Goal: Task Accomplishment & Management: Complete application form

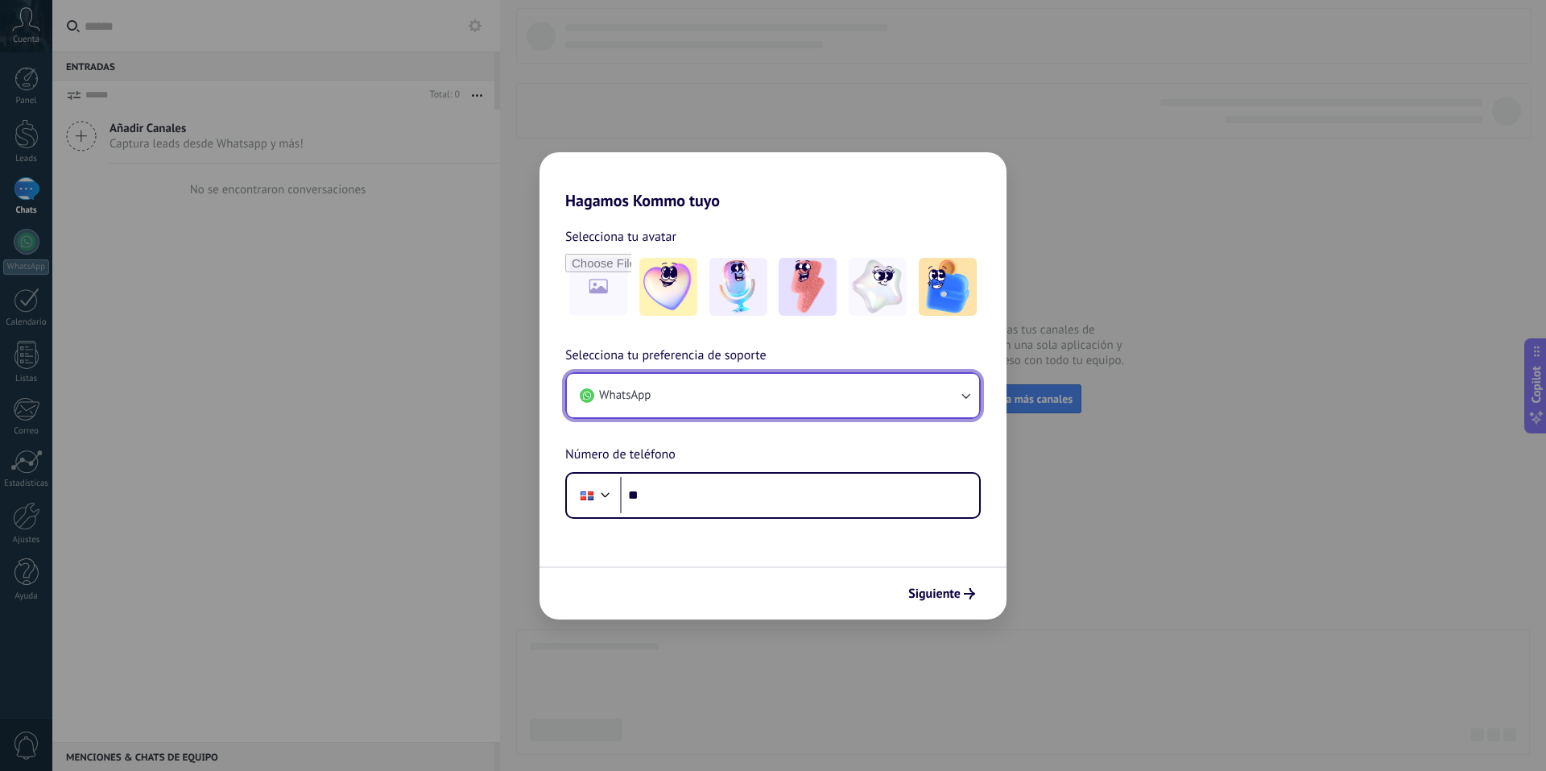
click at [760, 385] on button "WhatsApp" at bounding box center [773, 395] width 412 height 43
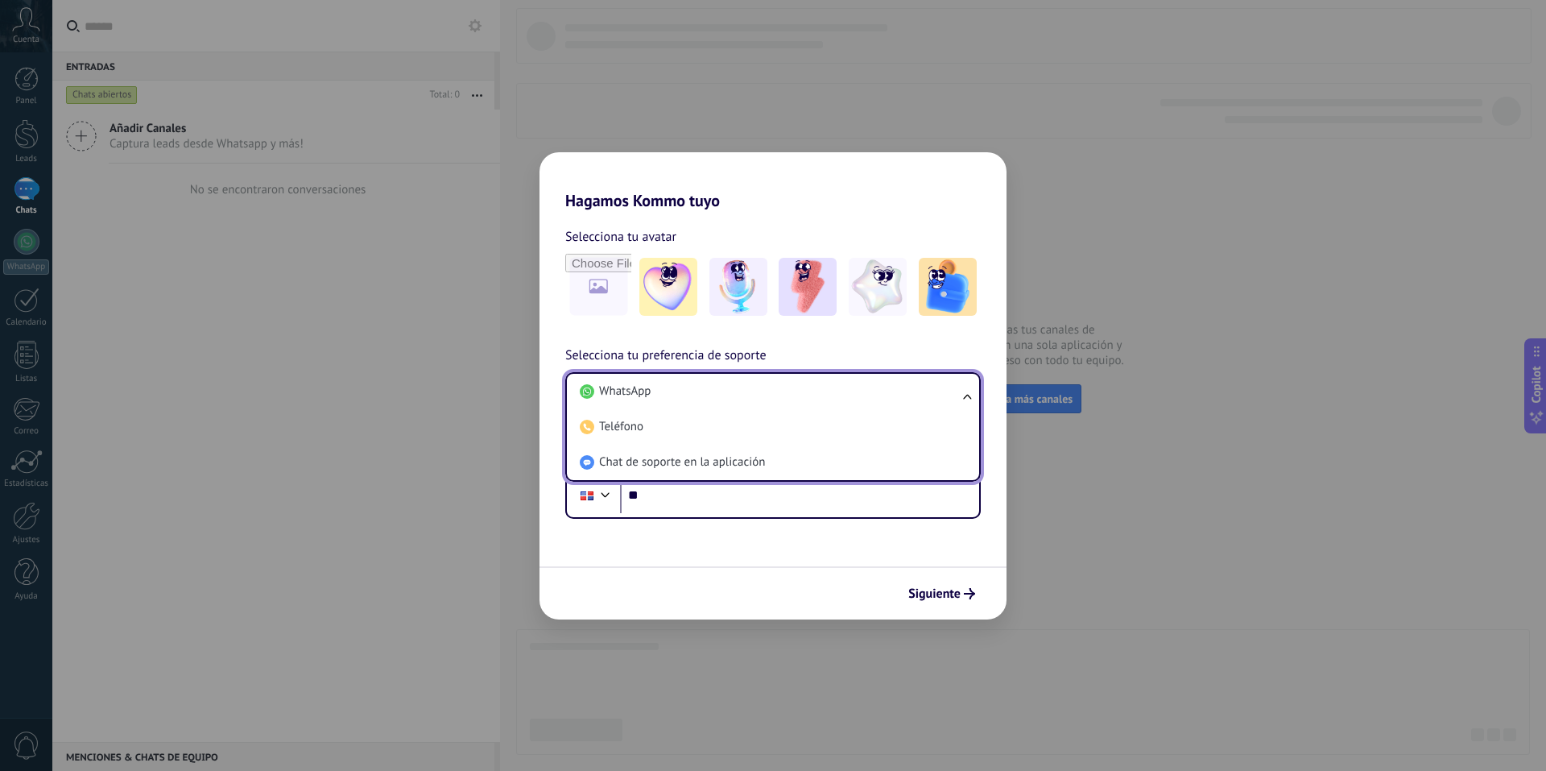
click at [676, 539] on form "Selecciona tu avatar Selecciona tu preferencia de soporte WhatsApp WhatsApp Tel…" at bounding box center [772, 414] width 467 height 409
click at [529, 52] on div "Hagamos Kommo tuyo Selecciona tu avatar Selecciona tu preferencia de soporte Wh…" at bounding box center [773, 385] width 1546 height 771
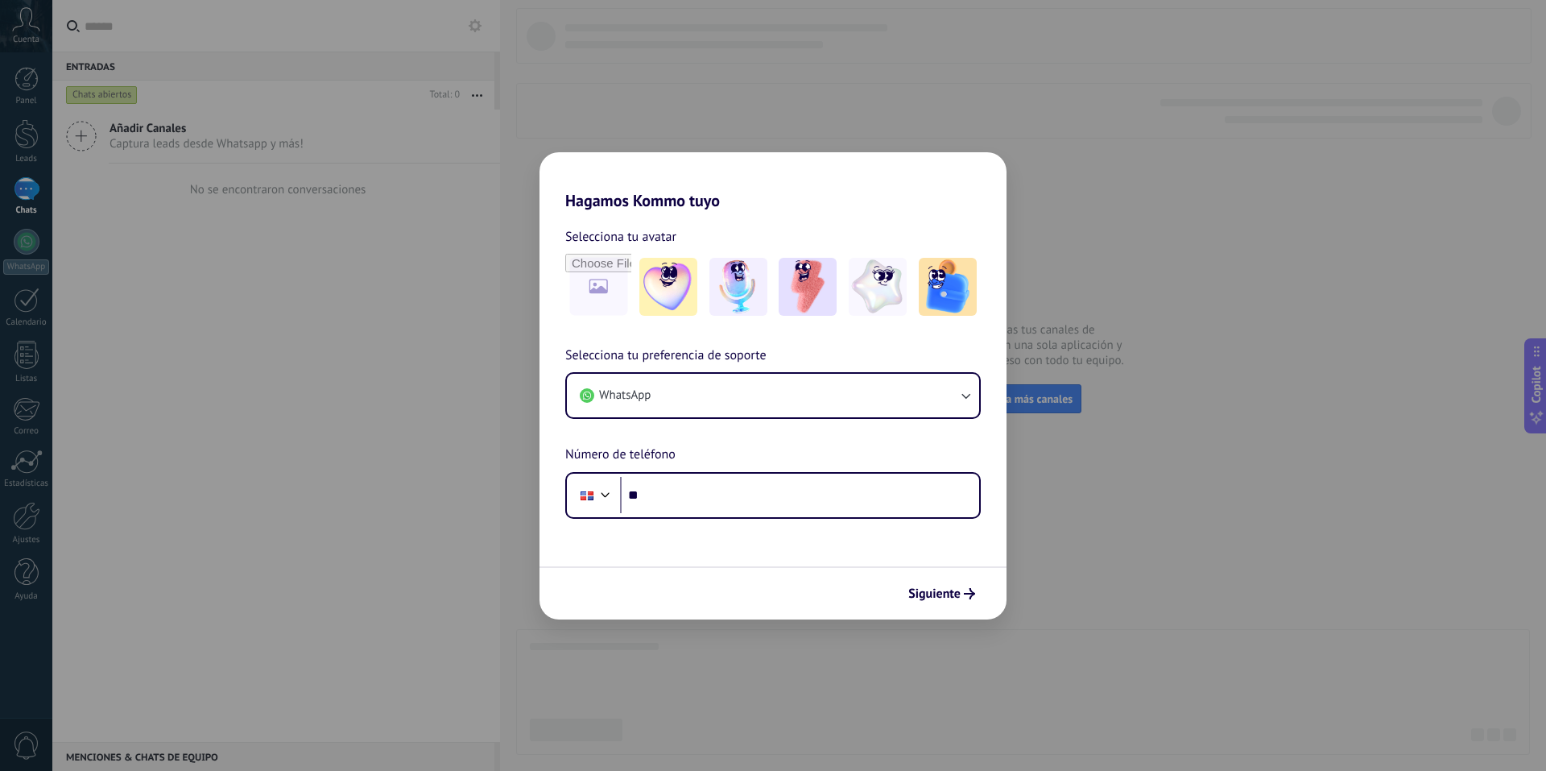
click at [676, 524] on form "Selecciona tu avatar Selecciona tu preferencia de soporte WhatsApp Número de te…" at bounding box center [772, 414] width 467 height 409
click at [679, 494] on input "**" at bounding box center [799, 495] width 359 height 37
type input "**"
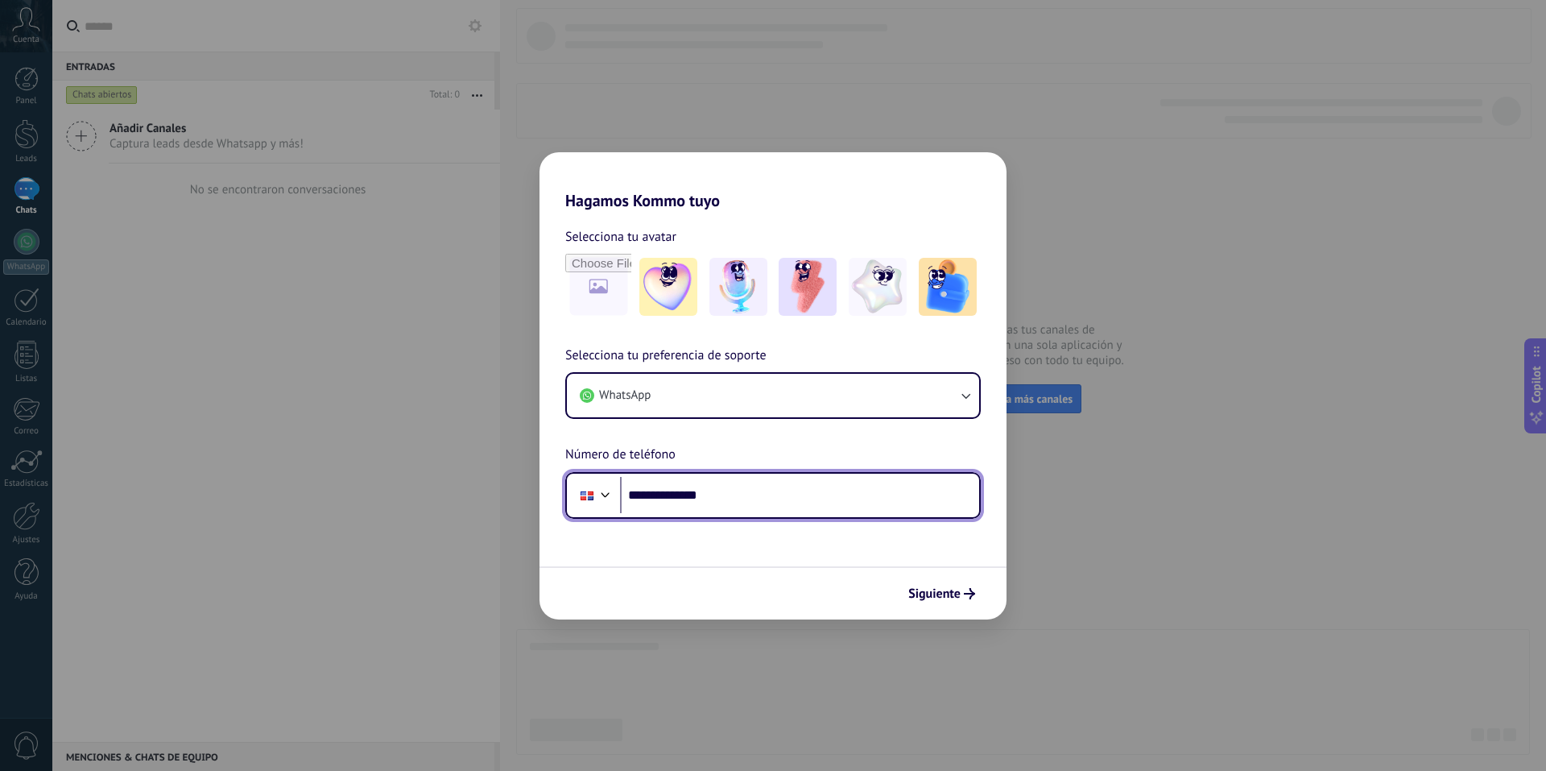
drag, startPoint x: 724, startPoint y: 498, endPoint x: 631, endPoint y: 496, distance: 92.6
click at [631, 496] on input "**********" at bounding box center [799, 495] width 359 height 37
click at [677, 498] on input "**" at bounding box center [799, 495] width 359 height 37
click at [679, 550] on form "**********" at bounding box center [772, 414] width 467 height 409
click at [637, 493] on input "**********" at bounding box center [799, 495] width 359 height 37
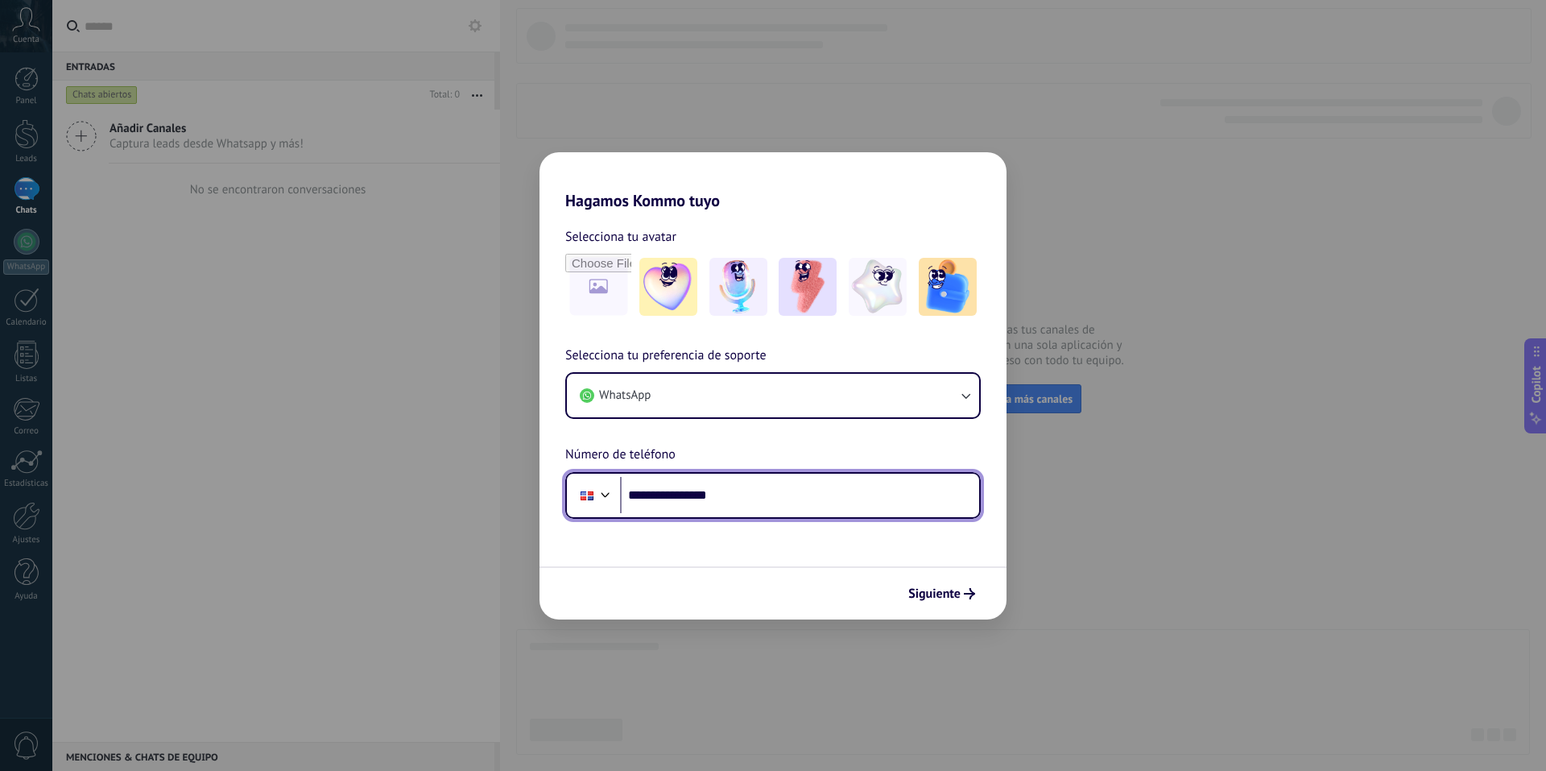
click at [643, 501] on input "**********" at bounding box center [799, 495] width 359 height 37
click at [725, 493] on input "**********" at bounding box center [799, 495] width 359 height 37
drag, startPoint x: 677, startPoint y: 492, endPoint x: 730, endPoint y: 497, distance: 53.4
click at [675, 494] on input "**********" at bounding box center [799, 495] width 359 height 37
drag, startPoint x: 731, startPoint y: 497, endPoint x: 662, endPoint y: 493, distance: 69.4
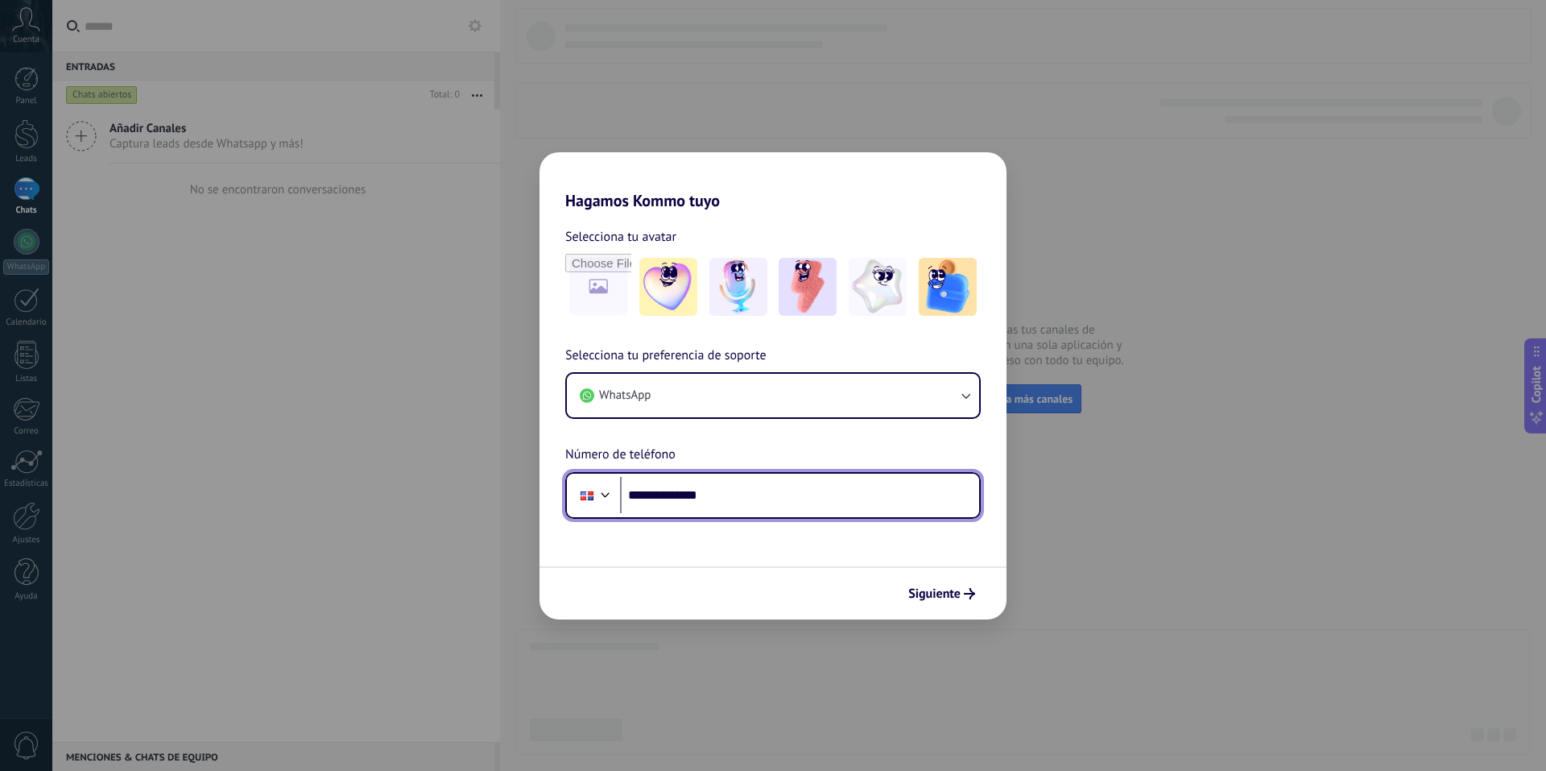
click at [662, 493] on input "**********" at bounding box center [799, 495] width 359 height 37
click at [771, 506] on input "**********" at bounding box center [799, 495] width 359 height 37
drag, startPoint x: 741, startPoint y: 497, endPoint x: 633, endPoint y: 497, distance: 107.9
click at [633, 497] on input "**********" at bounding box center [799, 495] width 359 height 37
type input "**"
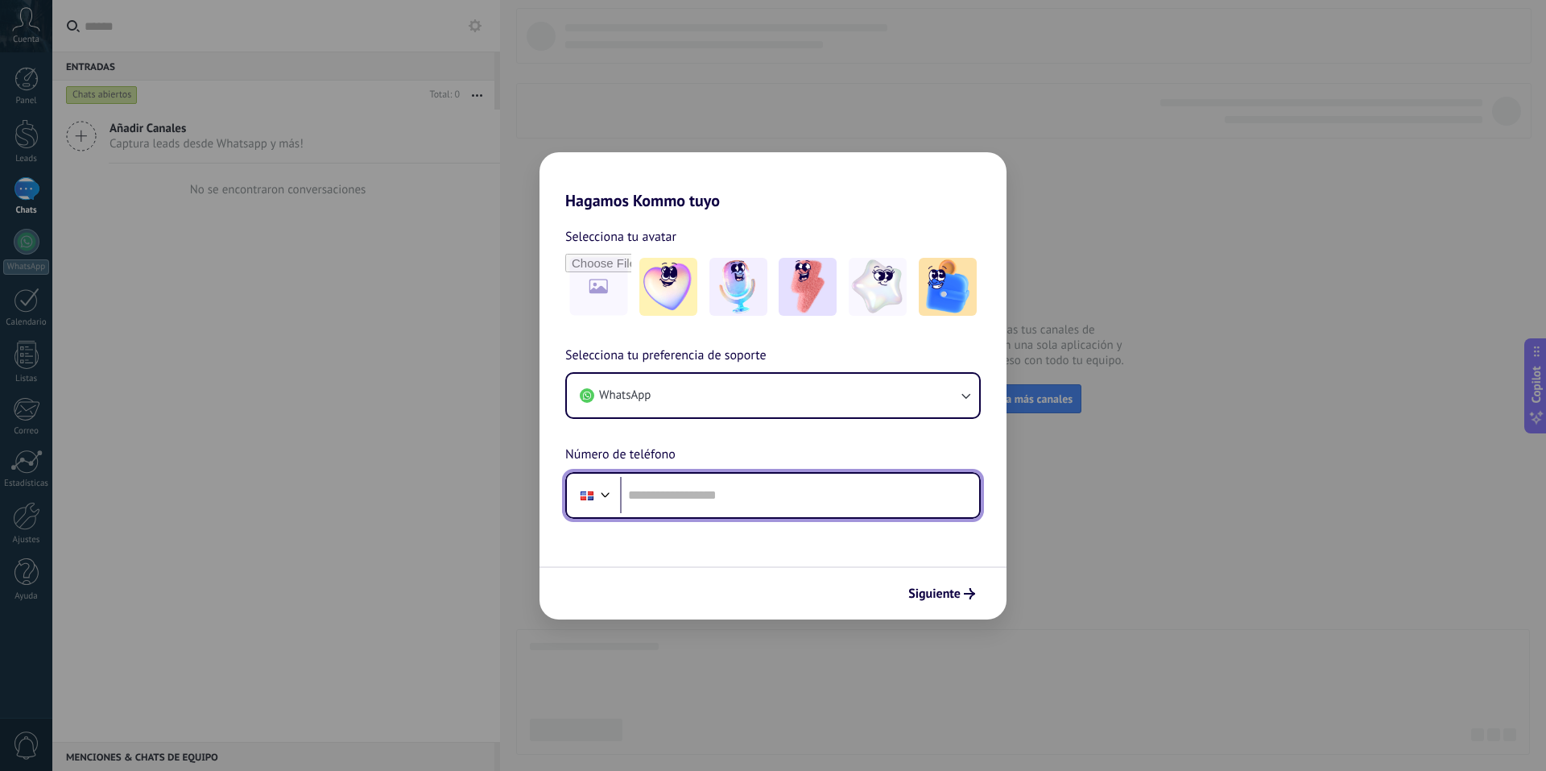
click at [605, 496] on div at bounding box center [605, 492] width 19 height 19
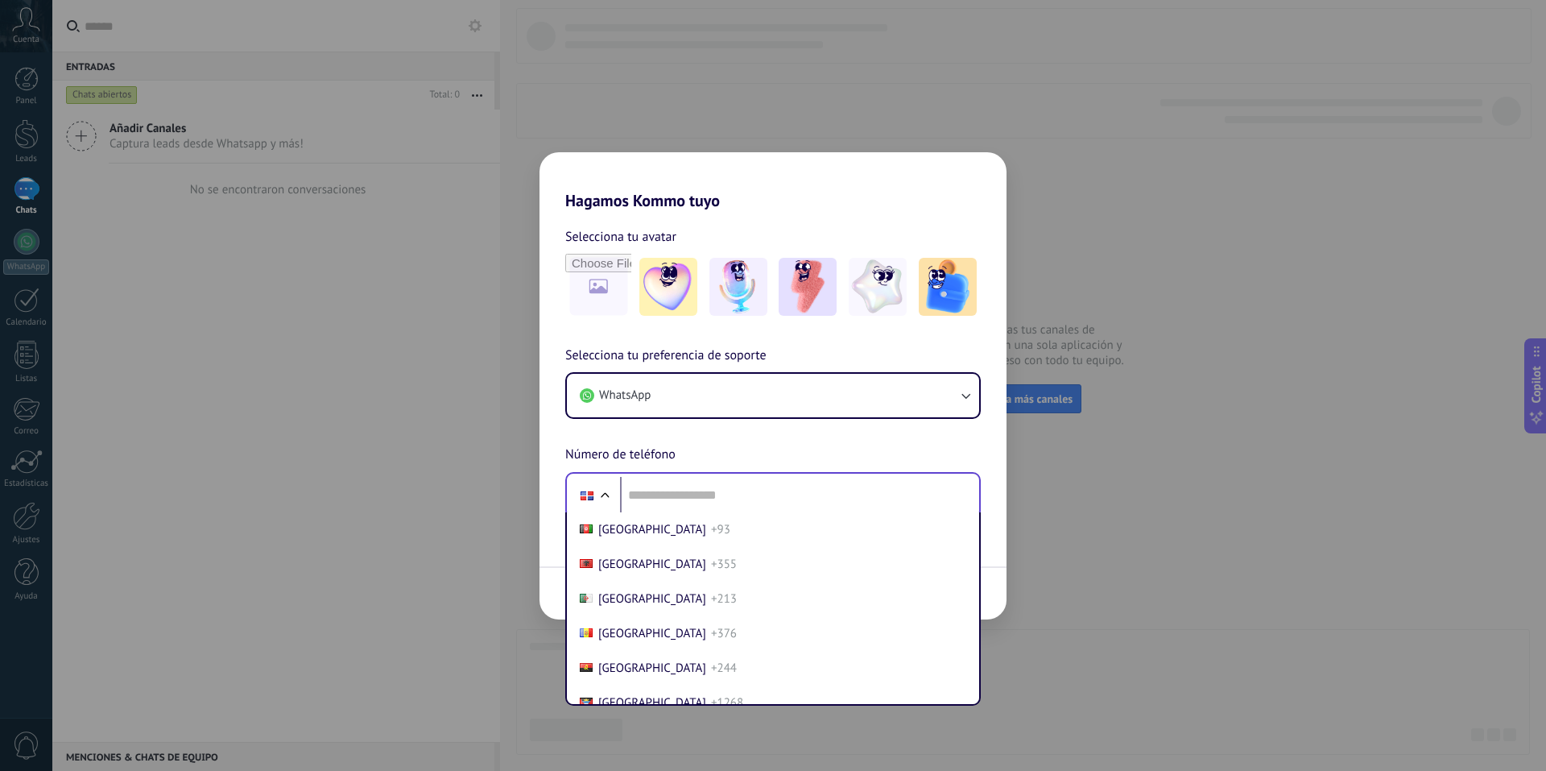
scroll to position [1676, 0]
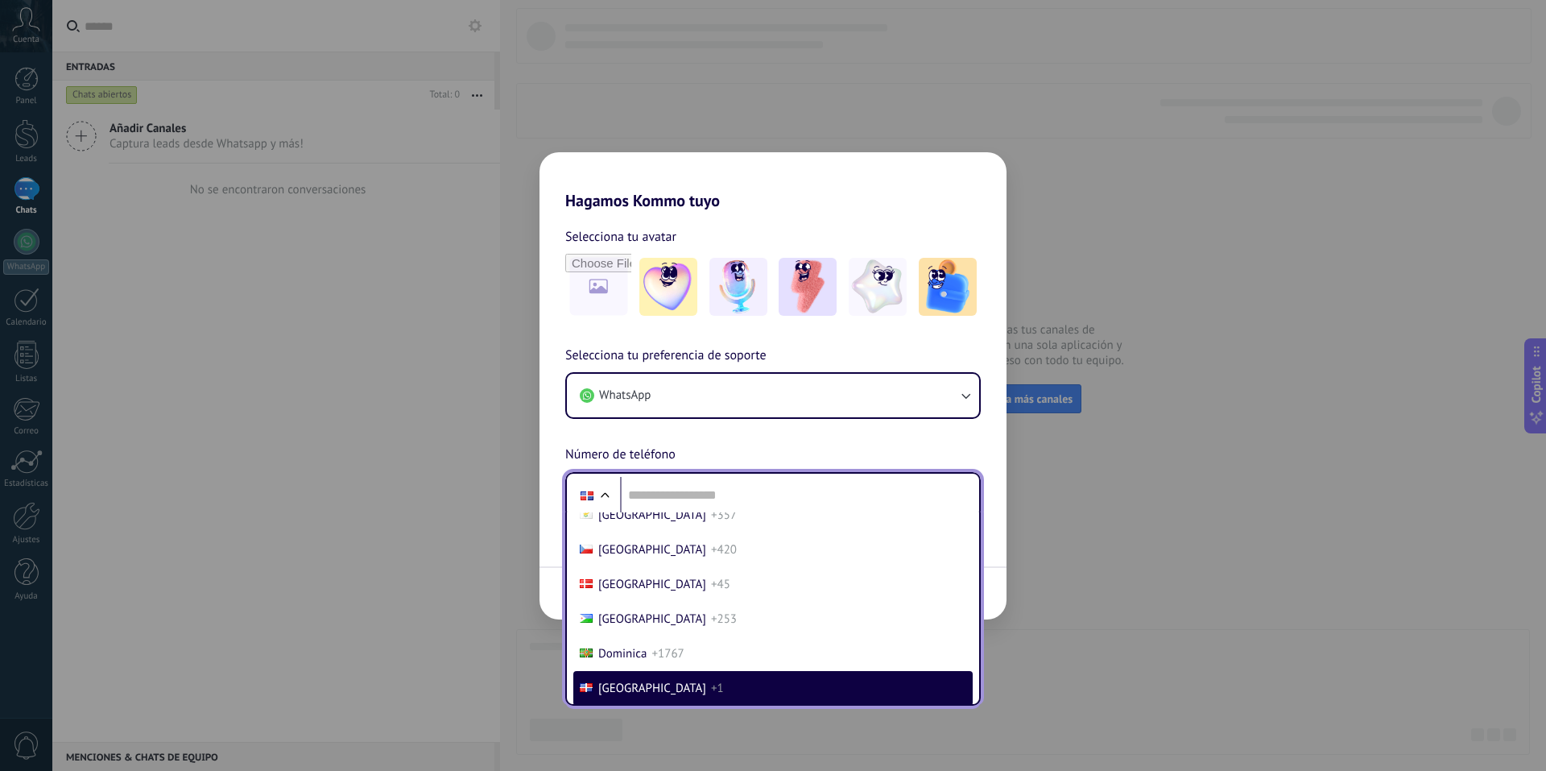
click at [635, 687] on span "[GEOGRAPHIC_DATA]" at bounding box center [652, 687] width 108 height 15
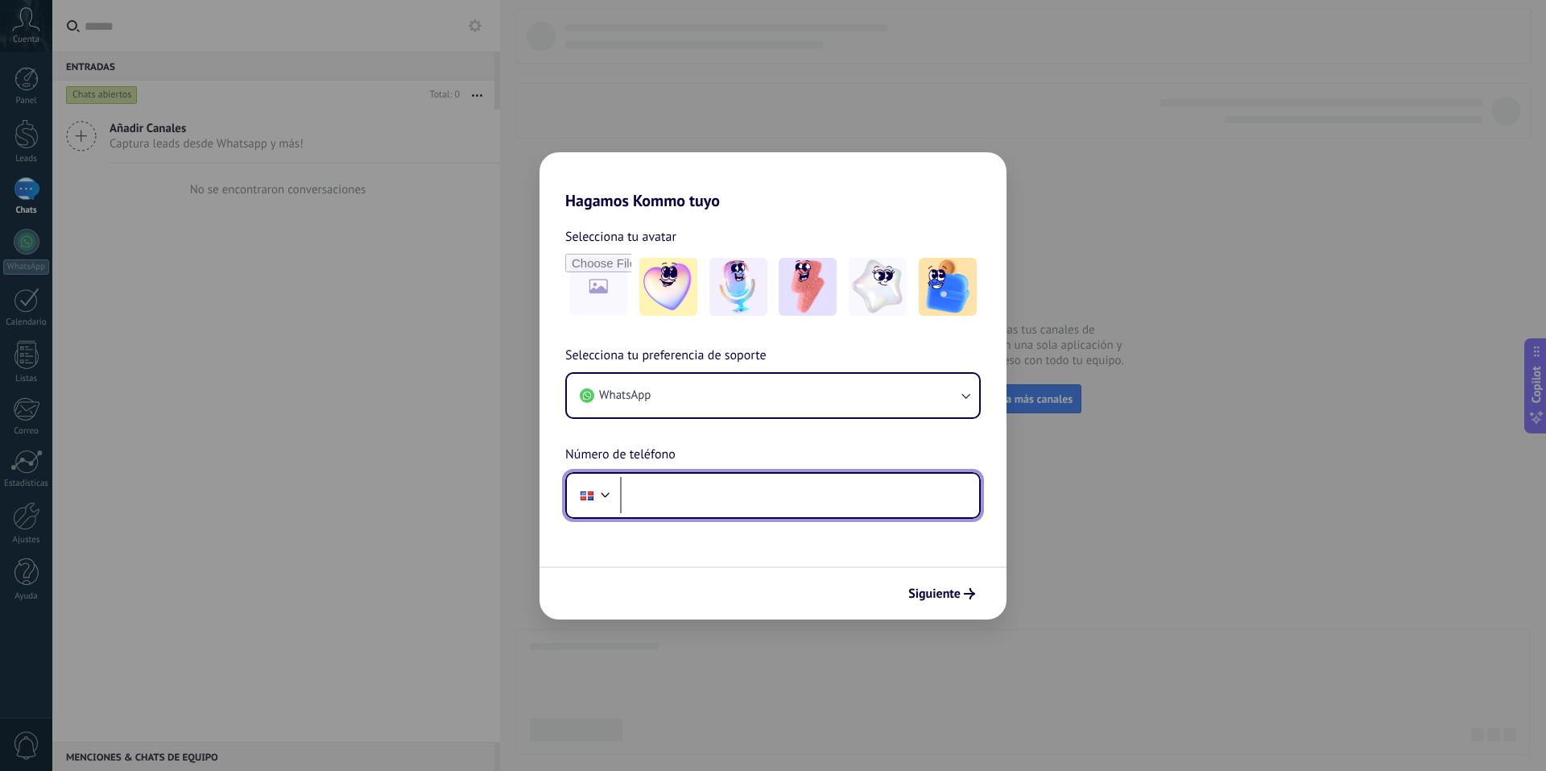
click at [669, 494] on input "tel" at bounding box center [799, 495] width 359 height 37
drag, startPoint x: 694, startPoint y: 497, endPoint x: 671, endPoint y: 499, distance: 23.5
click at [671, 499] on input "**********" at bounding box center [799, 495] width 359 height 37
click at [721, 494] on input "**********" at bounding box center [799, 495] width 359 height 37
type input "**********"
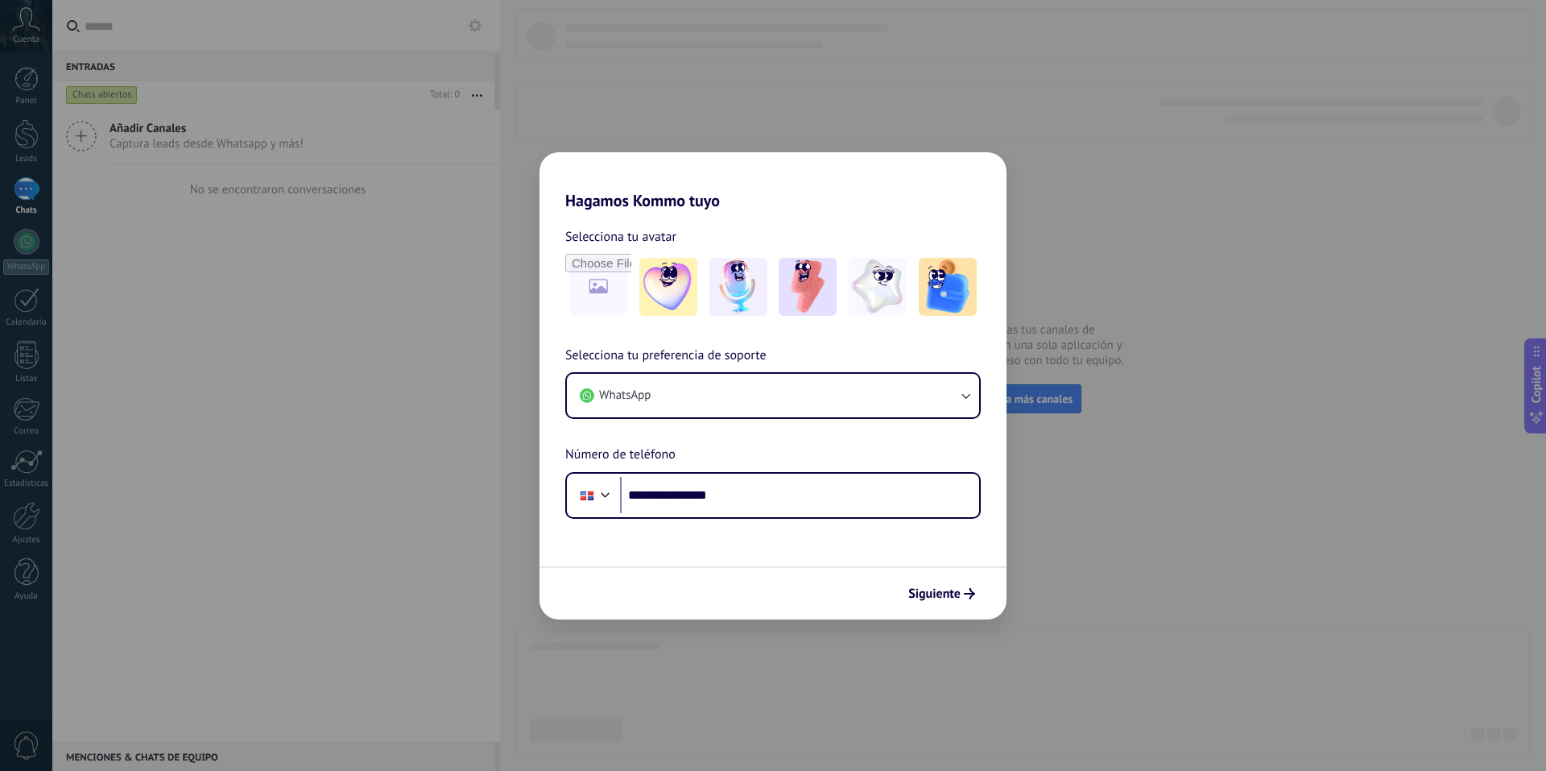
click at [741, 548] on form "**********" at bounding box center [772, 414] width 467 height 409
click at [916, 591] on span "Siguiente" at bounding box center [934, 593] width 52 height 11
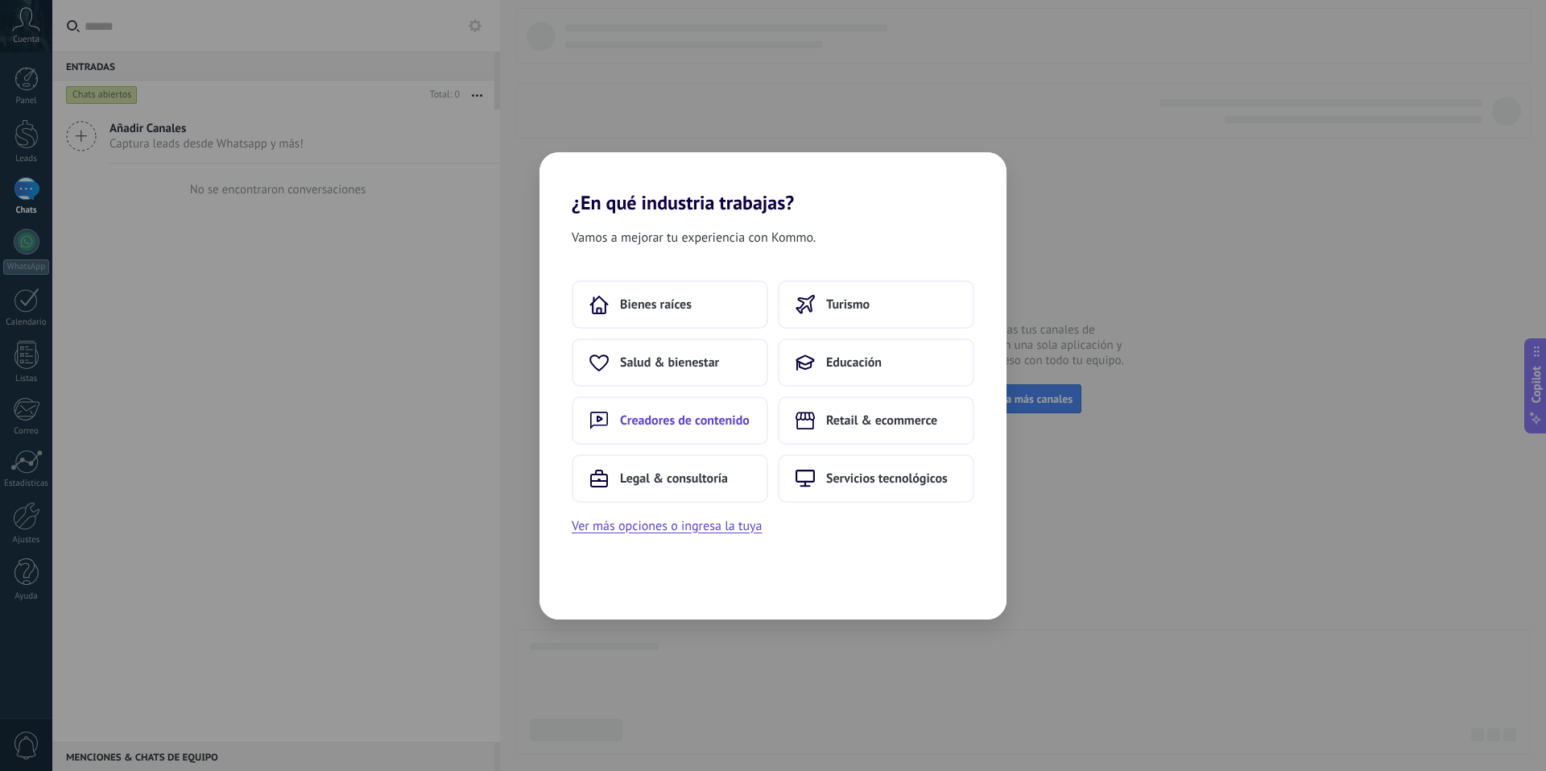
click at [634, 413] on span "Creadores de contenido" at bounding box center [685, 420] width 130 height 16
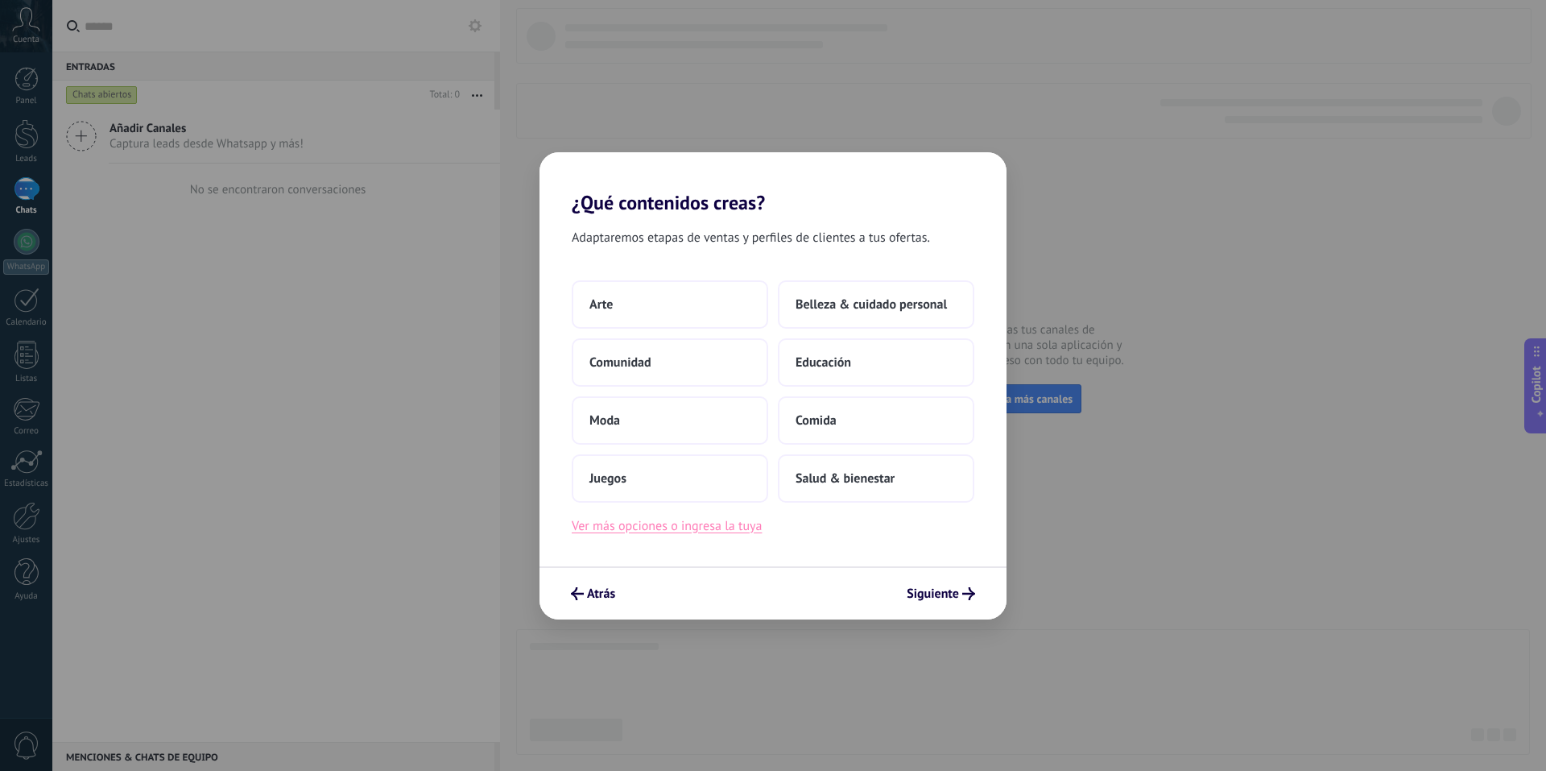
click at [729, 521] on button "Ver más opciones o ingresa la tuya" at bounding box center [667, 525] width 190 height 21
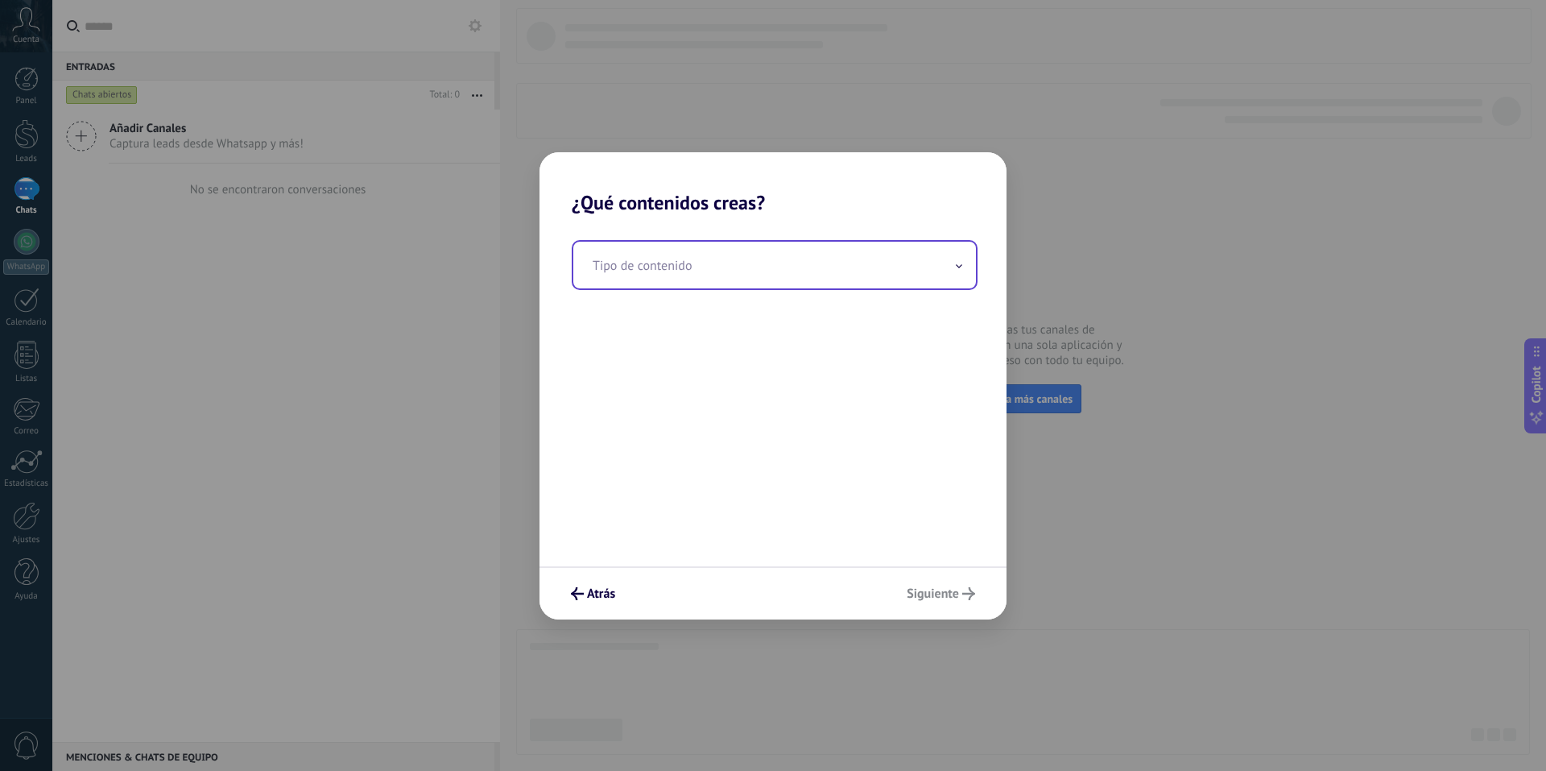
click at [697, 279] on input "text" at bounding box center [774, 265] width 403 height 47
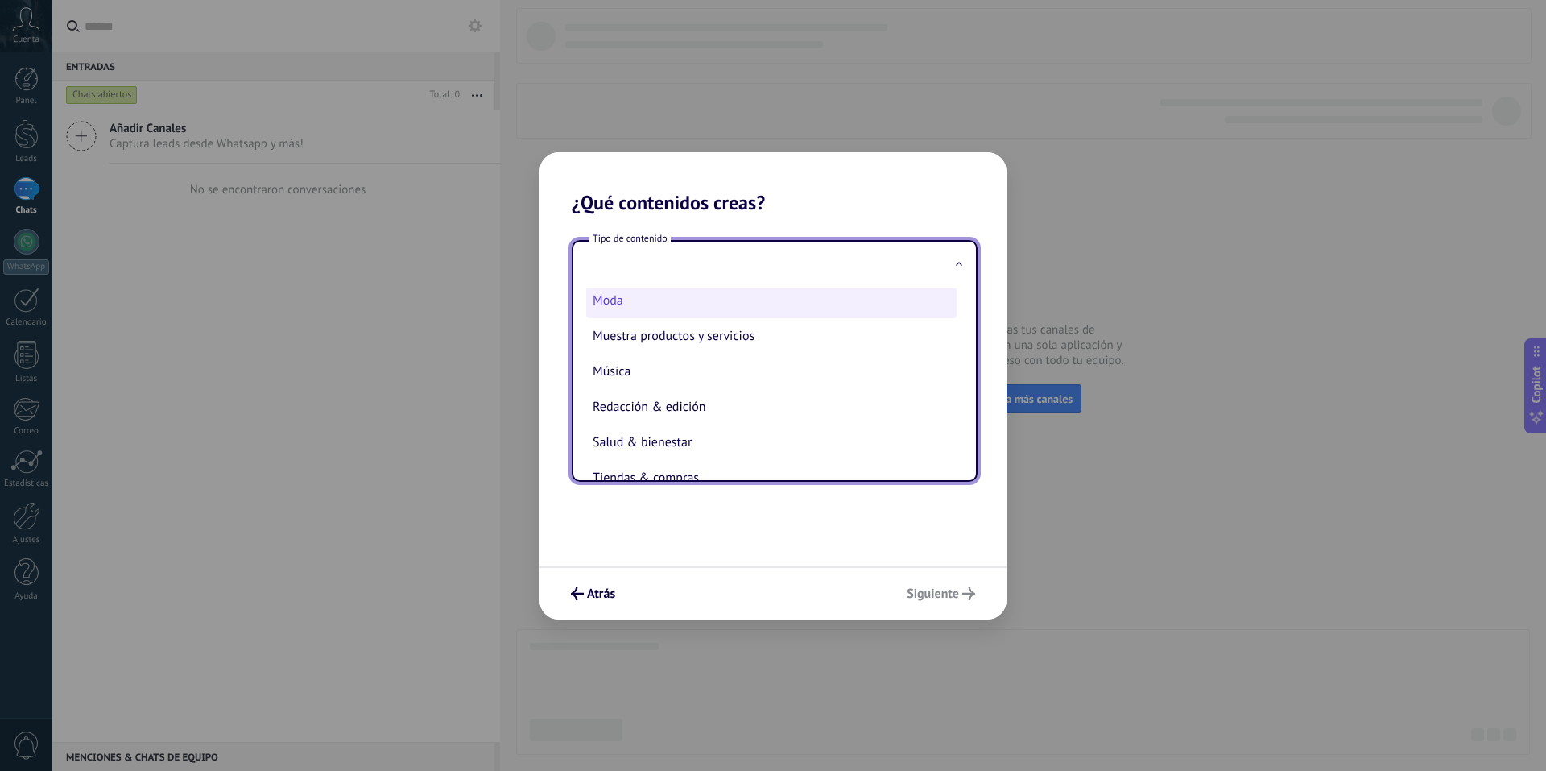
scroll to position [320, 0]
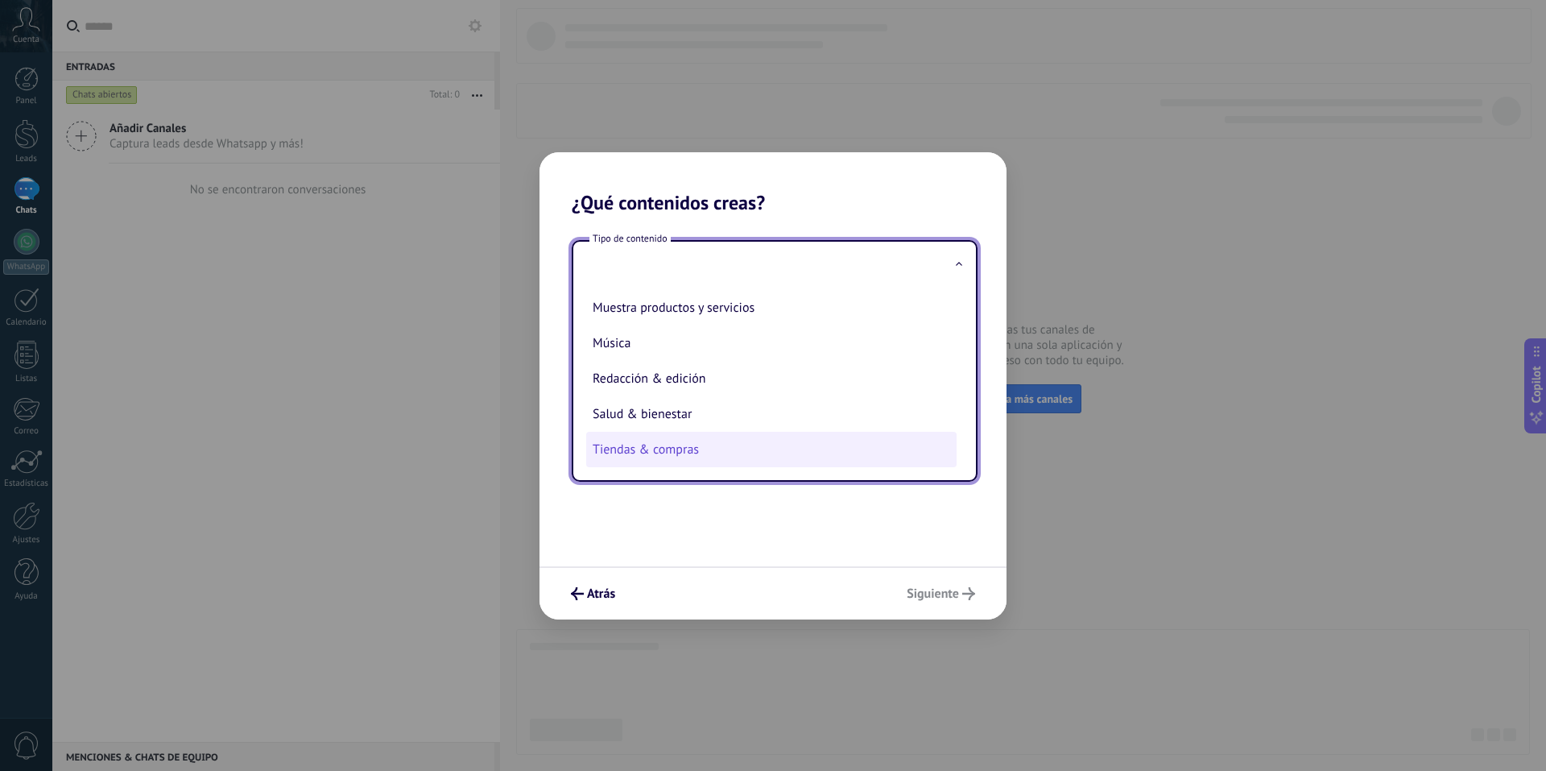
click at [672, 450] on li "Tiendas & compras" at bounding box center [771, 449] width 370 height 35
type input "**********"
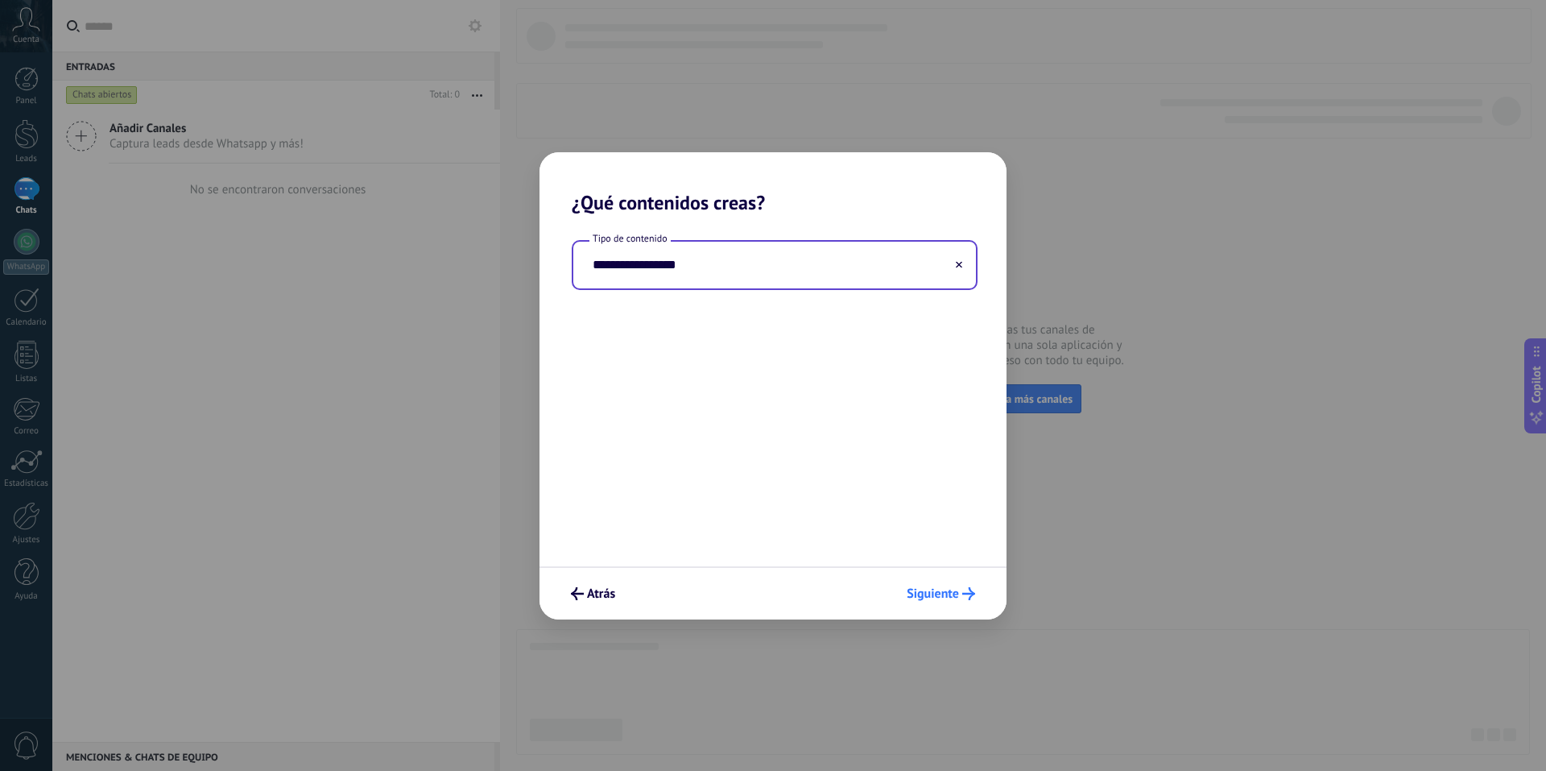
click at [943, 597] on span "Siguiente" at bounding box center [933, 593] width 52 height 11
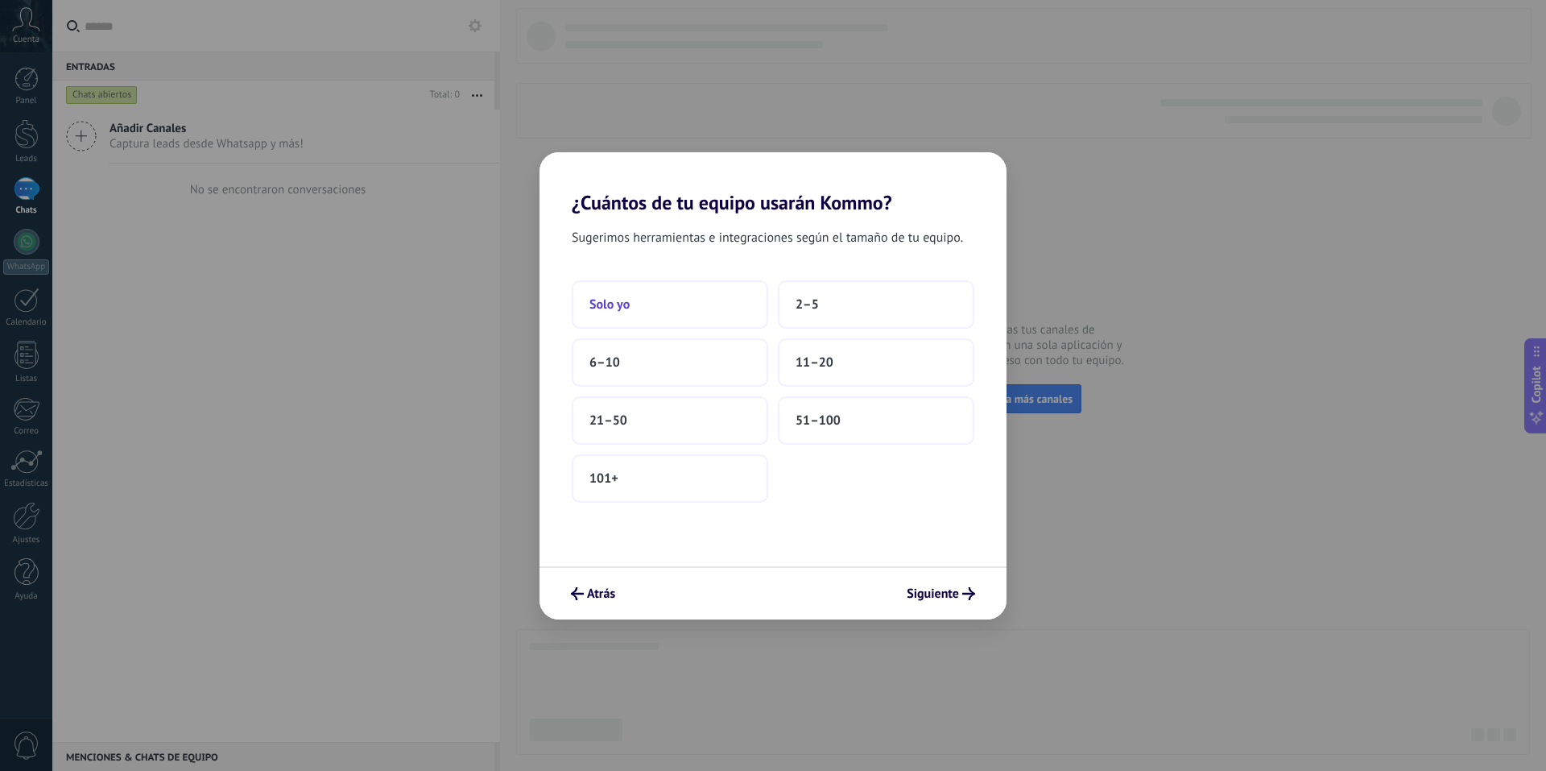
click at [593, 305] on span "Solo yo" at bounding box center [609, 304] width 40 height 16
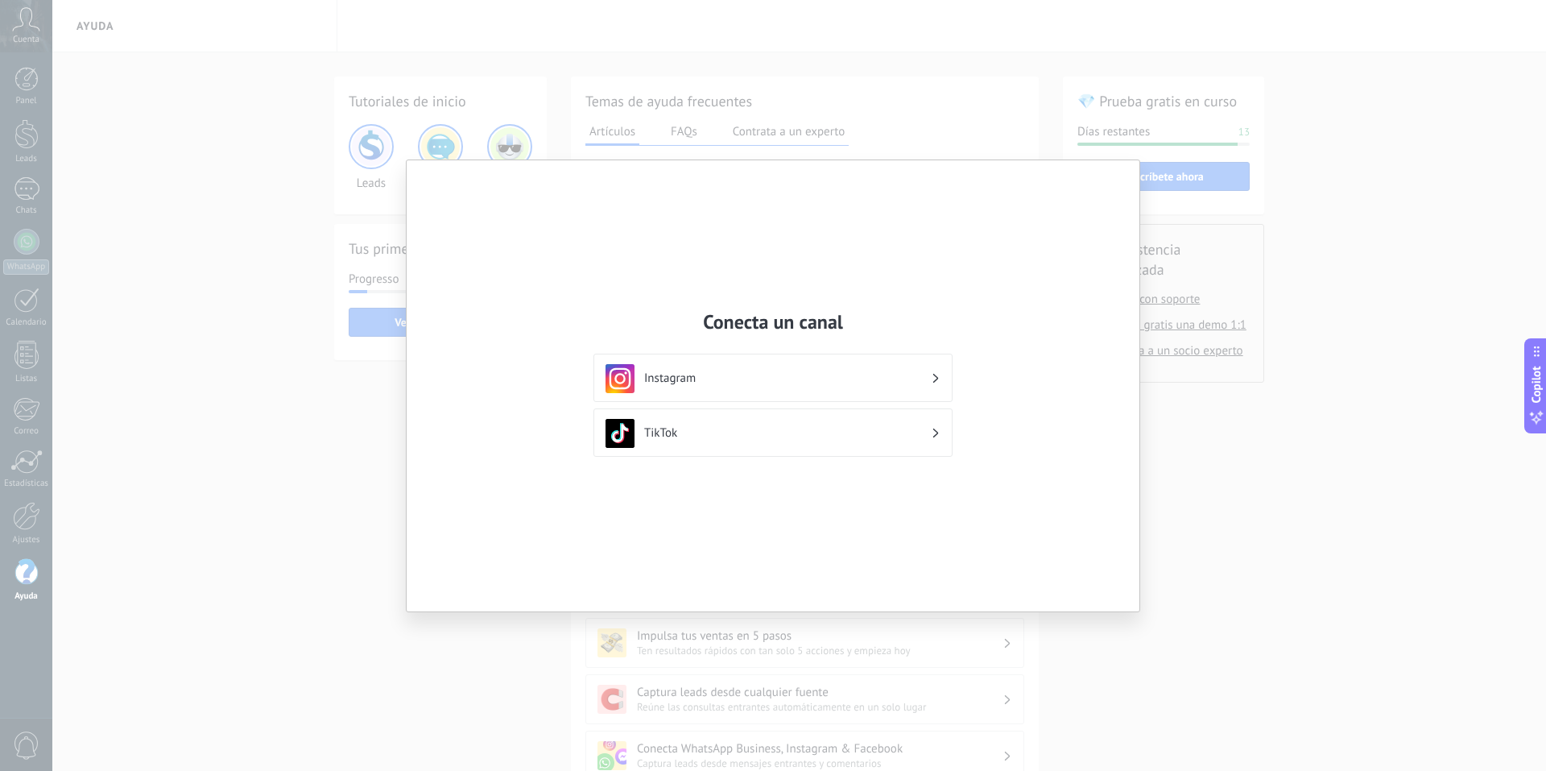
click at [737, 365] on div "Instagram" at bounding box center [772, 378] width 335 height 29
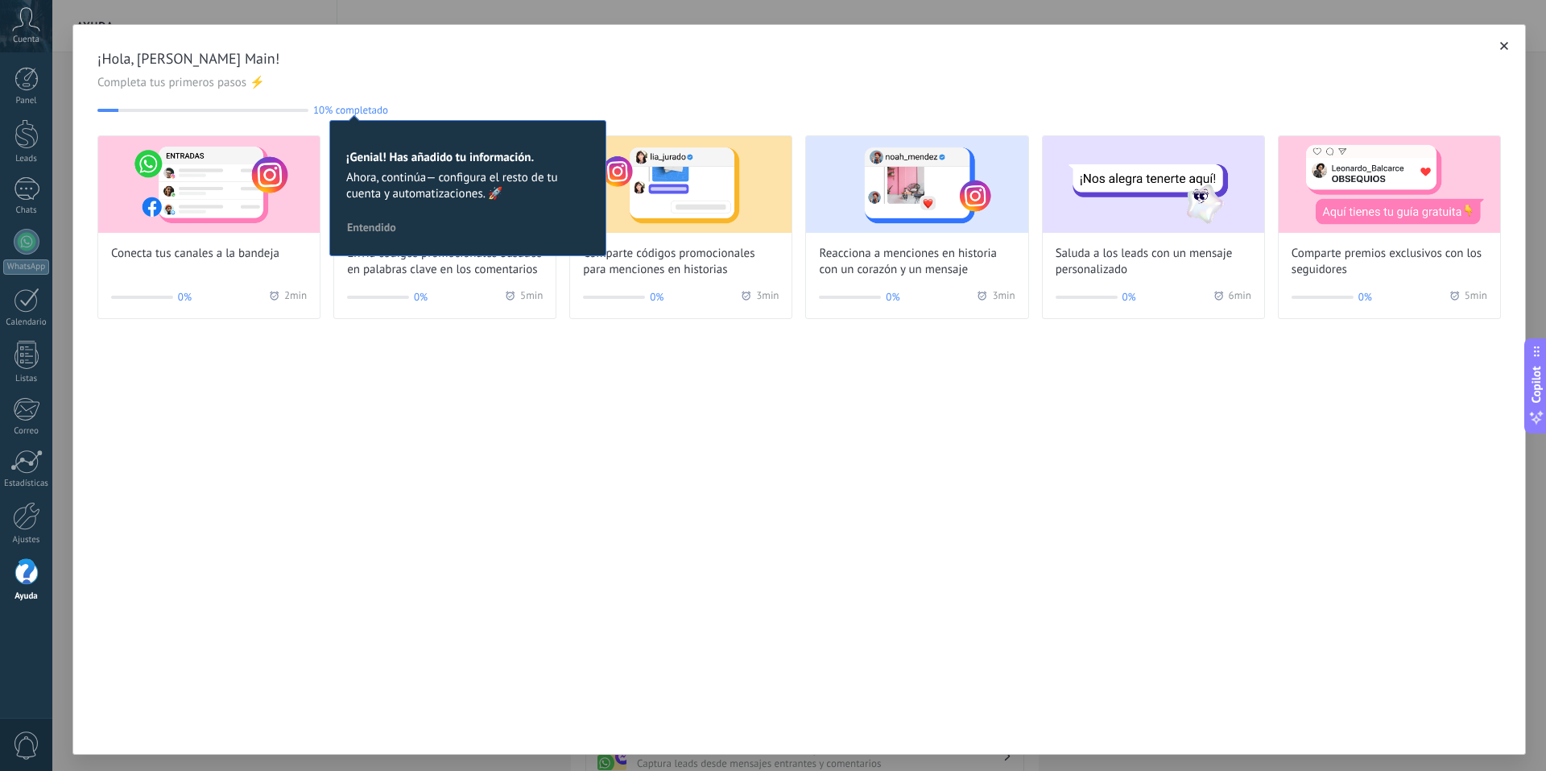
click at [453, 440] on div "¡Hola, [PERSON_NAME] Main! Completa tus primeros pasos ⚡ 10% completado 10 ¡Gen…" at bounding box center [798, 389] width 1453 height 730
click at [151, 170] on img at bounding box center [208, 184] width 221 height 97
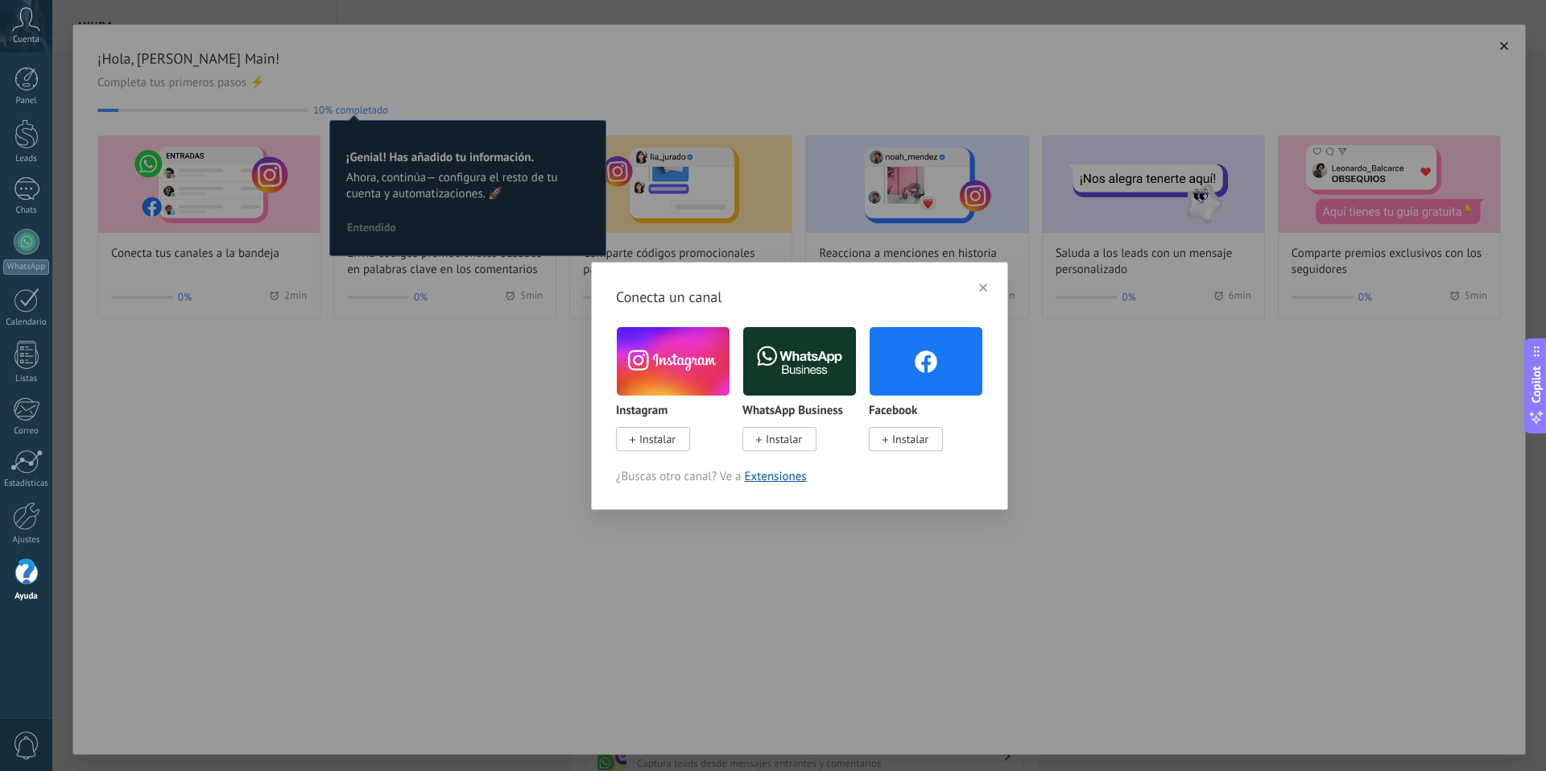
click at [651, 443] on span "Instalar" at bounding box center [657, 439] width 36 height 14
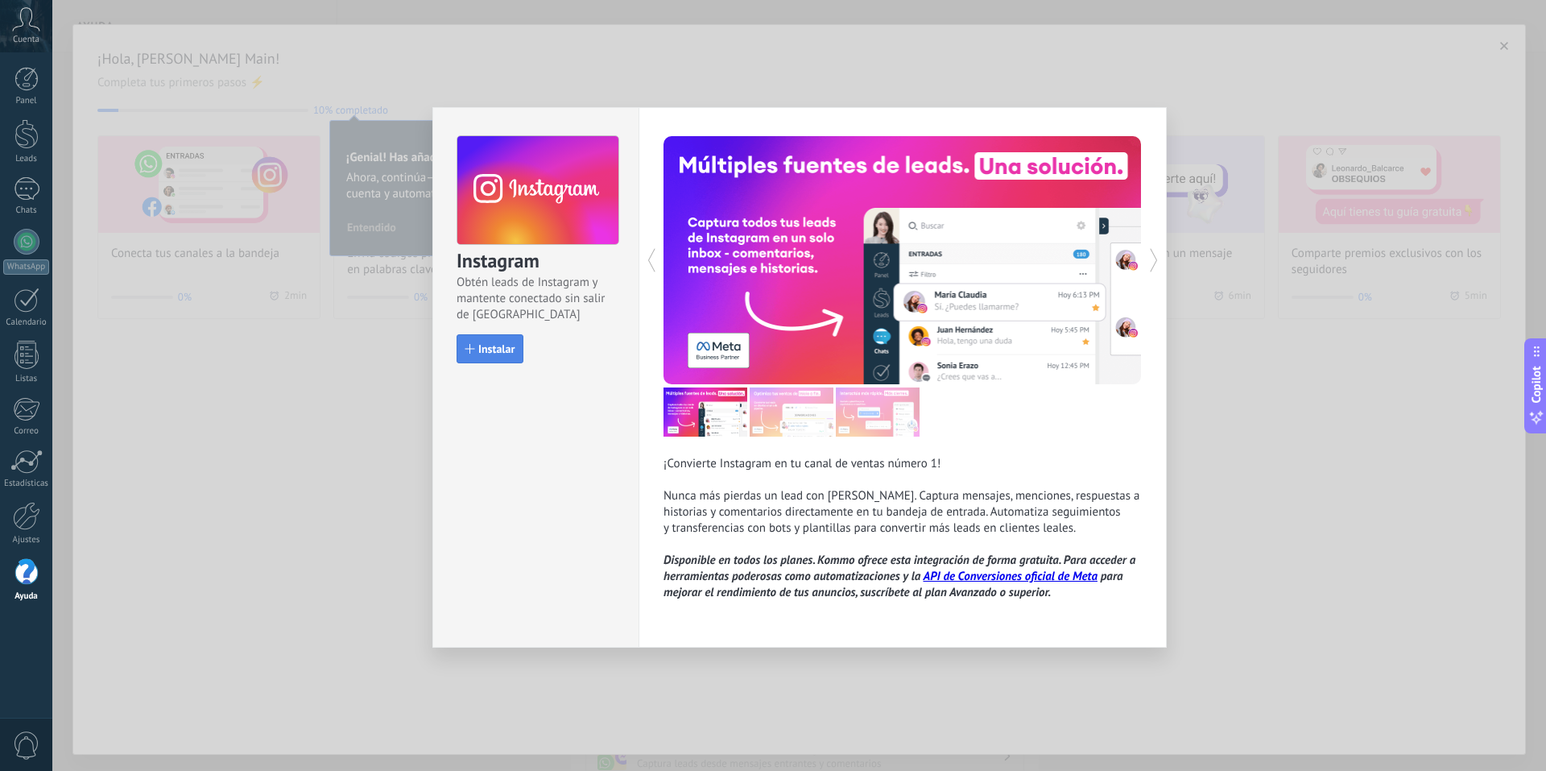
click at [494, 362] on button "Instalar" at bounding box center [490, 348] width 67 height 29
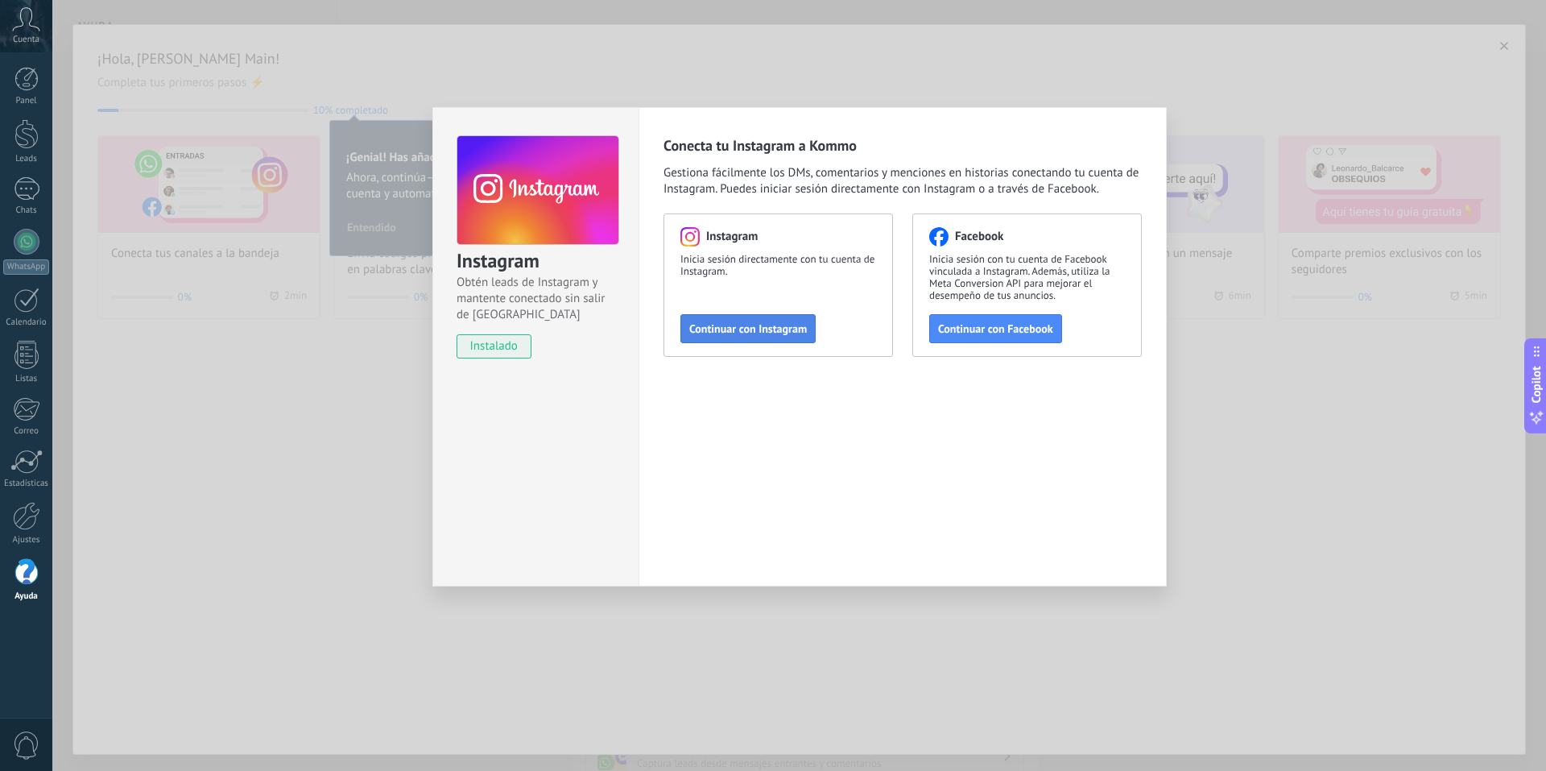
click at [756, 328] on span "Continuar con Instagram" at bounding box center [748, 328] width 118 height 11
click at [181, 159] on div "Instagram Obtén leads de Instagram y mantente conectado sin salir de Kommo inst…" at bounding box center [799, 385] width 1494 height 771
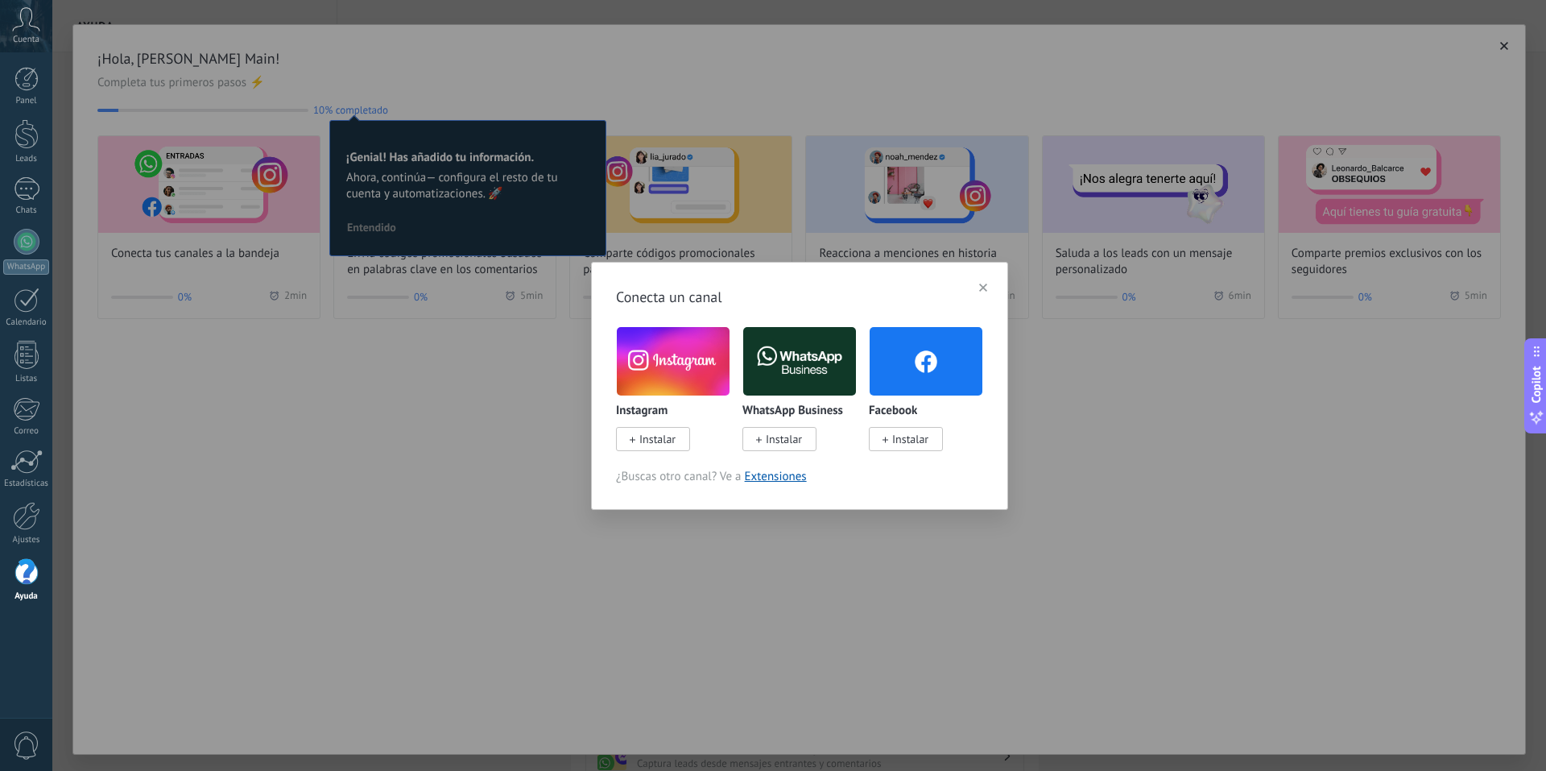
click at [457, 426] on div "Conecta un canal Instagram Instalar WhatsApp Business Instalar Facebook Instala…" at bounding box center [799, 385] width 1494 height 771
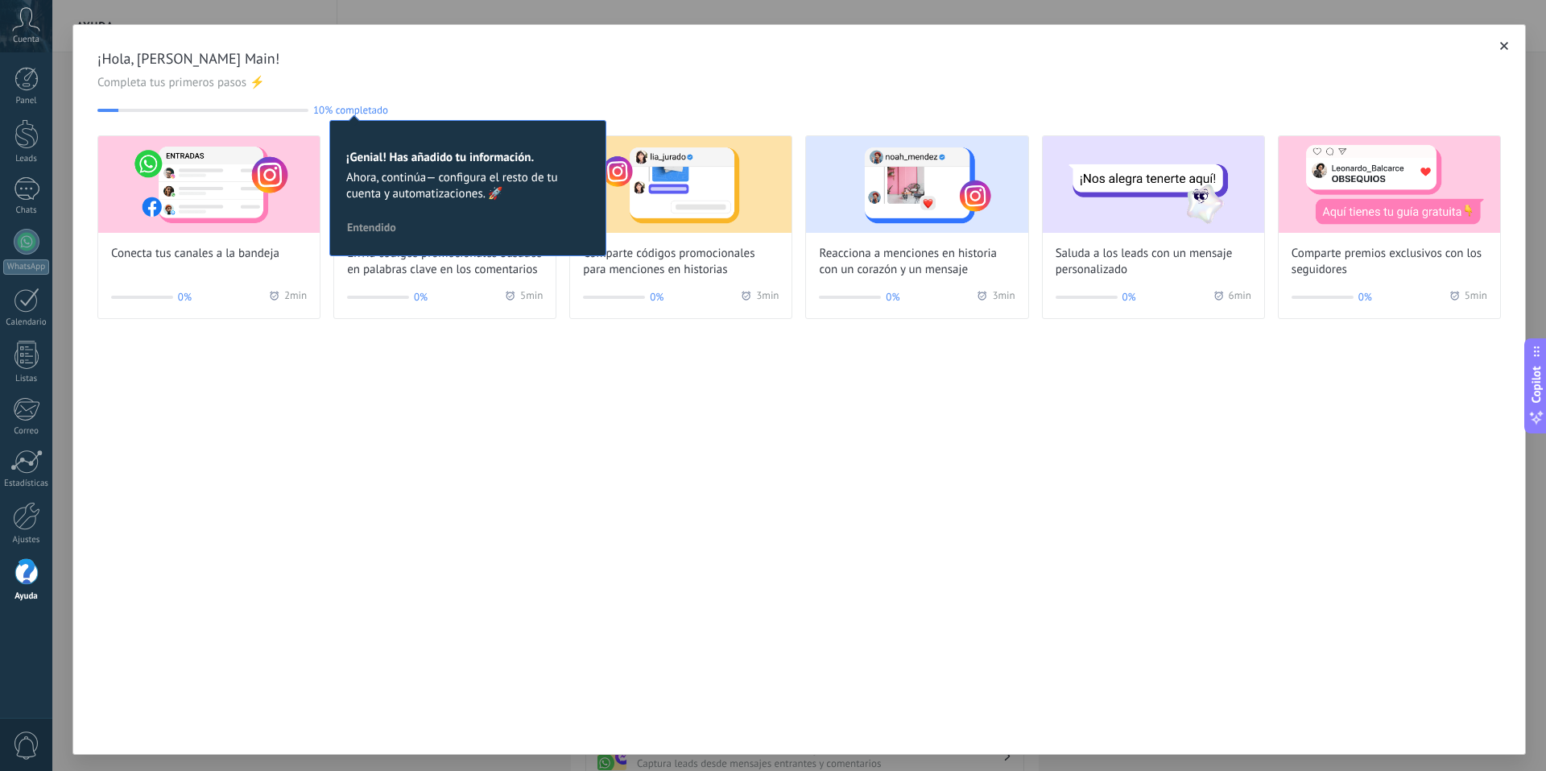
click at [419, 449] on div "¡Hola, [PERSON_NAME] Main! Completa tus primeros pasos ⚡ 10% completado 10 ¡Gen…" at bounding box center [798, 389] width 1453 height 730
click at [417, 440] on div "¡Hola, [PERSON_NAME] Main! Completa tus primeros pasos ⚡ 10% completado 10 ¡Gen…" at bounding box center [798, 389] width 1453 height 730
click at [241, 188] on img at bounding box center [208, 184] width 221 height 97
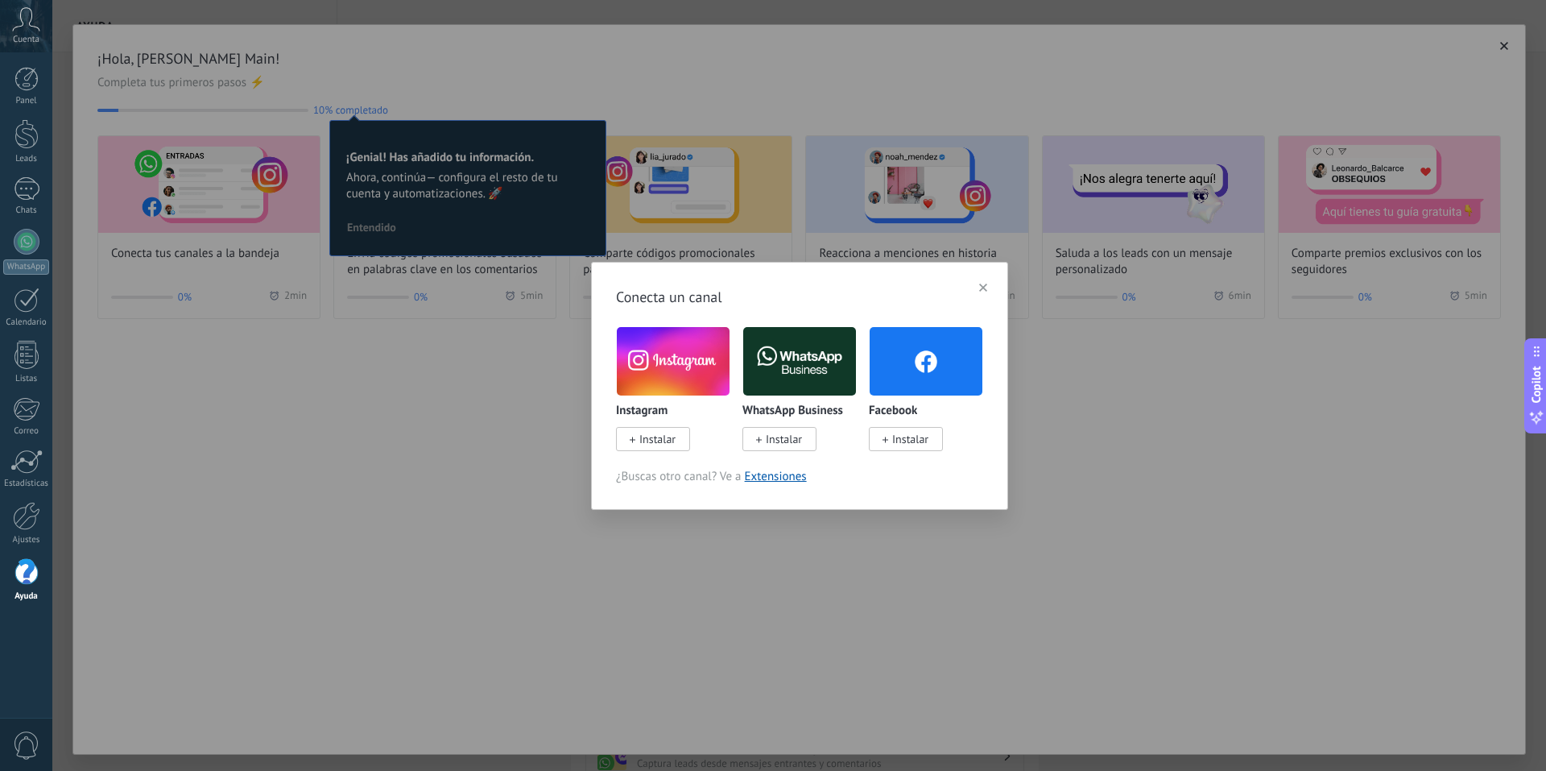
click at [667, 436] on span "Instalar" at bounding box center [657, 439] width 36 height 14
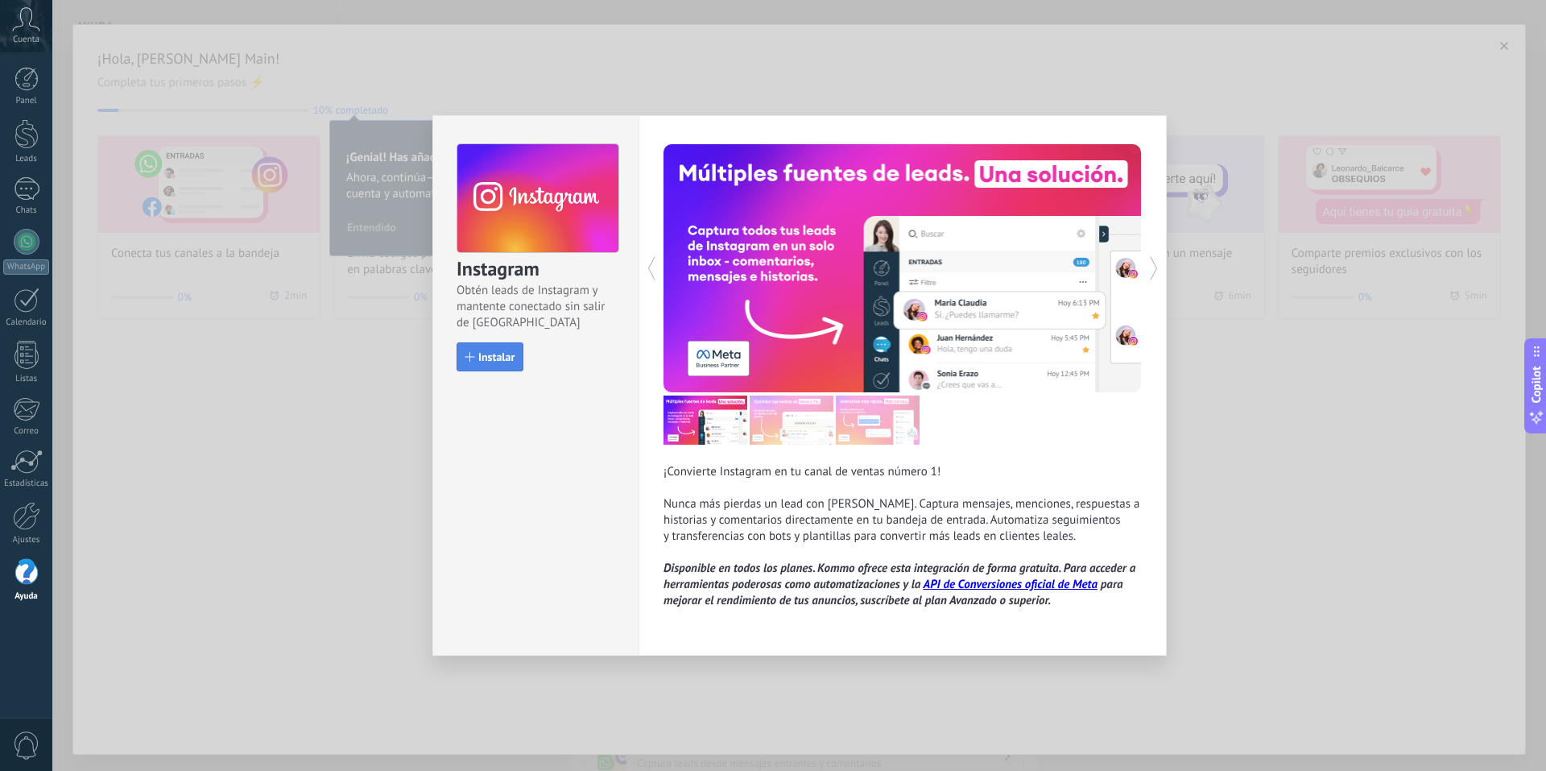
click at [483, 345] on button "Instalar" at bounding box center [490, 356] width 67 height 29
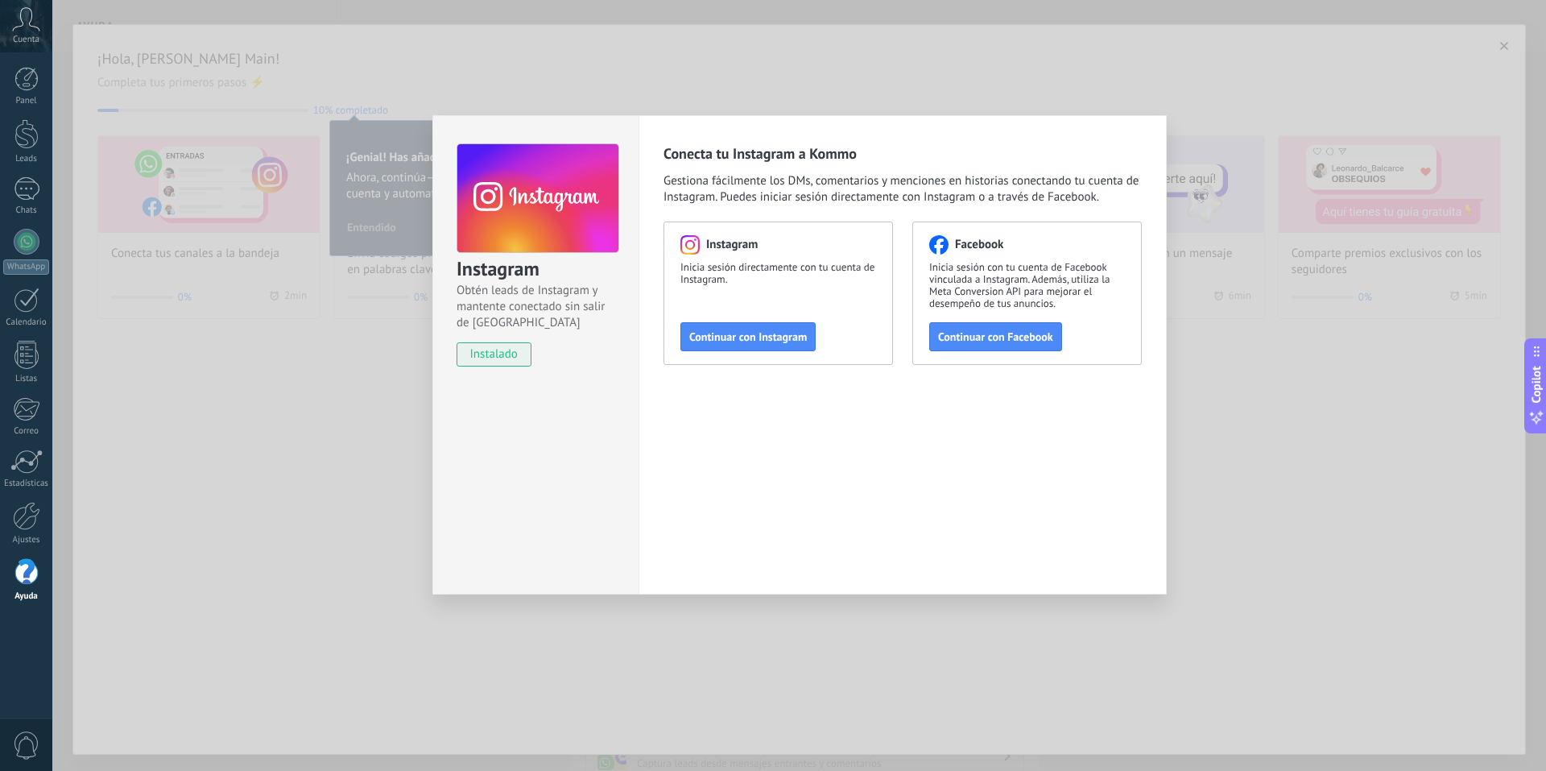
click at [741, 337] on span "Continuar con Instagram" at bounding box center [748, 336] width 118 height 11
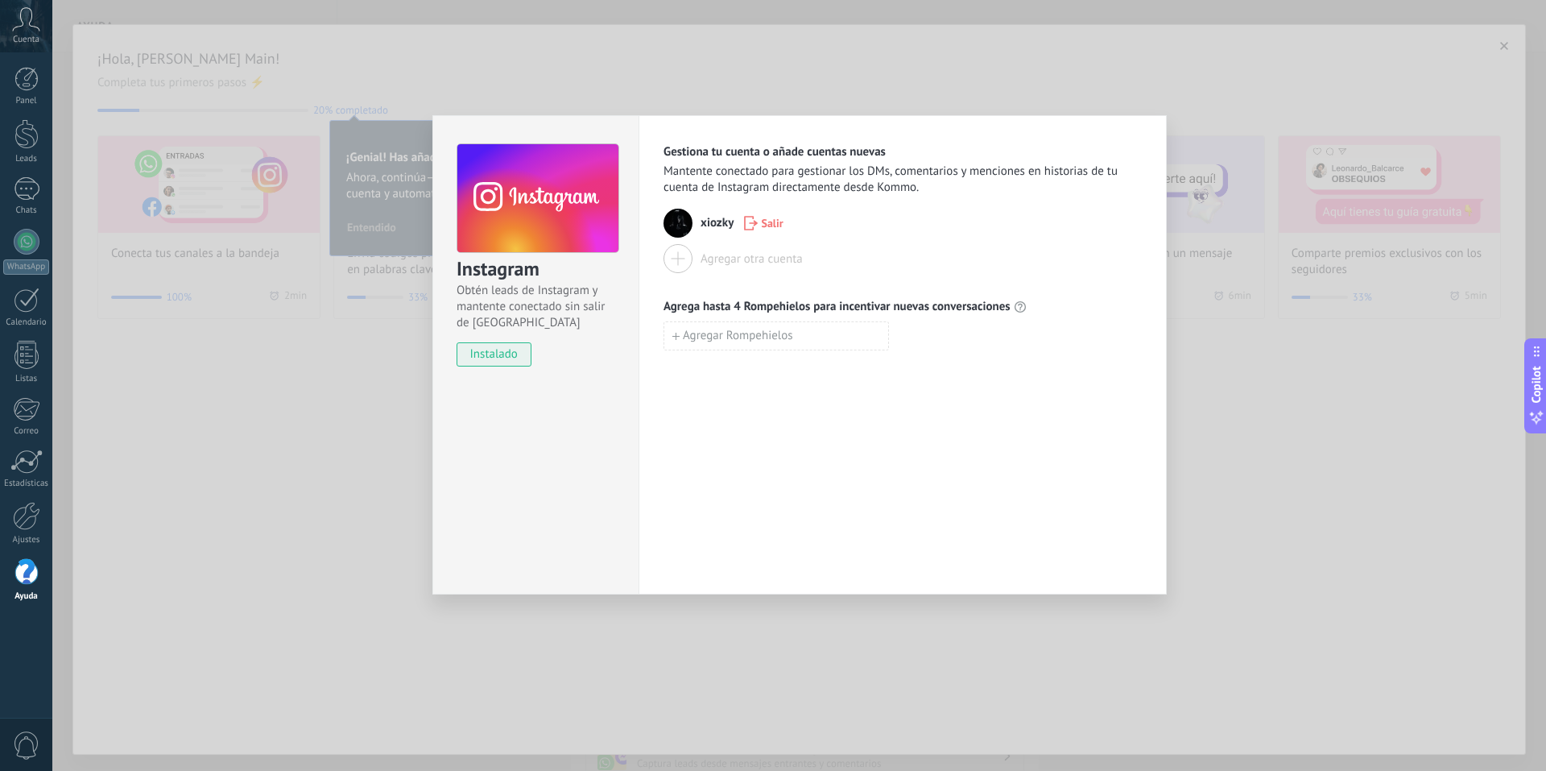
click at [728, 605] on div "Instagram Obtén leads de Instagram y mantente conectado sin salir de Kommo inst…" at bounding box center [799, 385] width 1494 height 771
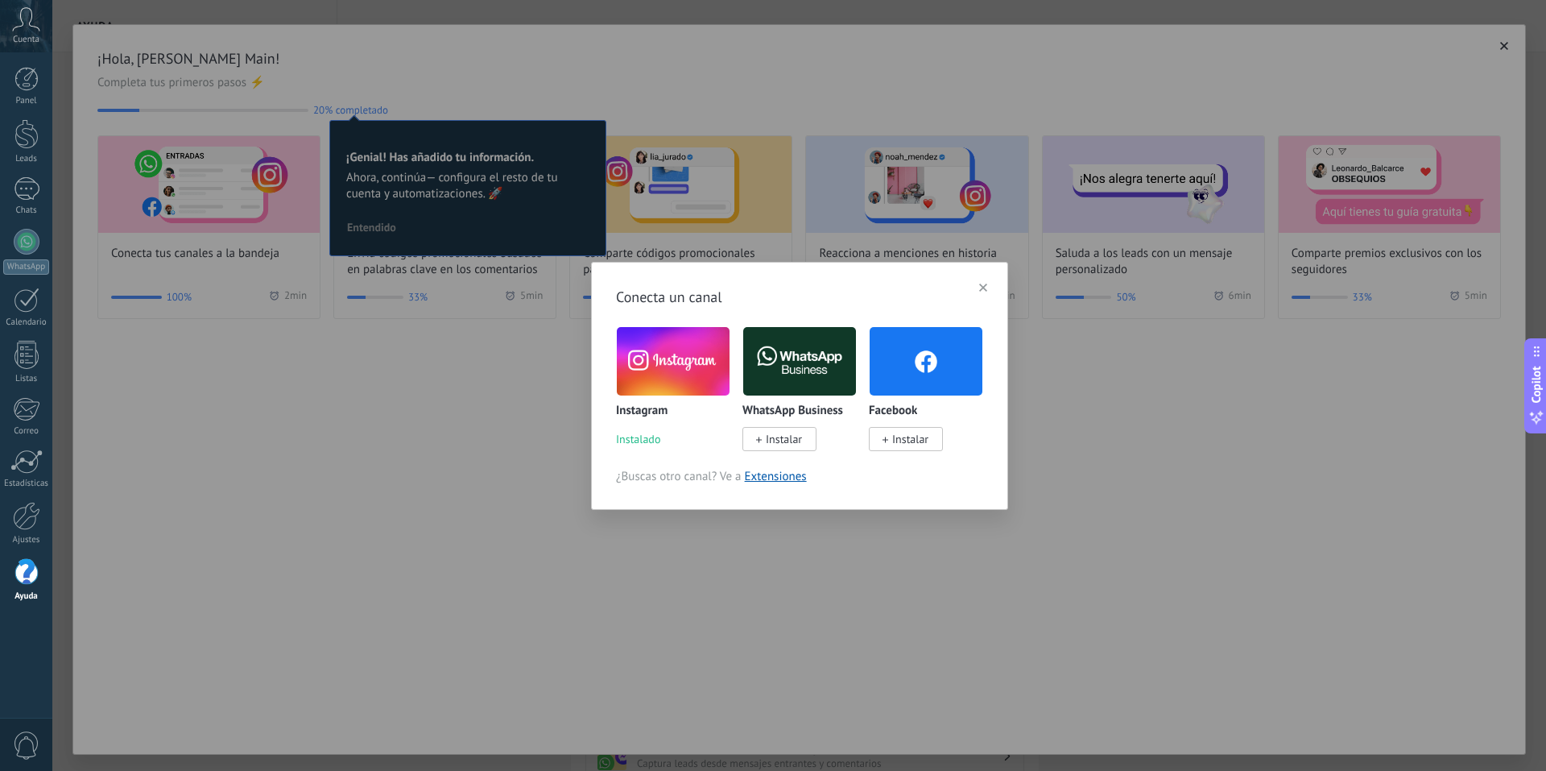
click at [780, 441] on span "Instalar" at bounding box center [784, 439] width 36 height 14
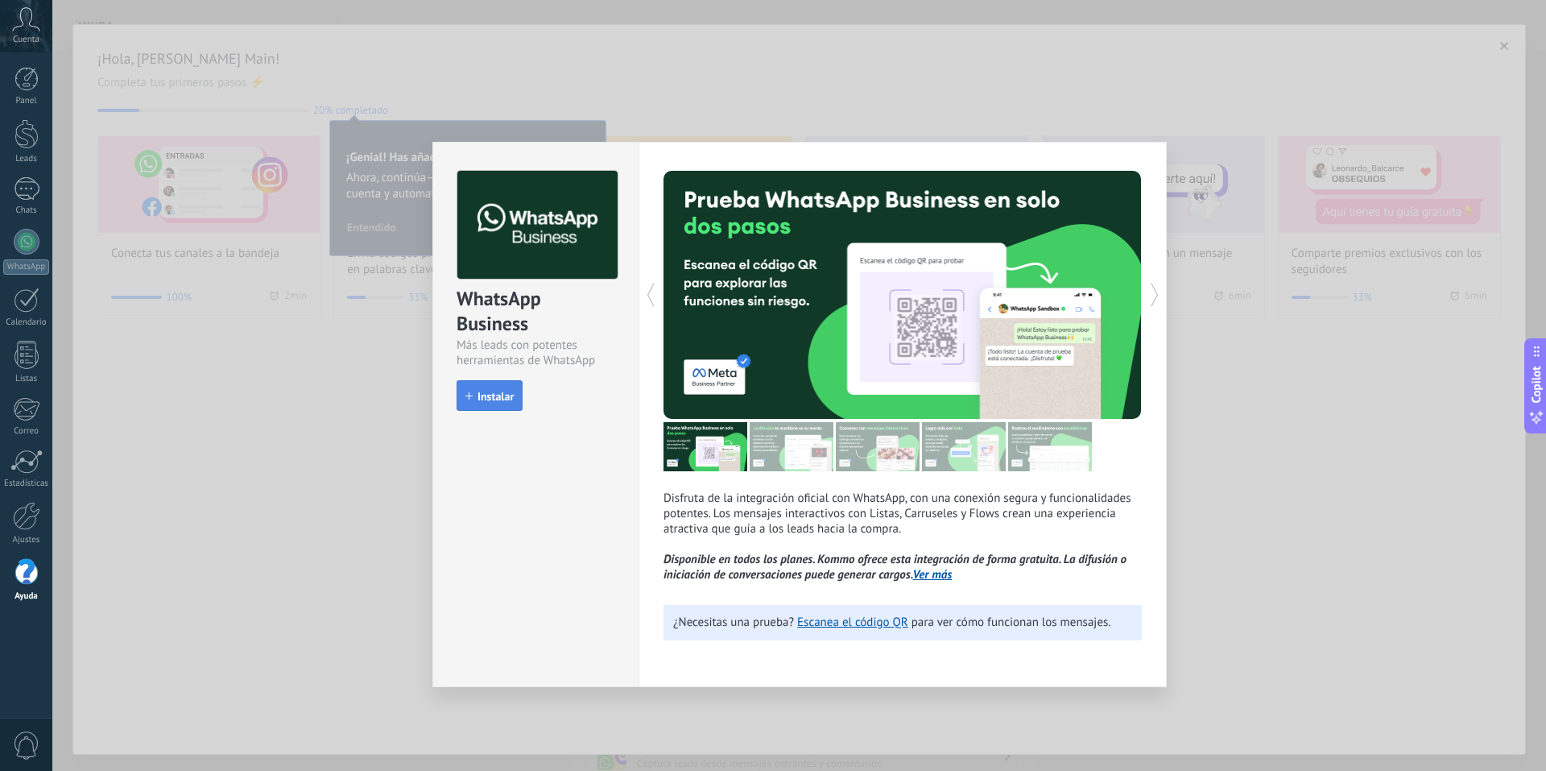
click at [505, 399] on span "Instalar" at bounding box center [495, 396] width 36 height 11
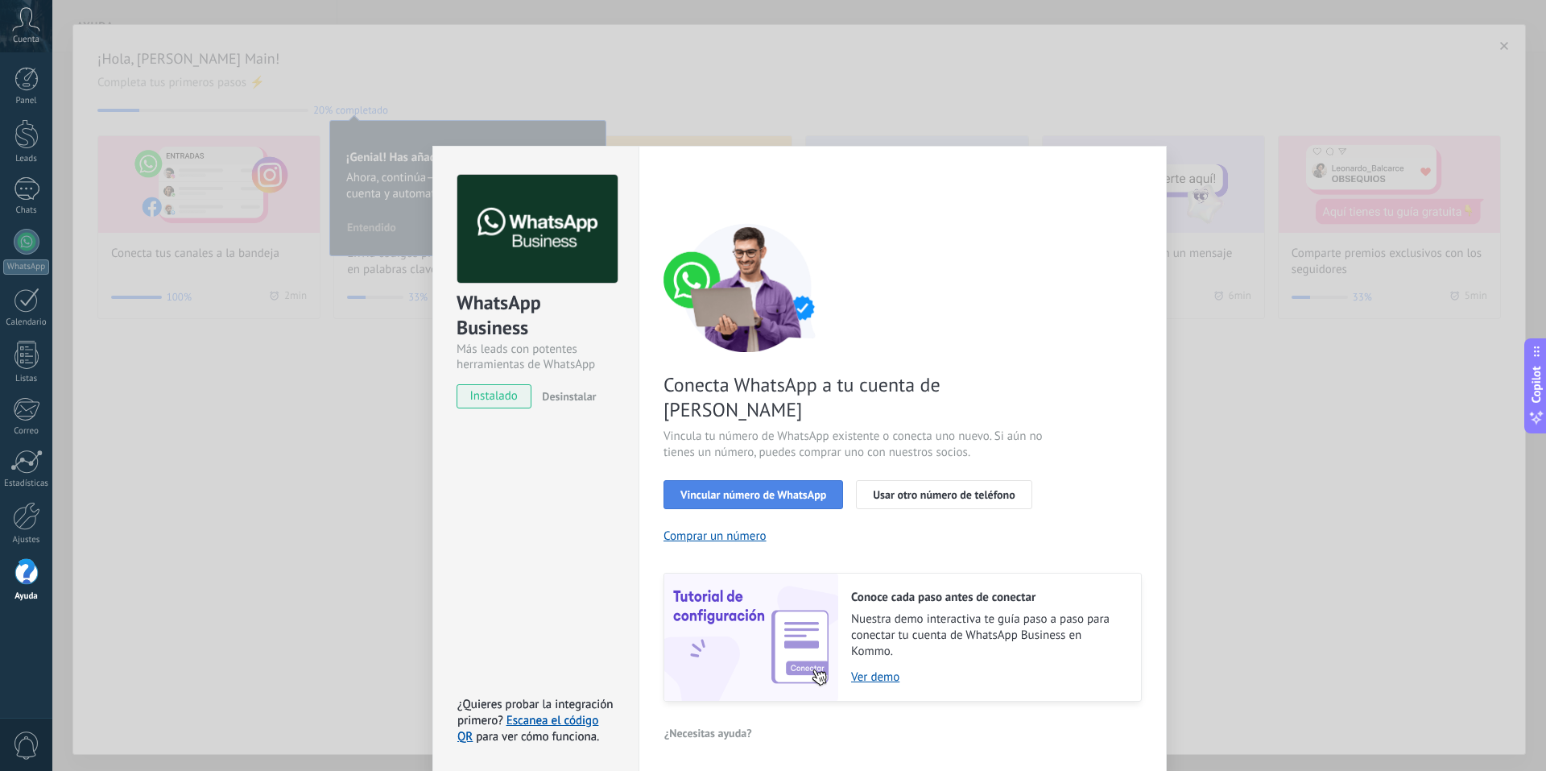
click at [762, 489] on span "Vincular número de WhatsApp" at bounding box center [753, 494] width 146 height 11
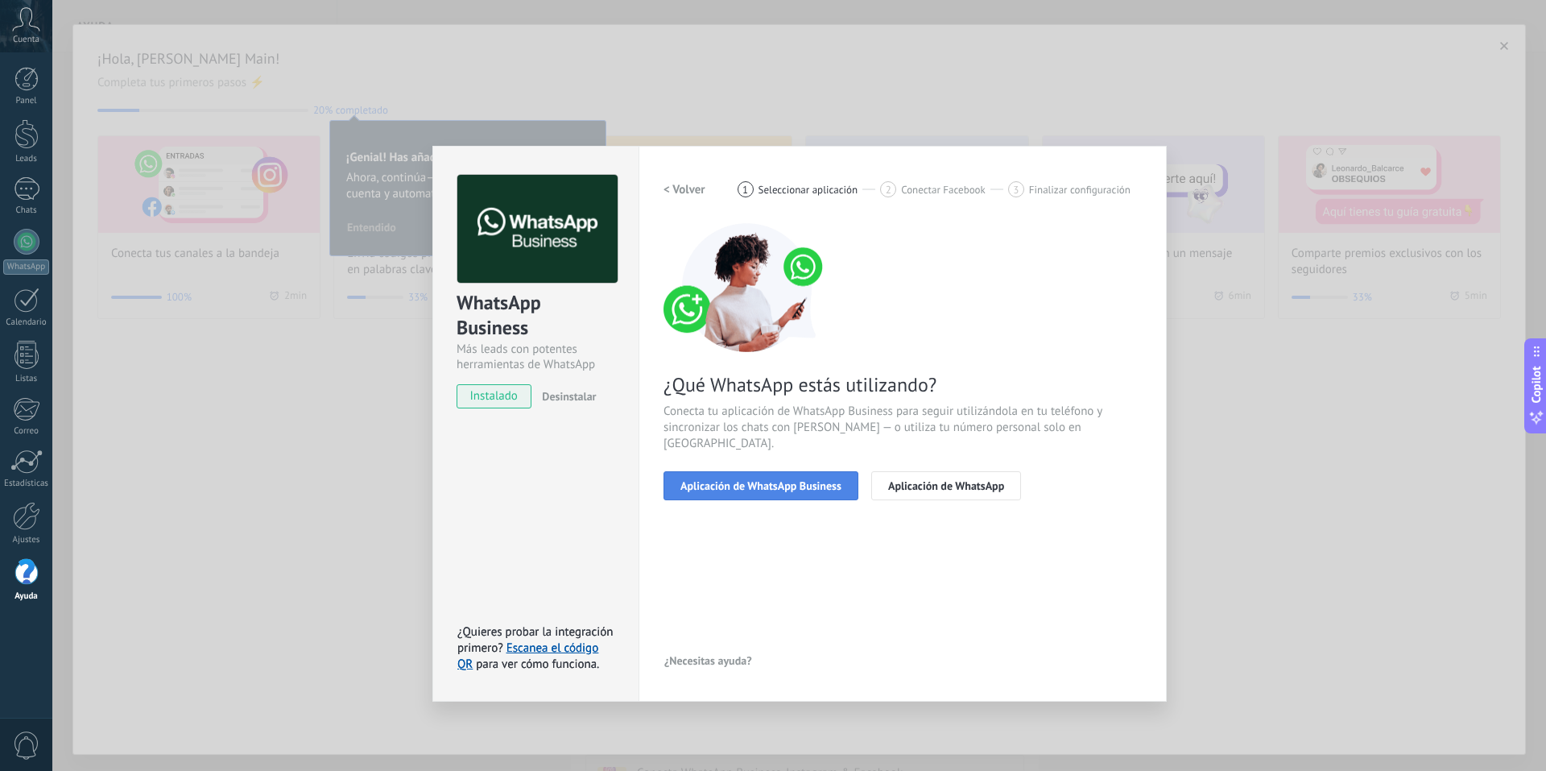
click at [761, 477] on button "Aplicación de WhatsApp Business" at bounding box center [760, 485] width 195 height 29
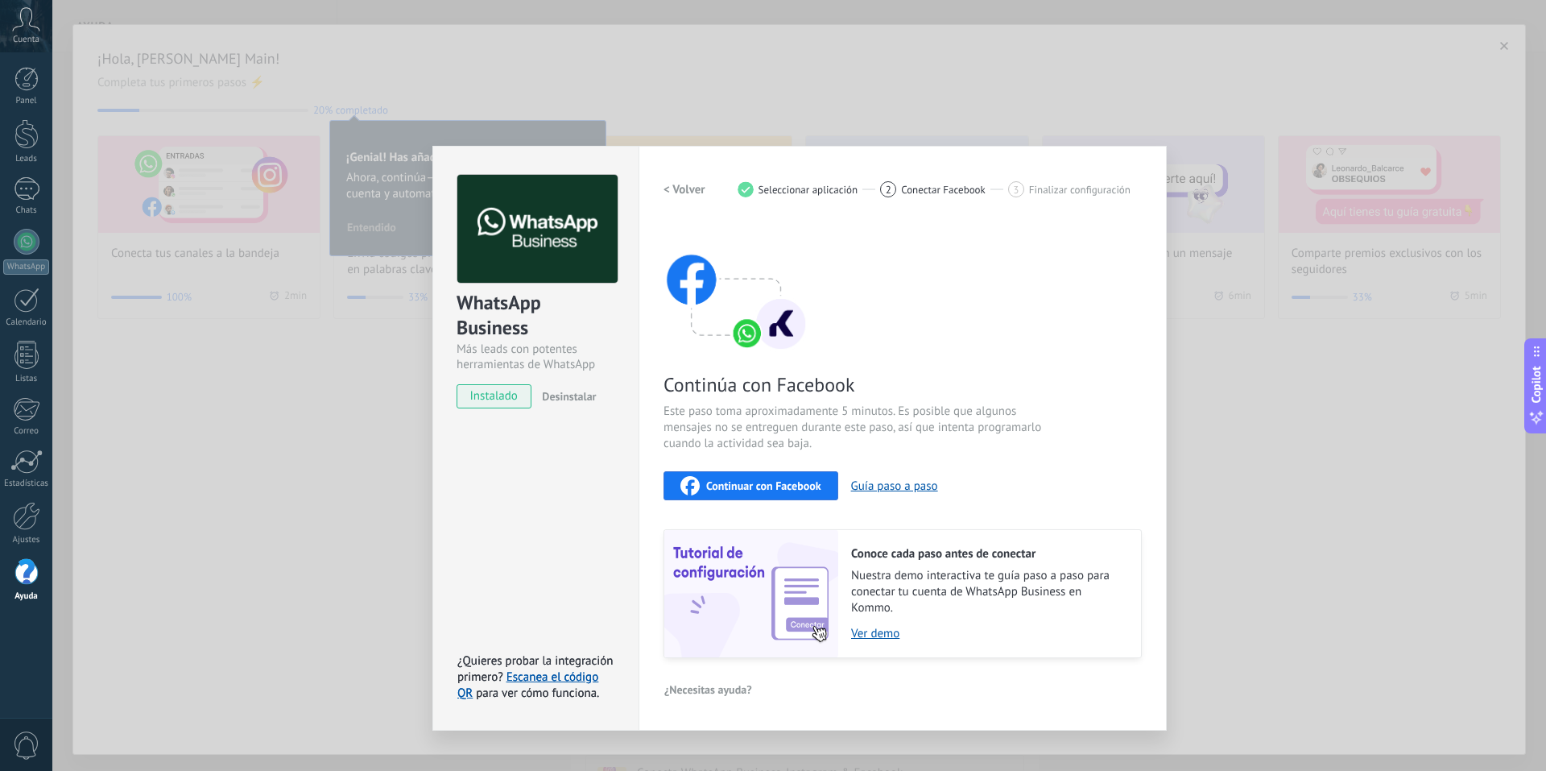
click at [721, 481] on span "Continuar con Facebook" at bounding box center [763, 485] width 115 height 11
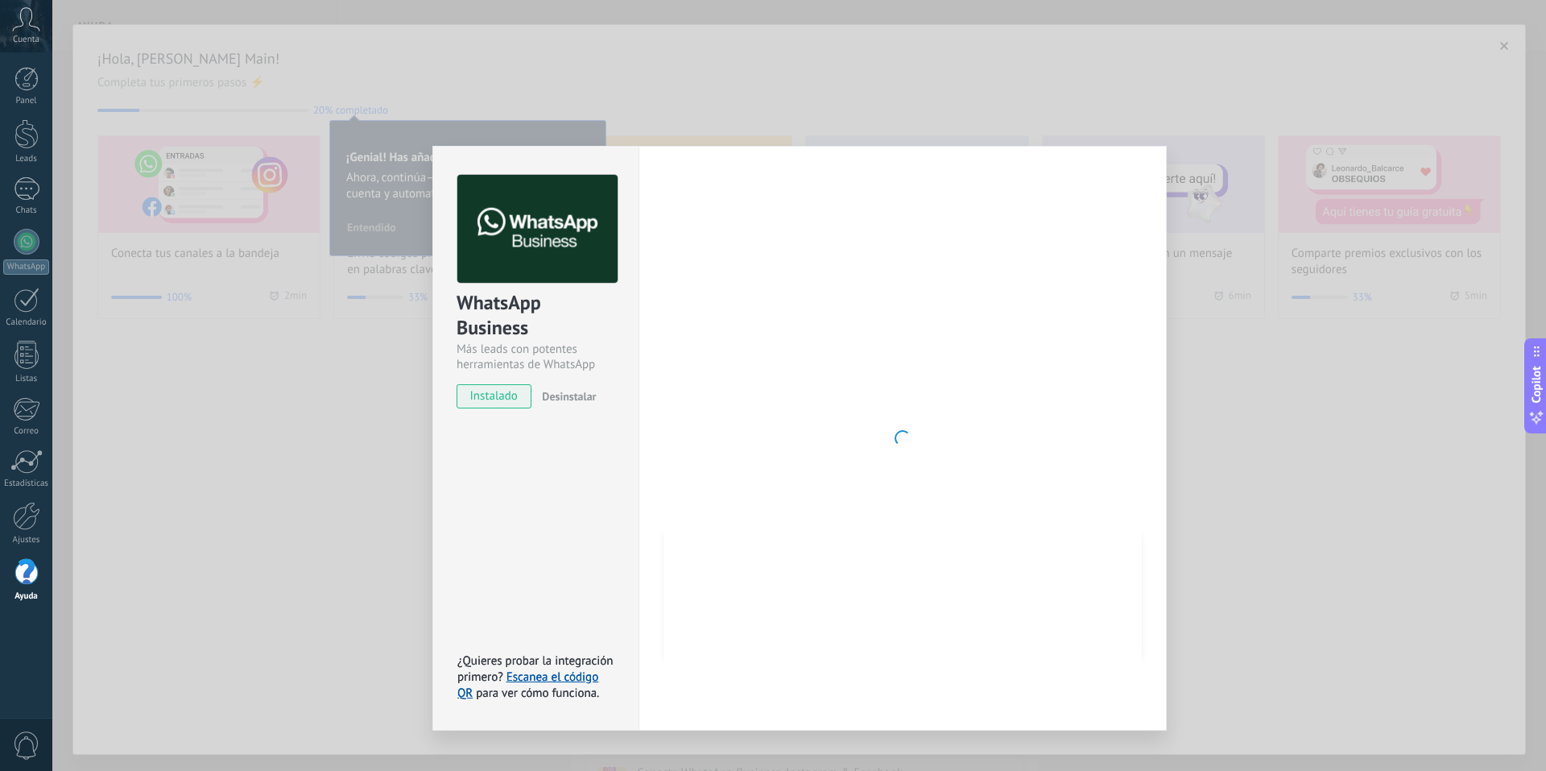
click at [515, 397] on span "instalado" at bounding box center [493, 396] width 73 height 24
click at [316, 458] on div "WhatsApp Business Más leads con potentes herramientas de WhatsApp instalado Des…" at bounding box center [799, 385] width 1494 height 771
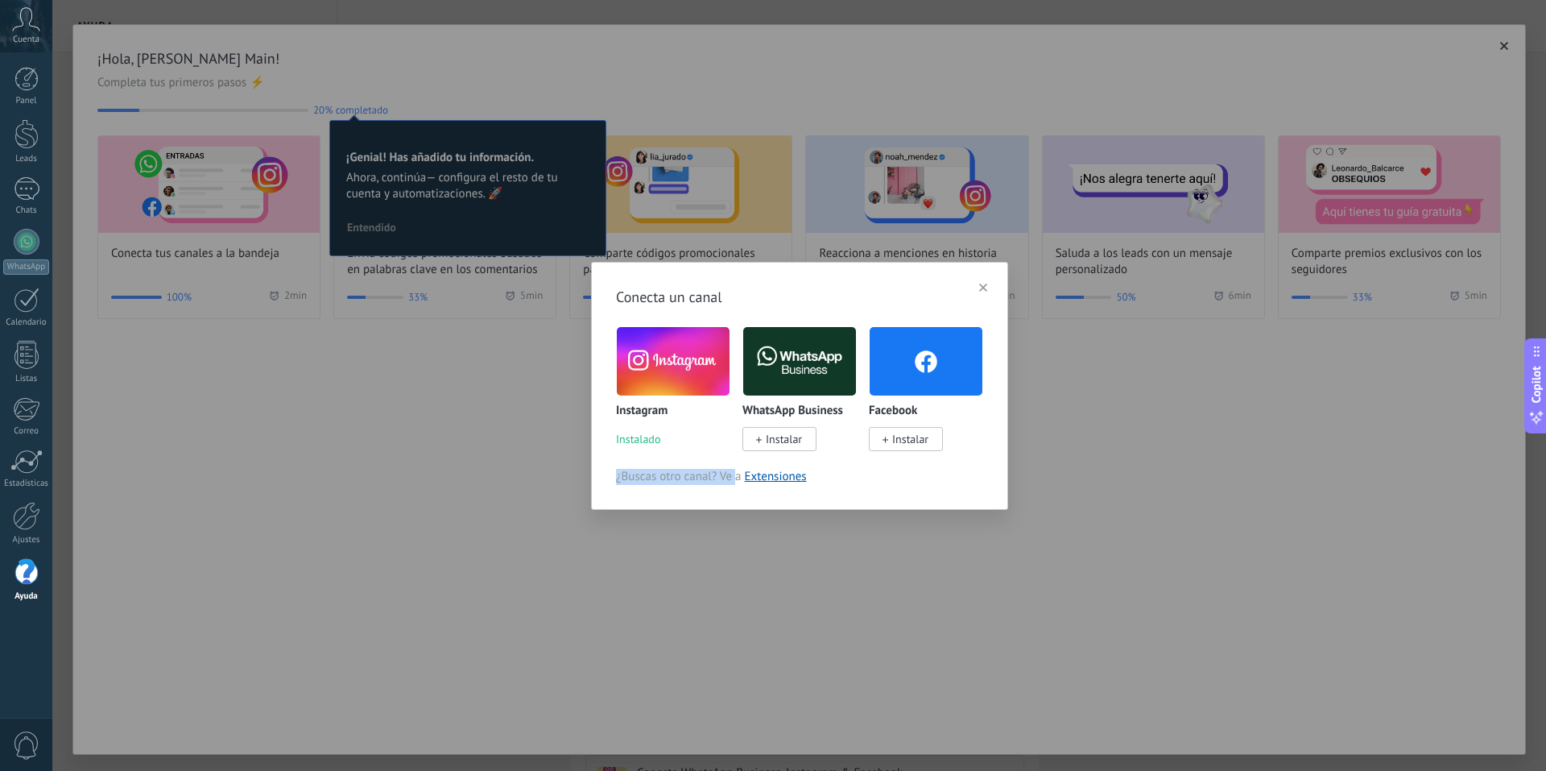
drag, startPoint x: 519, startPoint y: 534, endPoint x: 791, endPoint y: 502, distance: 274.0
click at [787, 510] on div "Conecta un canal Instagram Instalado WhatsApp Business Instalar Facebook Instal…" at bounding box center [799, 385] width 1494 height 771
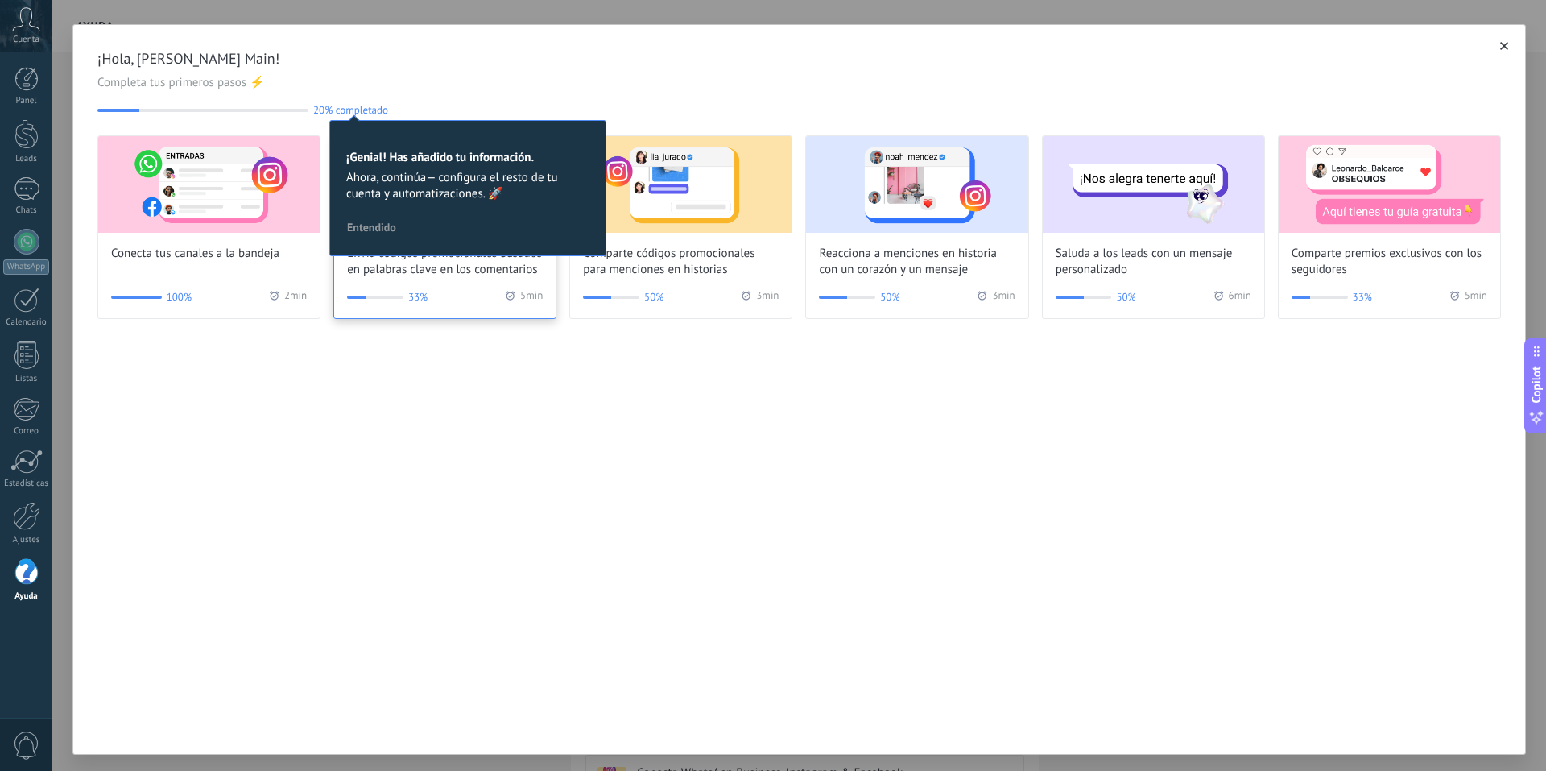
click at [383, 225] on span "Entendido" at bounding box center [371, 226] width 49 height 11
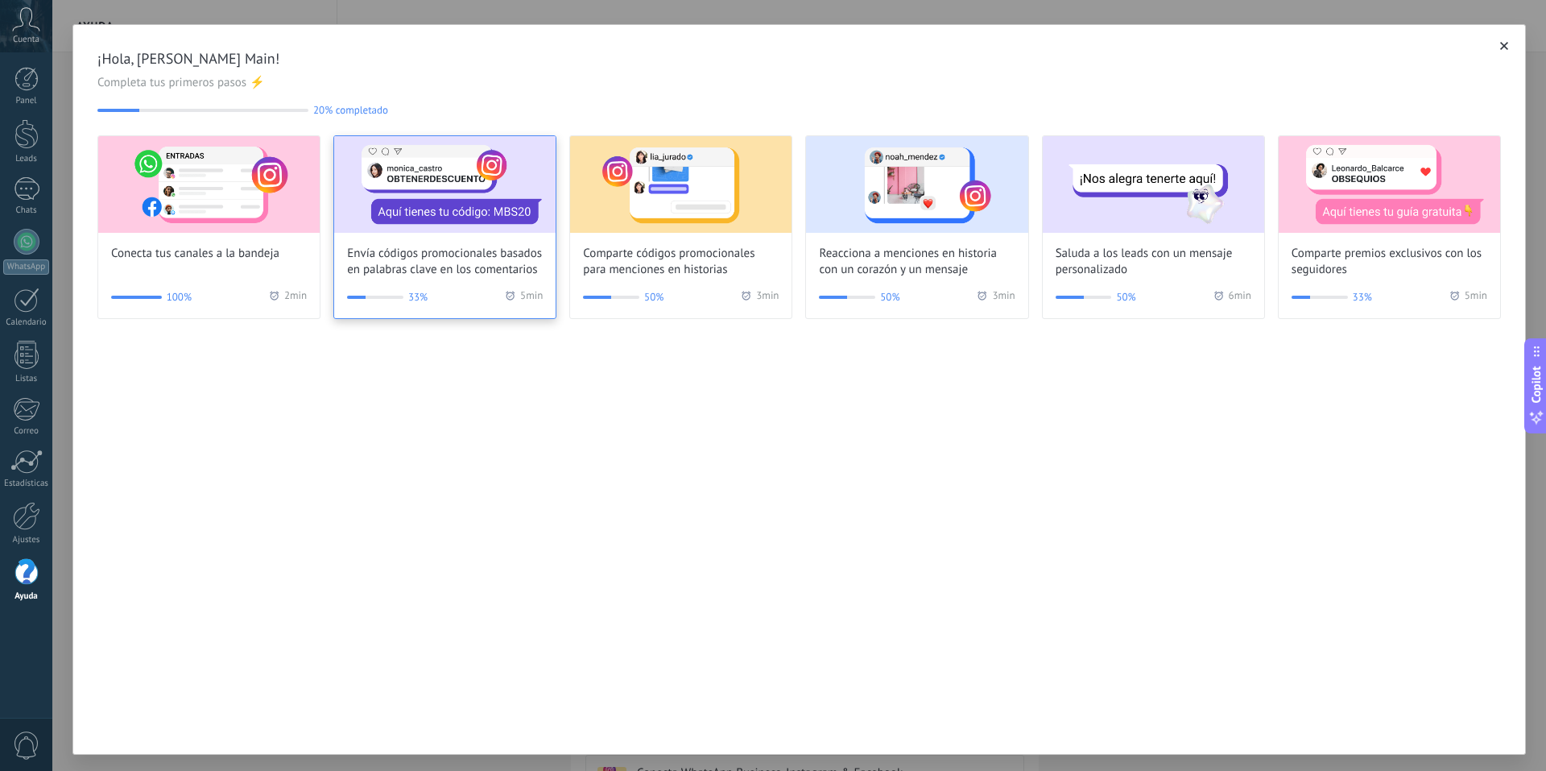
click at [411, 221] on img at bounding box center [444, 184] width 221 height 97
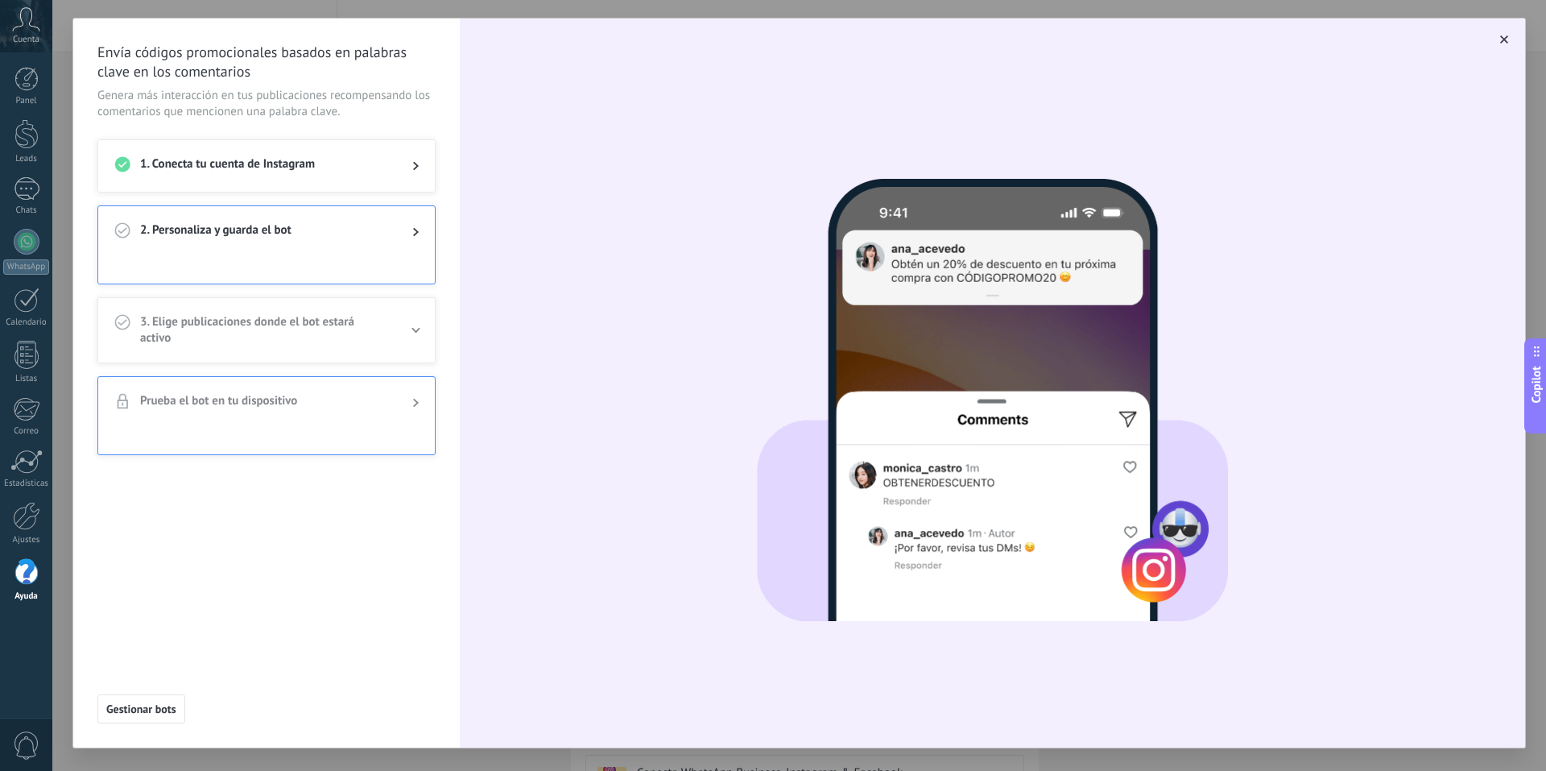
scroll to position [8, 0]
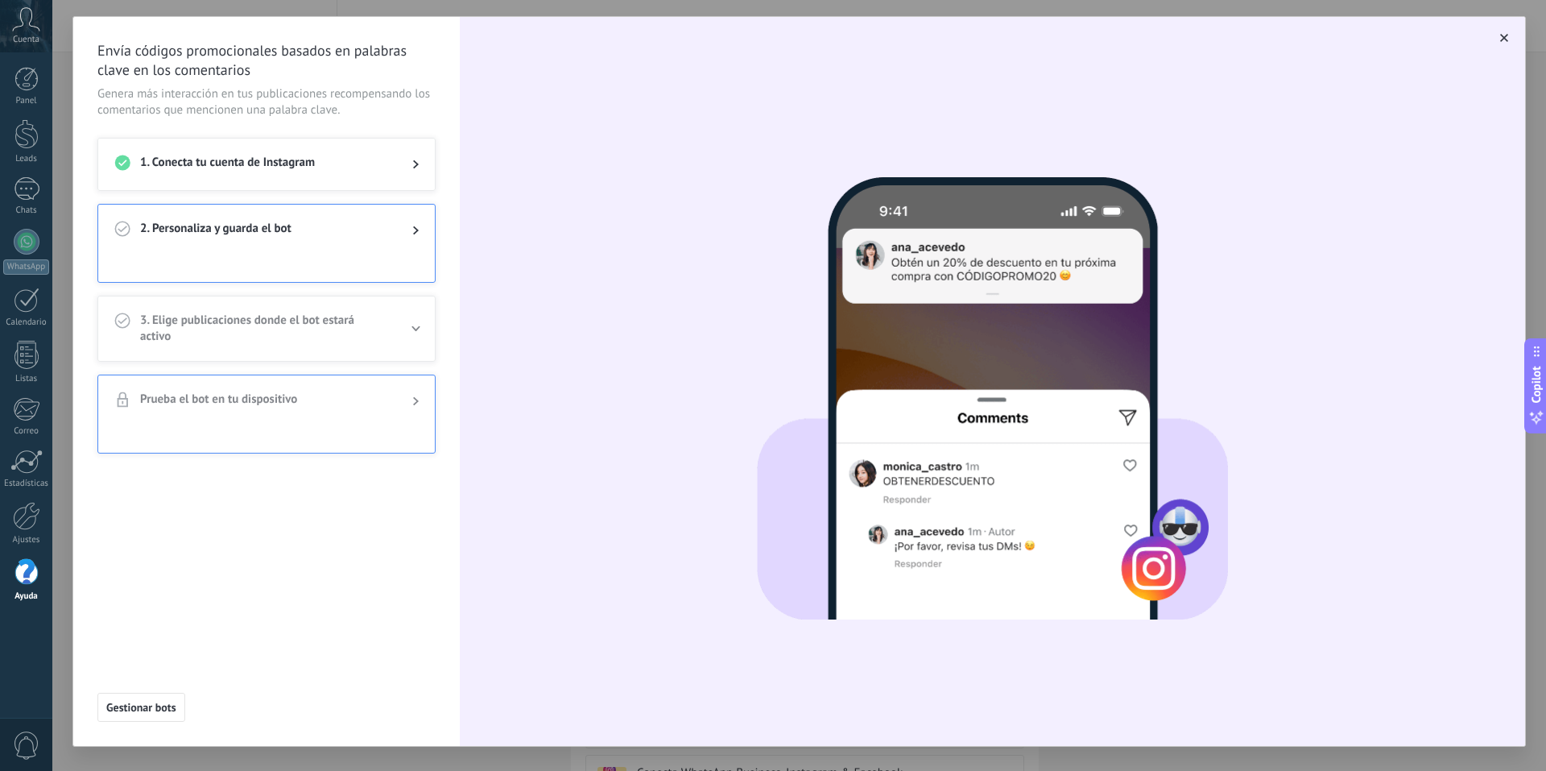
click at [294, 244] on div "2. Personaliza y guarda el bot" at bounding box center [266, 231] width 337 height 52
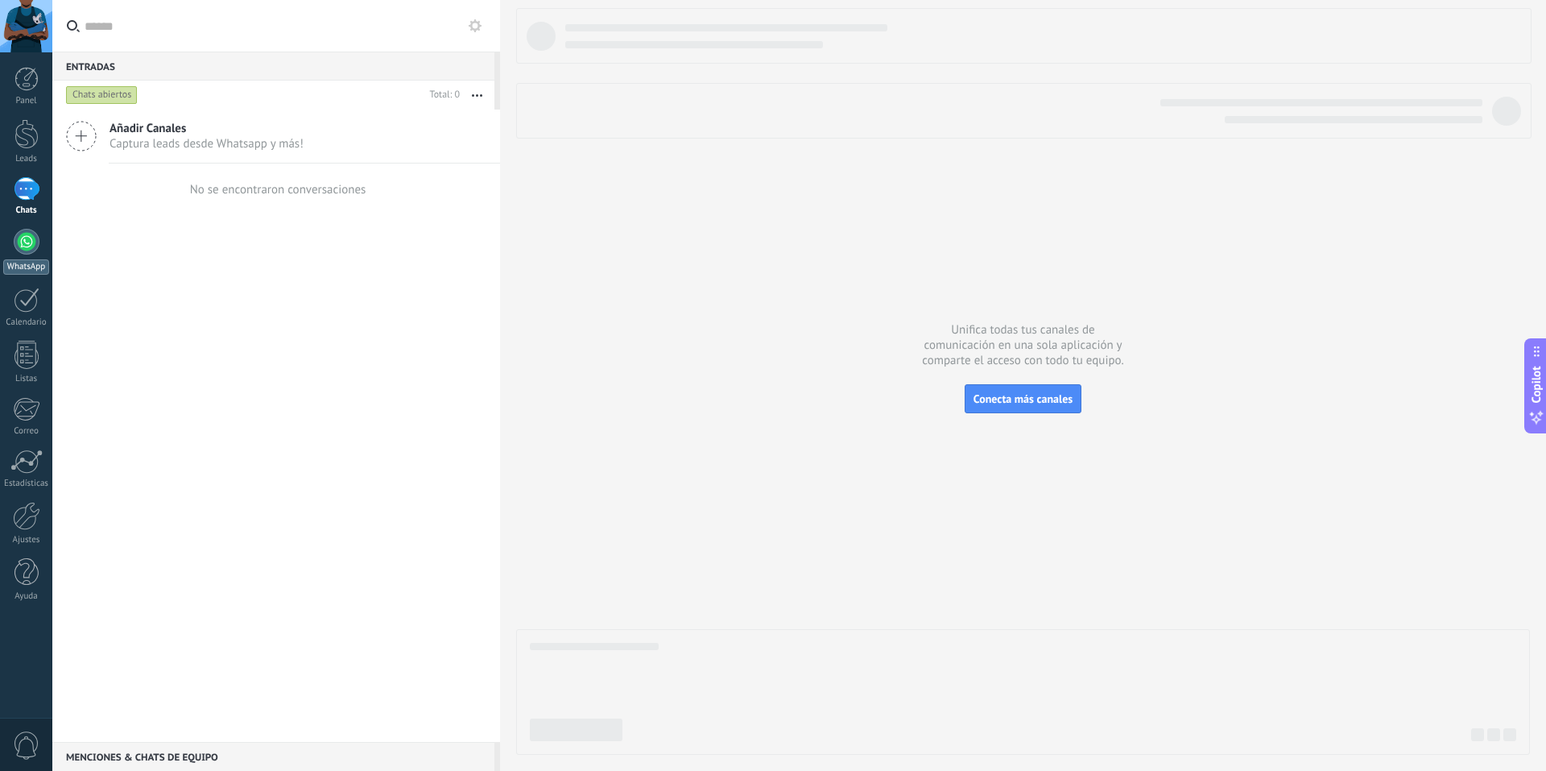
click at [32, 246] on div at bounding box center [27, 242] width 26 height 26
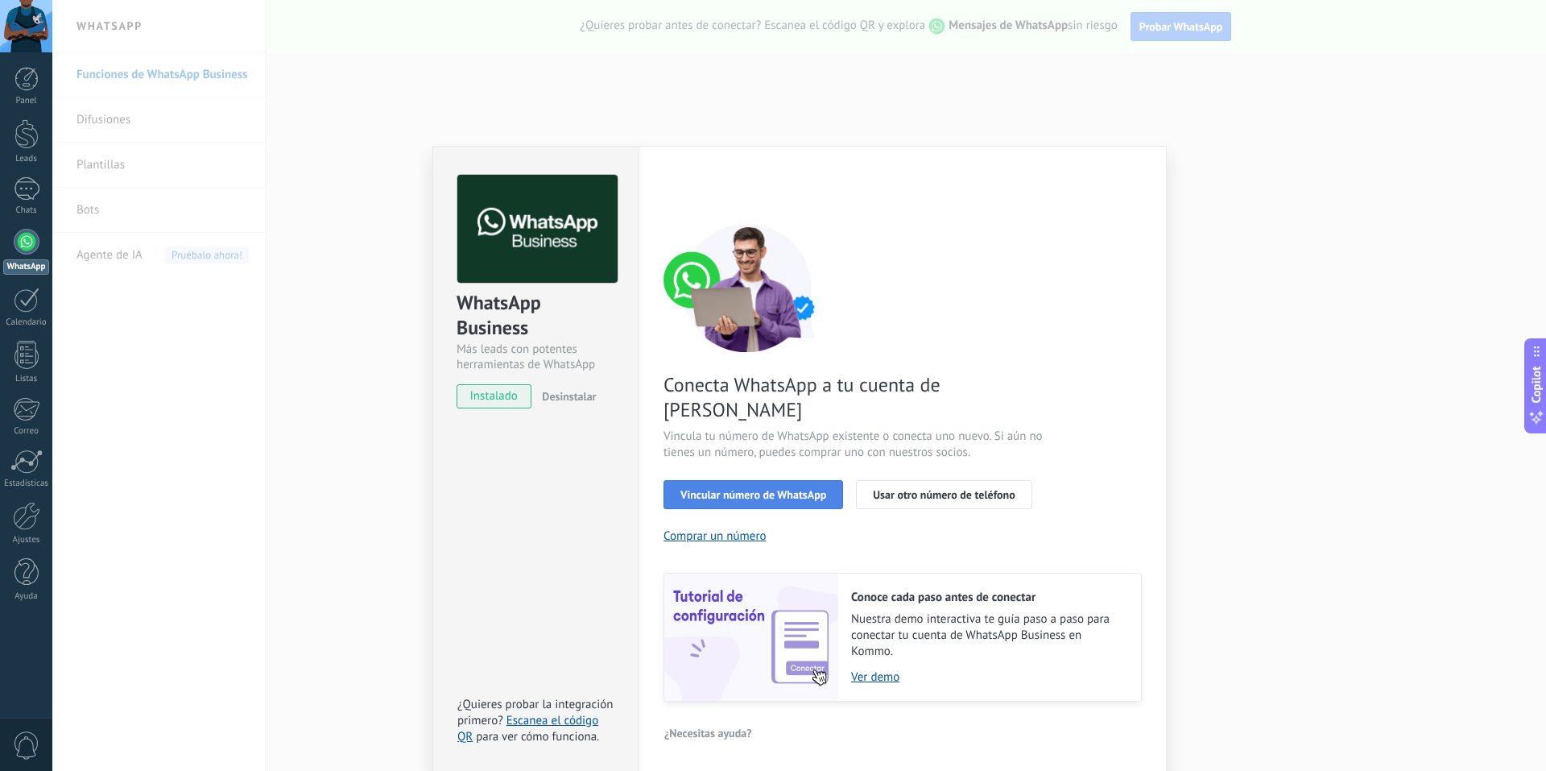
click at [714, 489] on span "Vincular número de WhatsApp" at bounding box center [753, 494] width 146 height 11
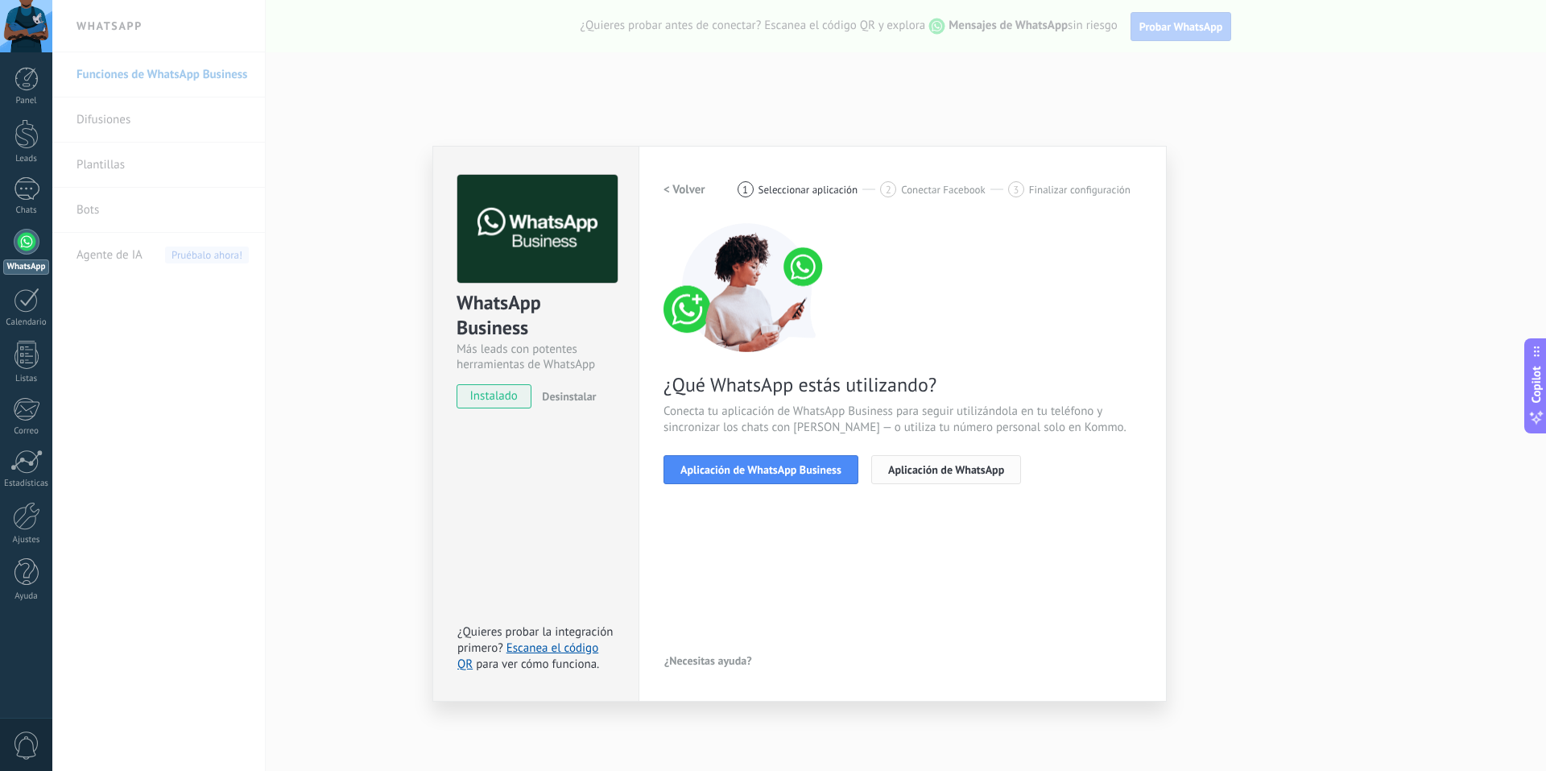
click at [915, 473] on span "Aplicación de WhatsApp" at bounding box center [946, 469] width 116 height 11
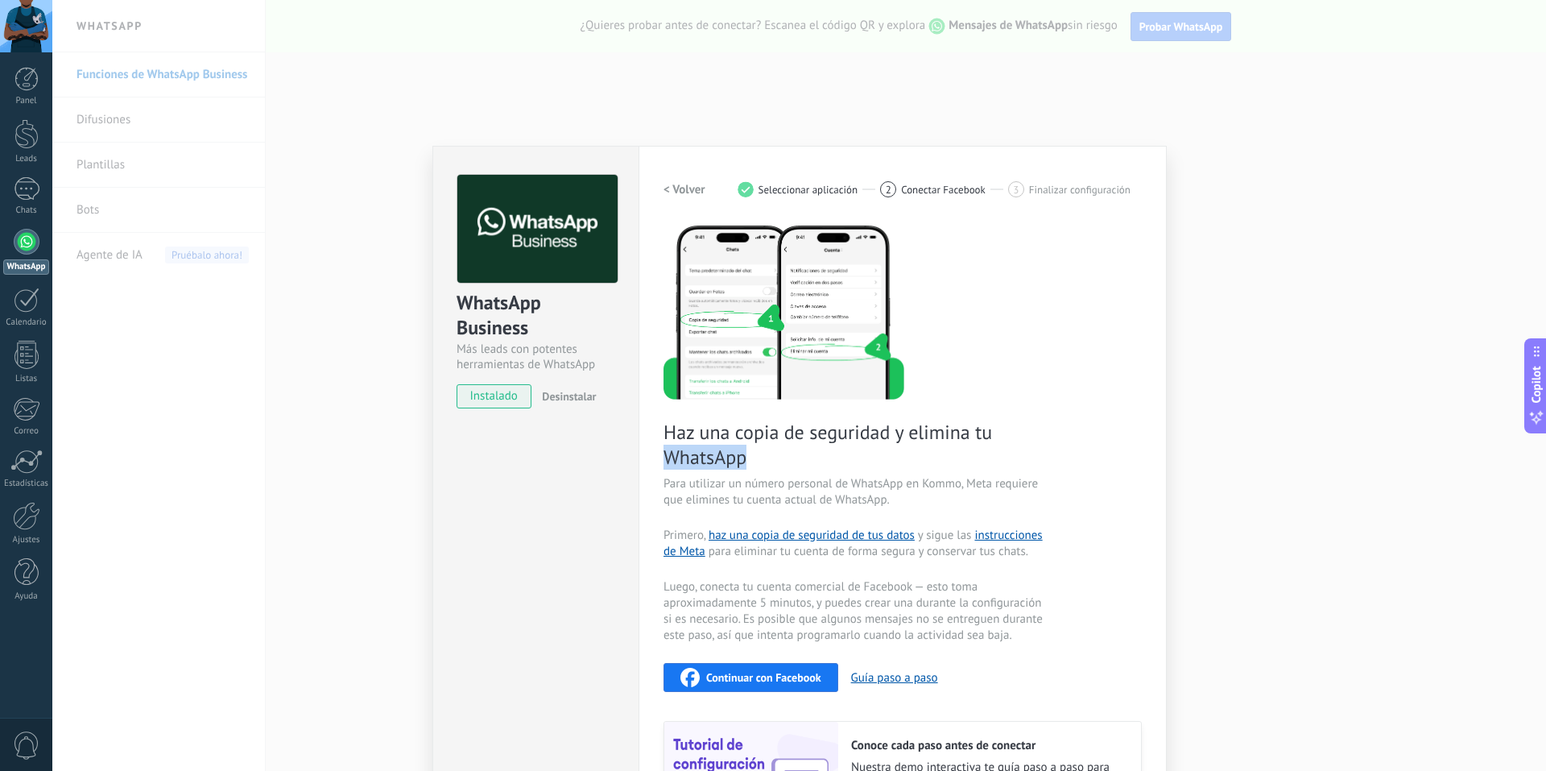
drag, startPoint x: 664, startPoint y: 448, endPoint x: 801, endPoint y: 451, distance: 136.9
click at [801, 451] on span "Haz una copia de seguridad y elimina tu WhatsApp" at bounding box center [854, 444] width 383 height 50
click at [809, 448] on span "Haz una copia de seguridad y elimina tu WhatsApp" at bounding box center [854, 444] width 383 height 50
drag, startPoint x: 694, startPoint y: 503, endPoint x: 835, endPoint y: 499, distance: 141.0
click at [833, 500] on span "Para utilizar un número personal de WhatsApp en Kommo, Meta requiere que elimin…" at bounding box center [854, 492] width 383 height 32
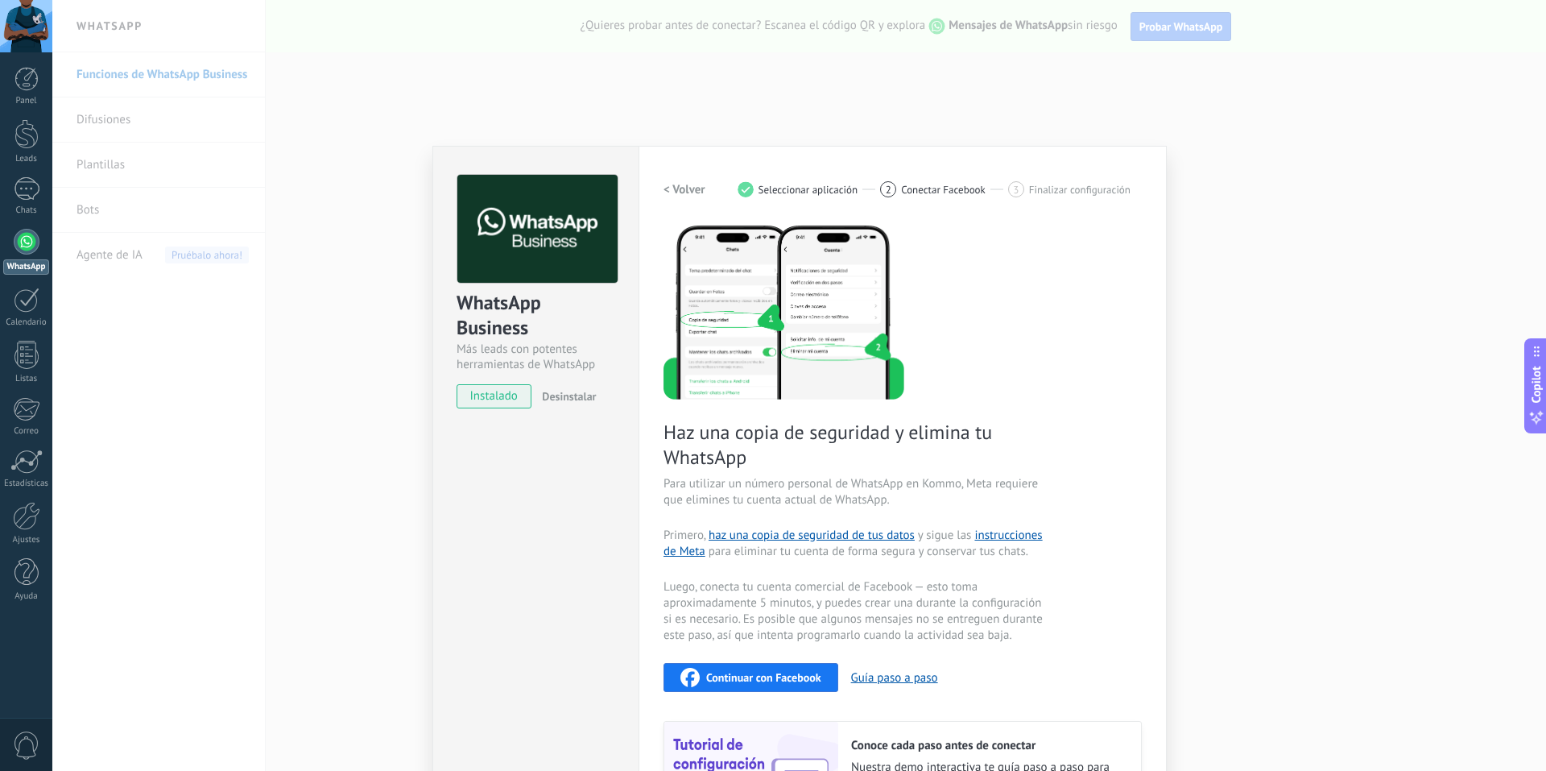
click at [911, 494] on span "Para utilizar un número personal de WhatsApp en Kommo, Meta requiere que elimin…" at bounding box center [854, 492] width 383 height 32
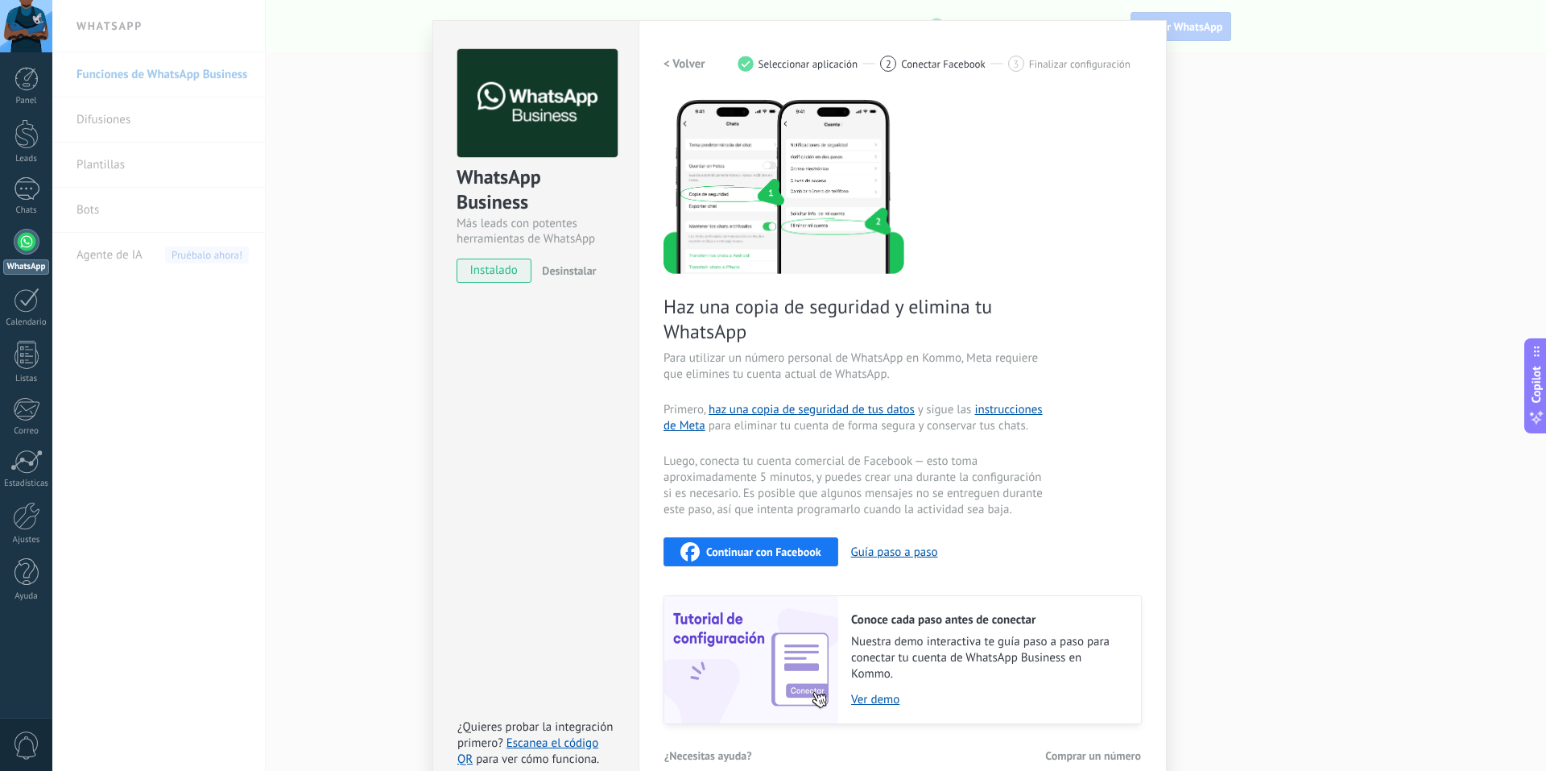
scroll to position [151, 0]
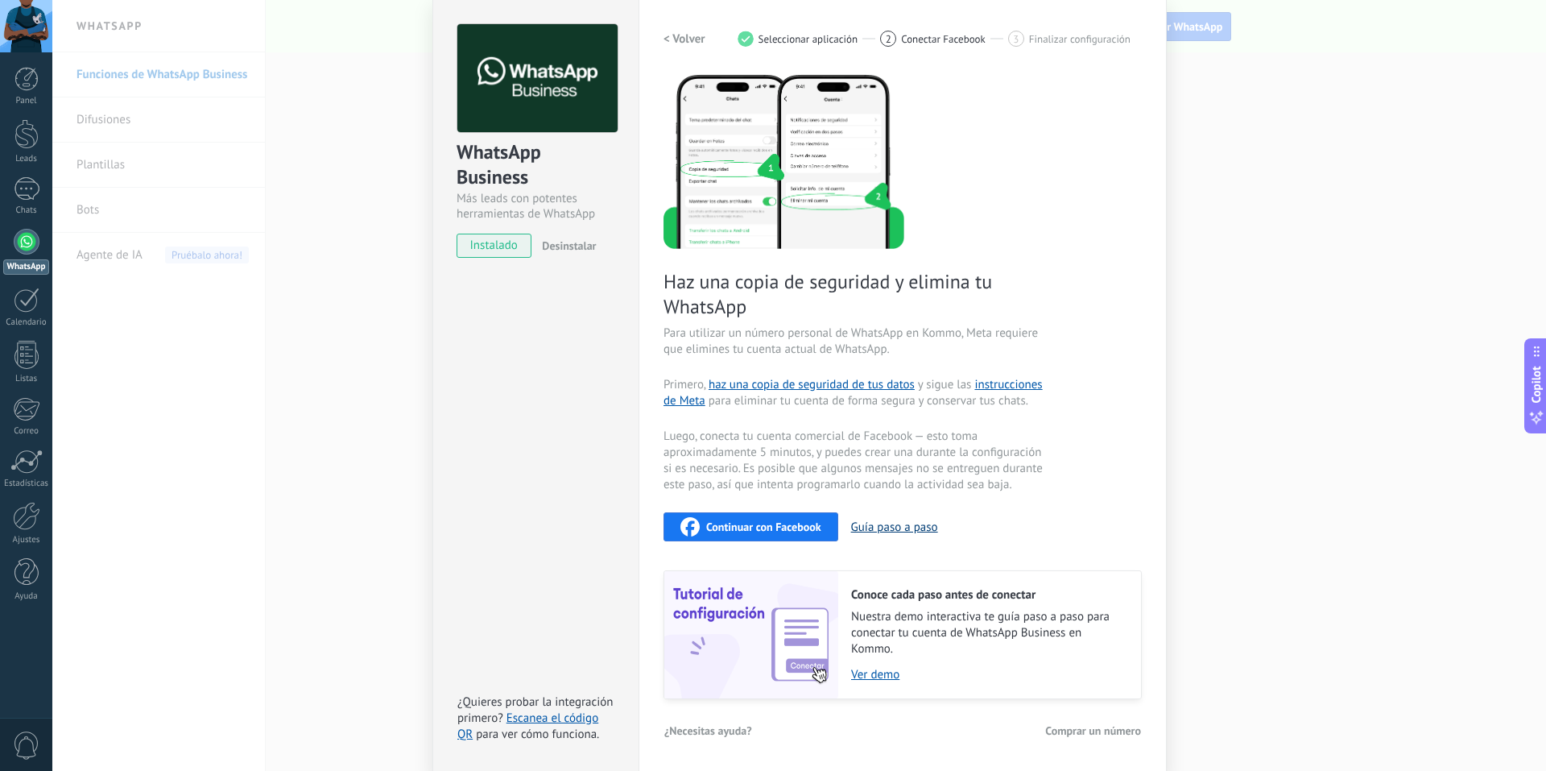
click at [882, 531] on button "Guía paso a paso" at bounding box center [894, 526] width 87 height 15
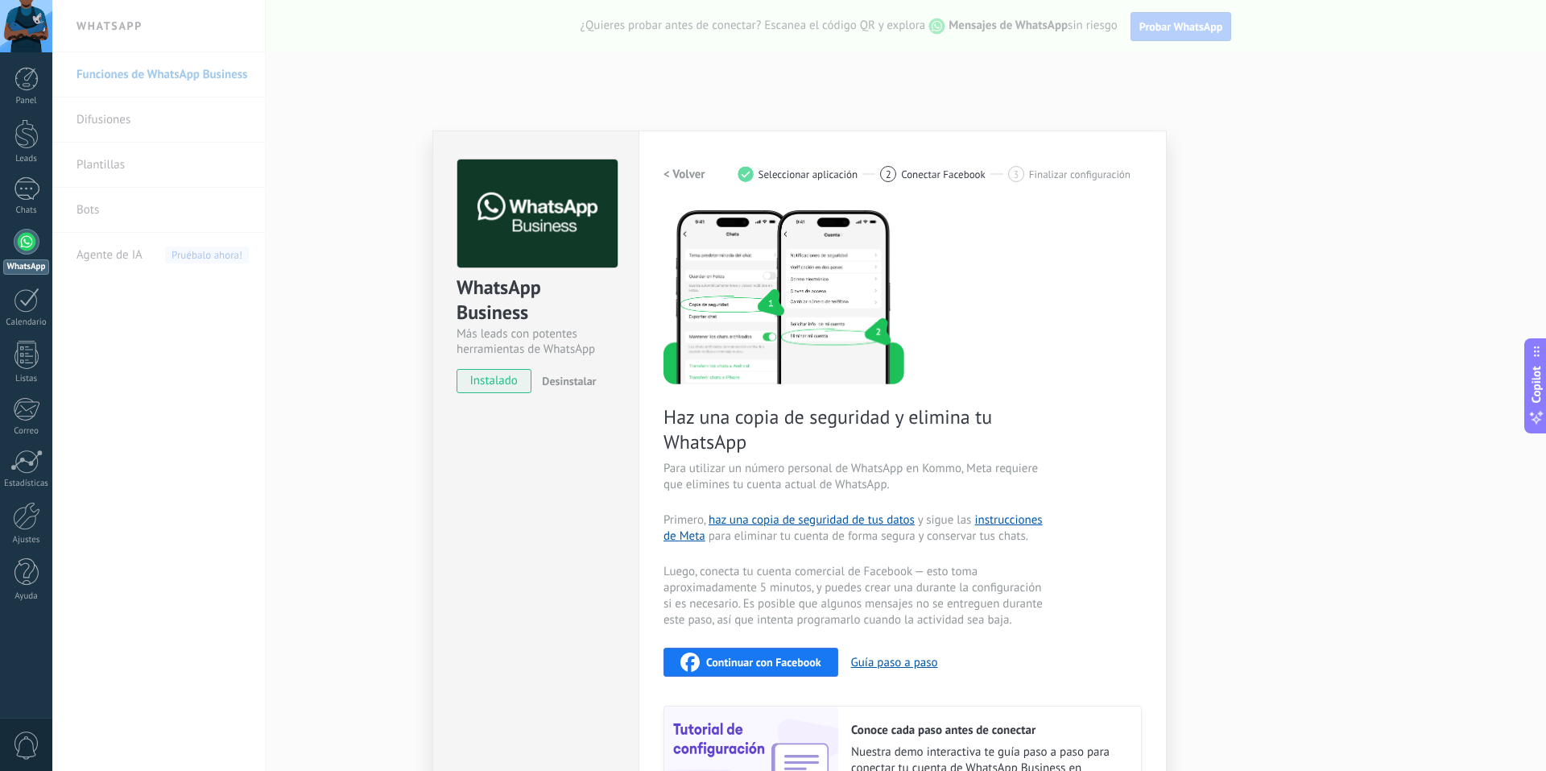
scroll to position [0, 0]
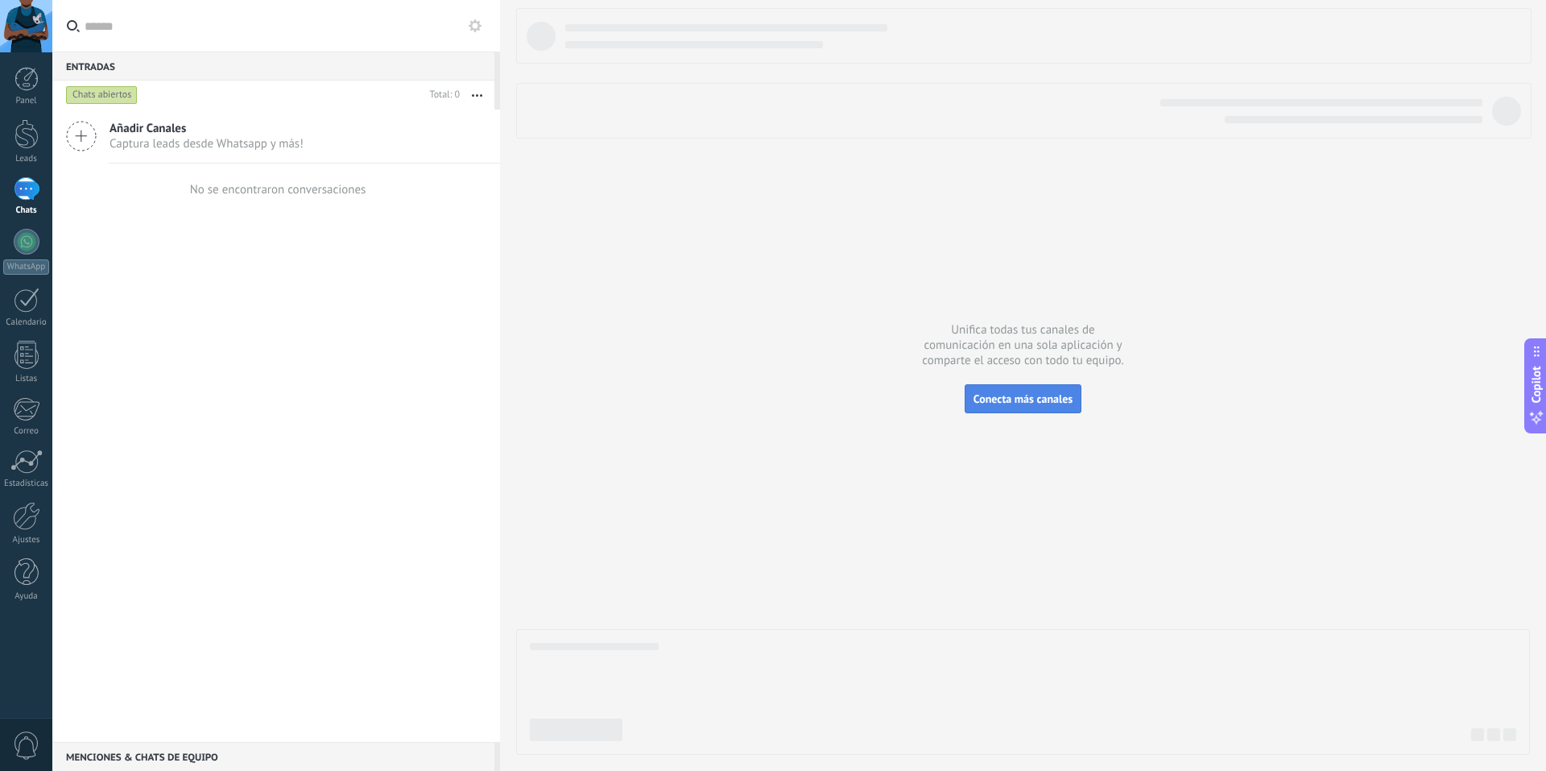
click at [1015, 403] on span "Conecta más canales" at bounding box center [1022, 398] width 99 height 14
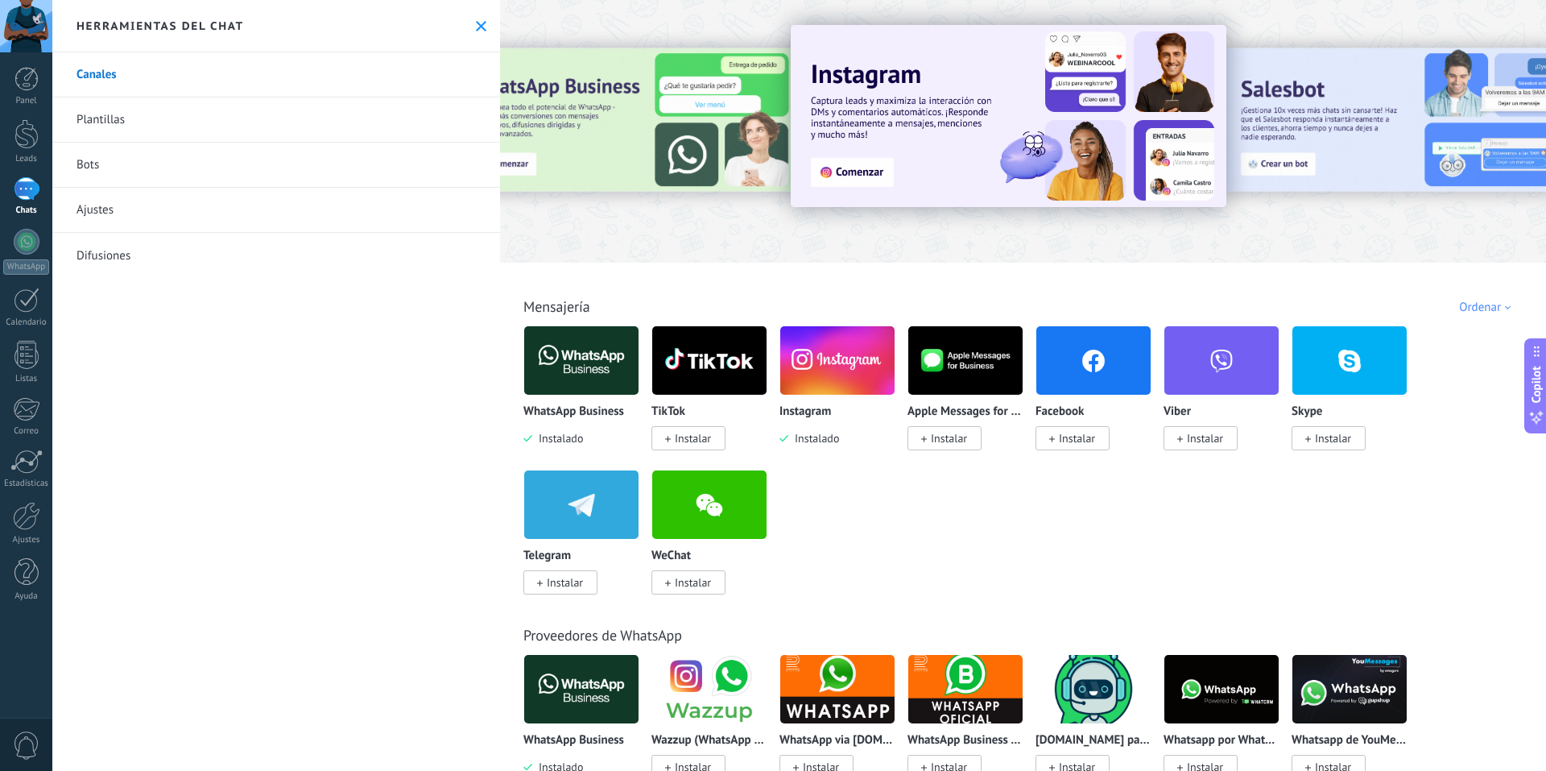
click at [878, 167] on img at bounding box center [1009, 116] width 436 height 182
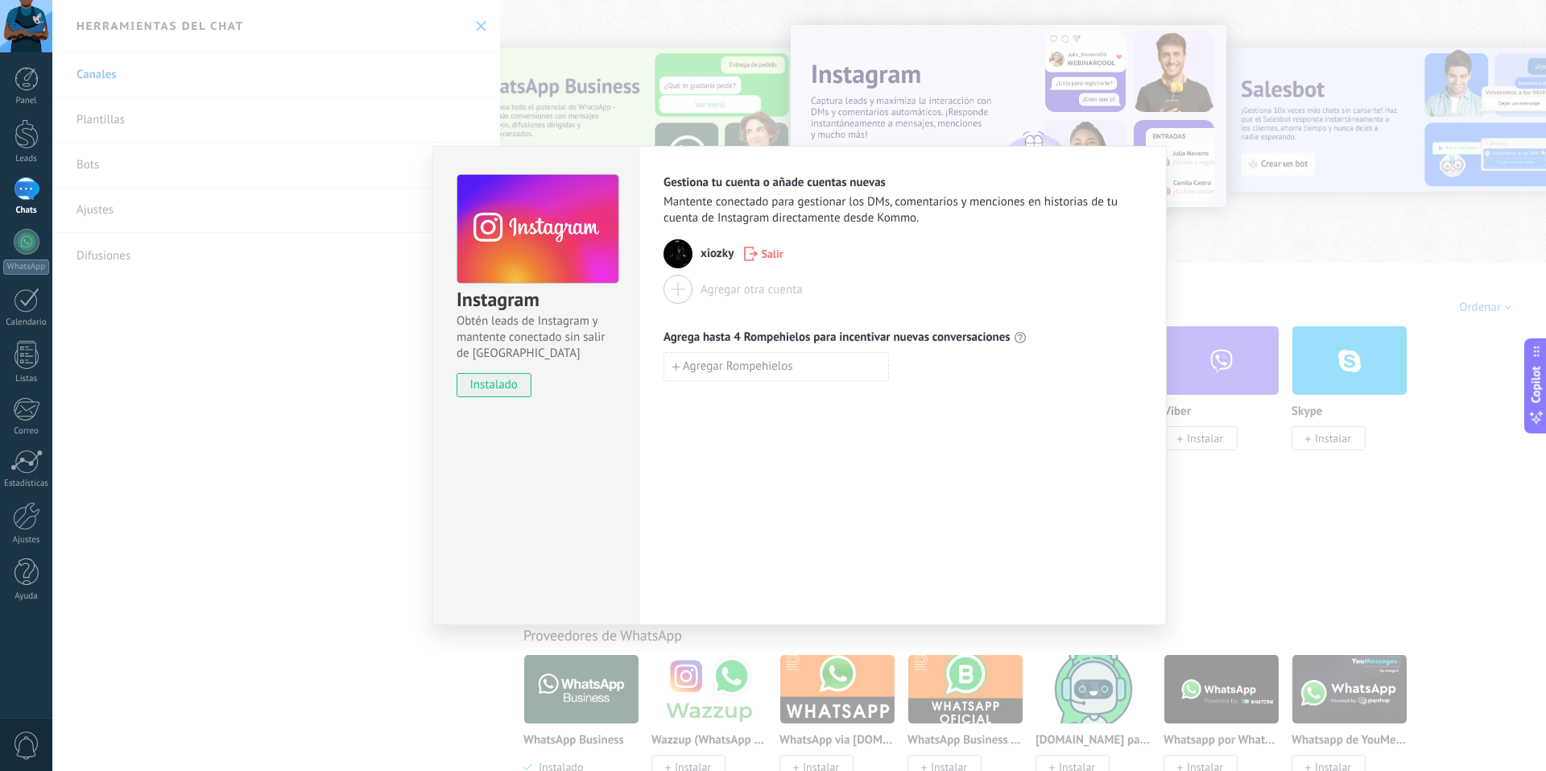
click at [970, 458] on div "Gestiona tu cuenta o añade cuentas nuevas Mantente conectado para gestionar los…" at bounding box center [902, 385] width 528 height 479
click at [81, 50] on div "Instagram Obtén leads de Instagram y mantente conectado sin salir de Kommo inst…" at bounding box center [799, 385] width 1494 height 771
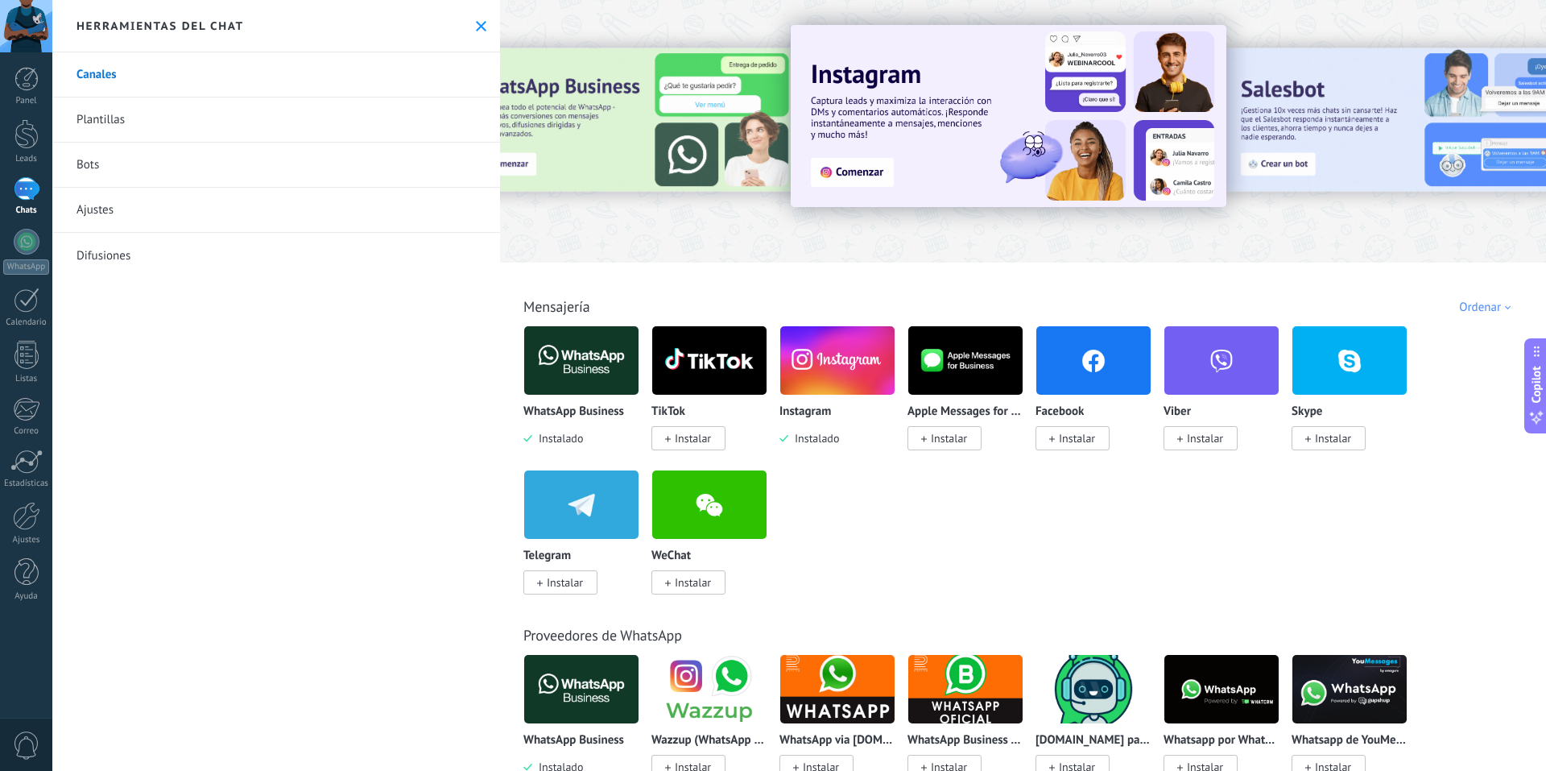
click at [121, 125] on link "Plantillas" at bounding box center [276, 119] width 448 height 45
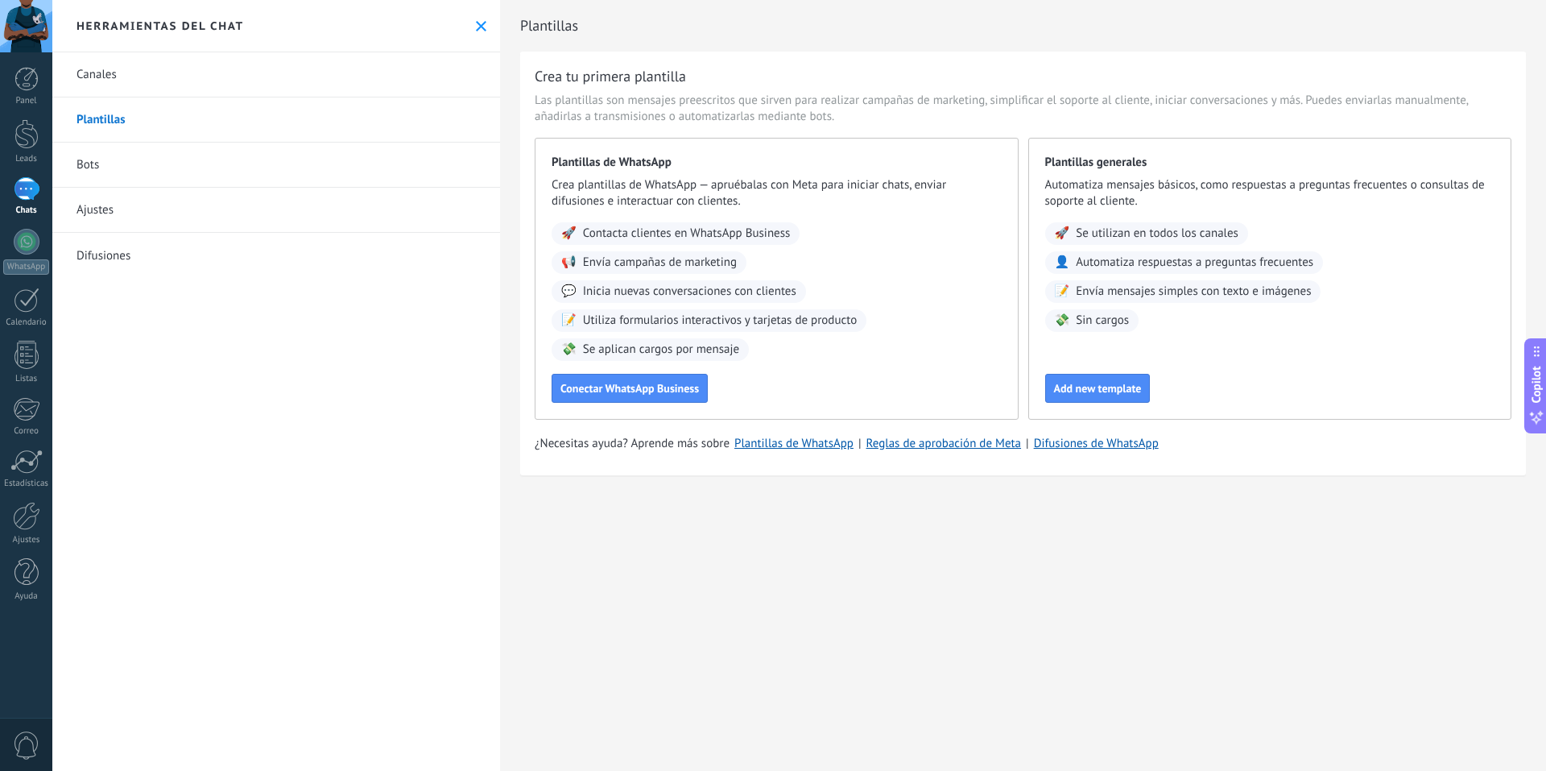
click at [31, 175] on div "Panel Leads Chats WhatsApp Clientes" at bounding box center [26, 342] width 52 height 551
click at [27, 192] on div at bounding box center [27, 188] width 26 height 23
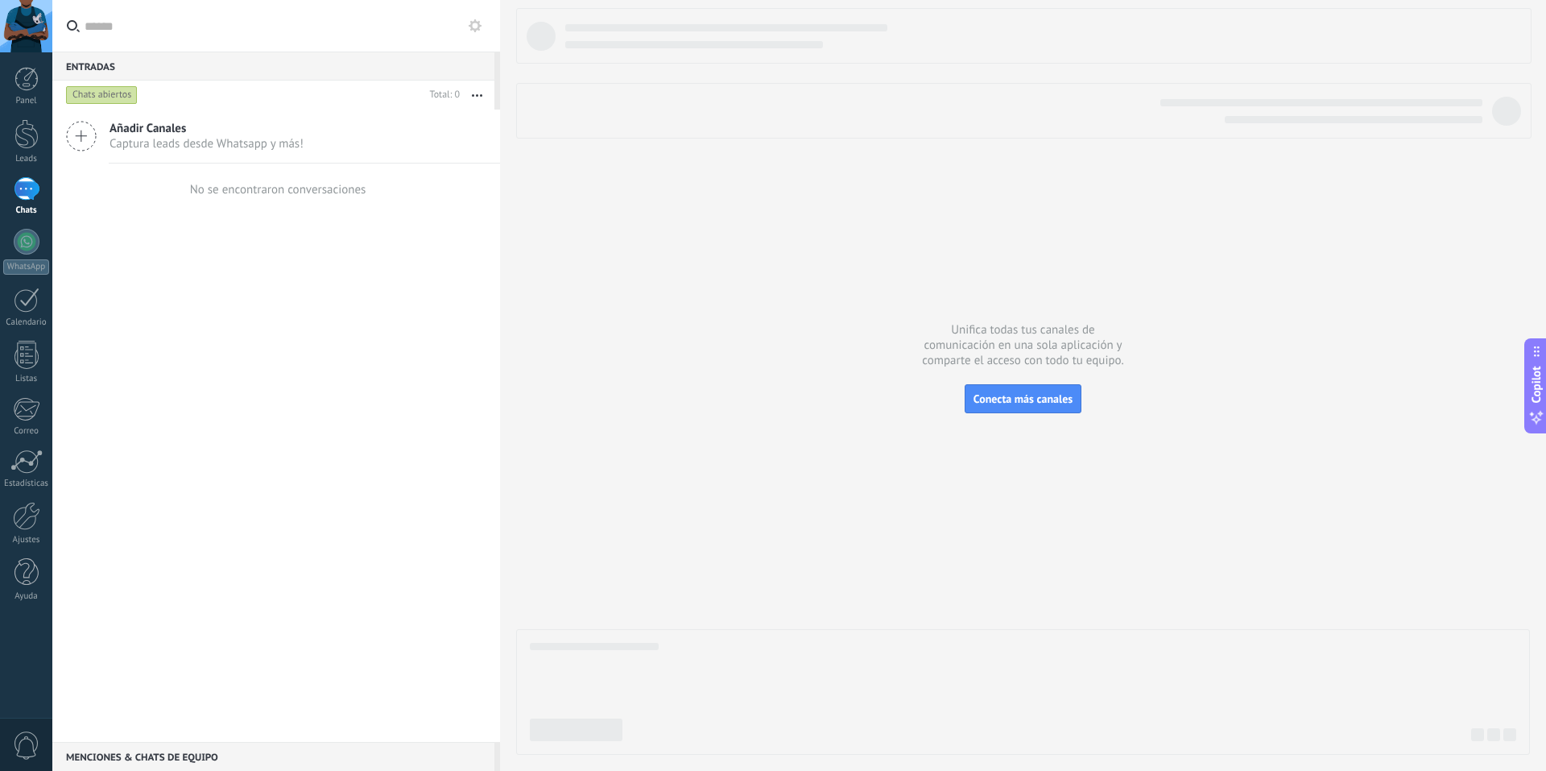
click at [86, 128] on icon at bounding box center [81, 136] width 31 height 31
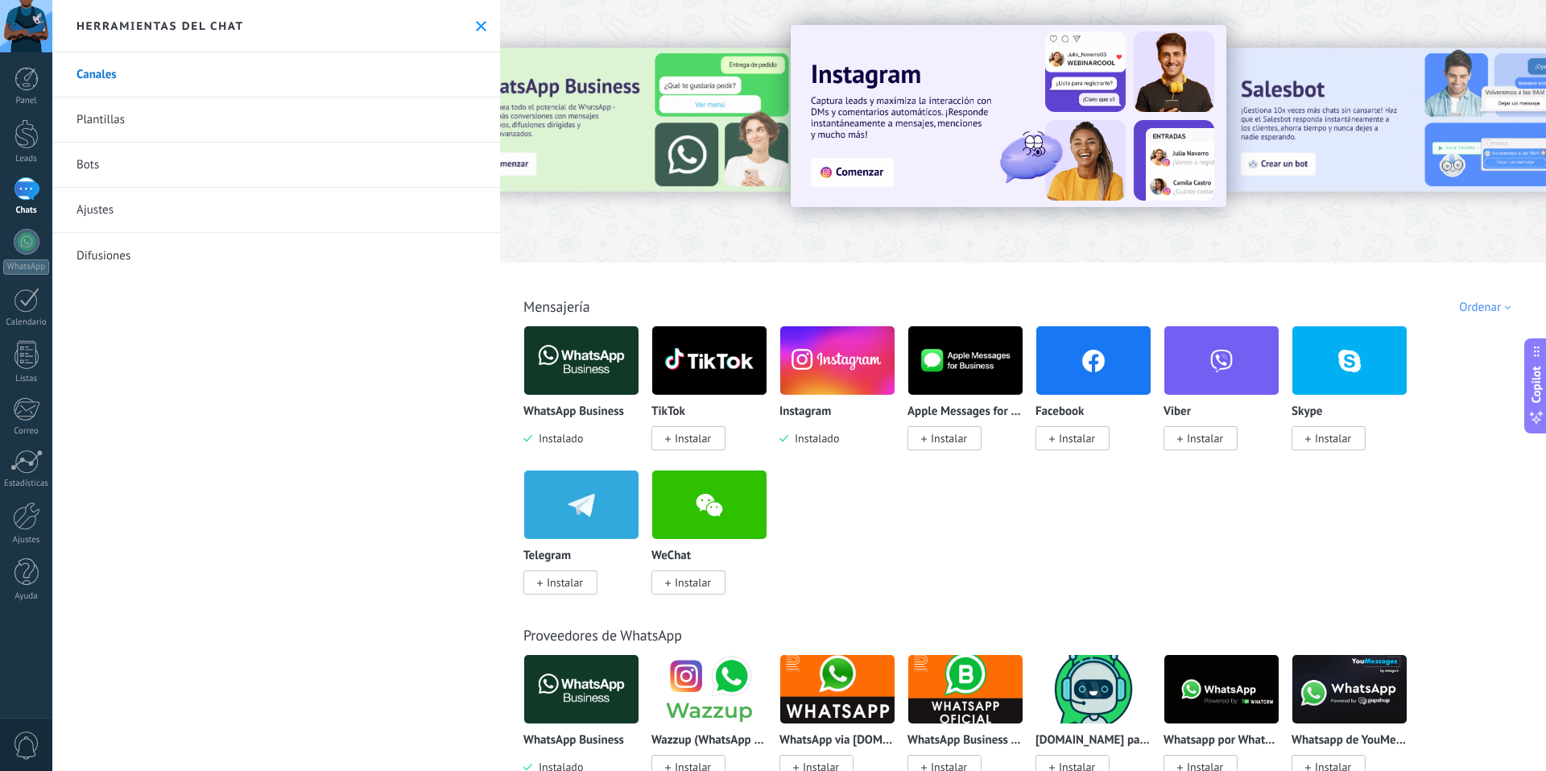
click at [23, 191] on div at bounding box center [27, 188] width 26 height 23
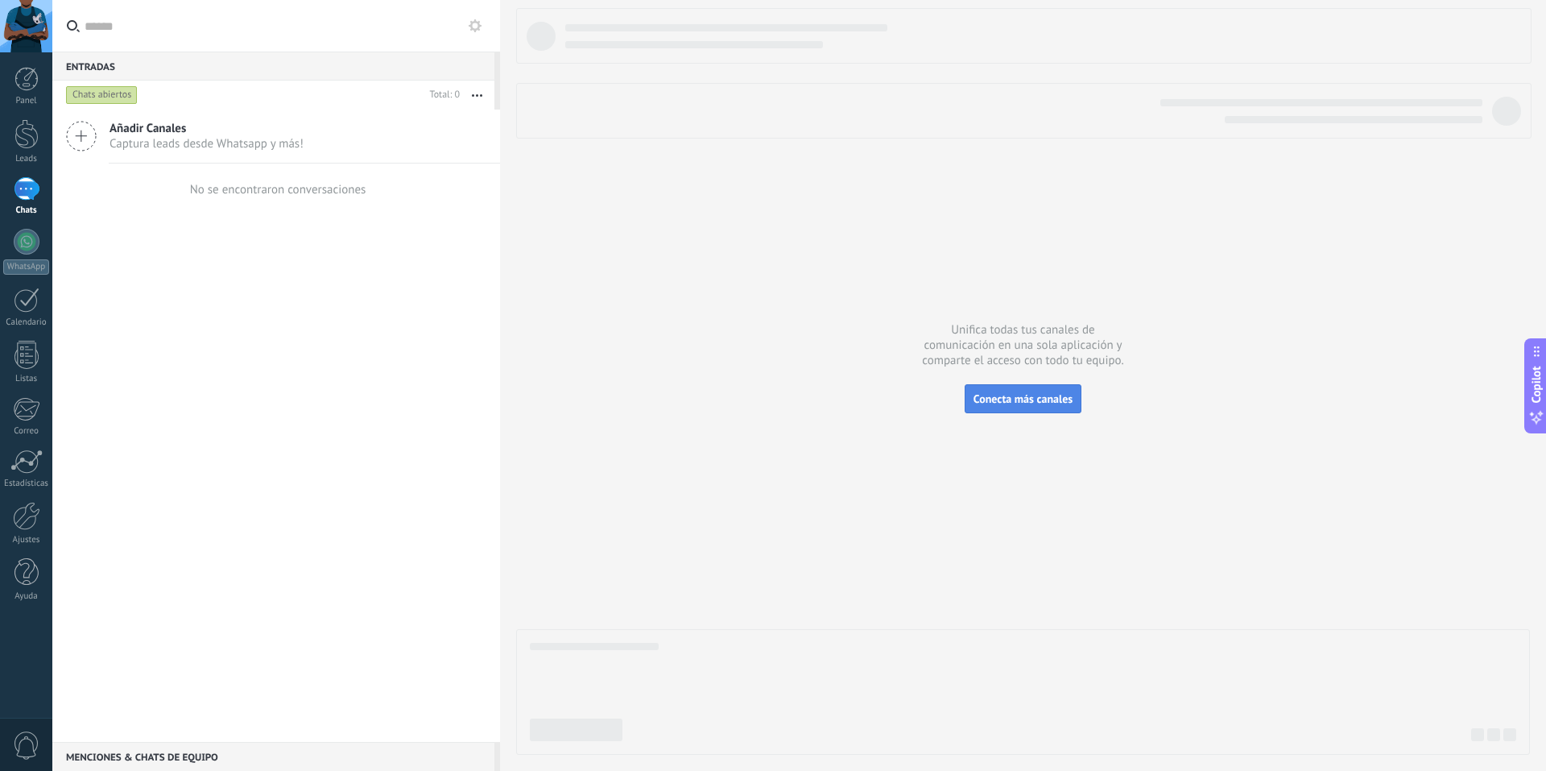
click at [1031, 388] on button "Conecta más canales" at bounding box center [1023, 398] width 117 height 29
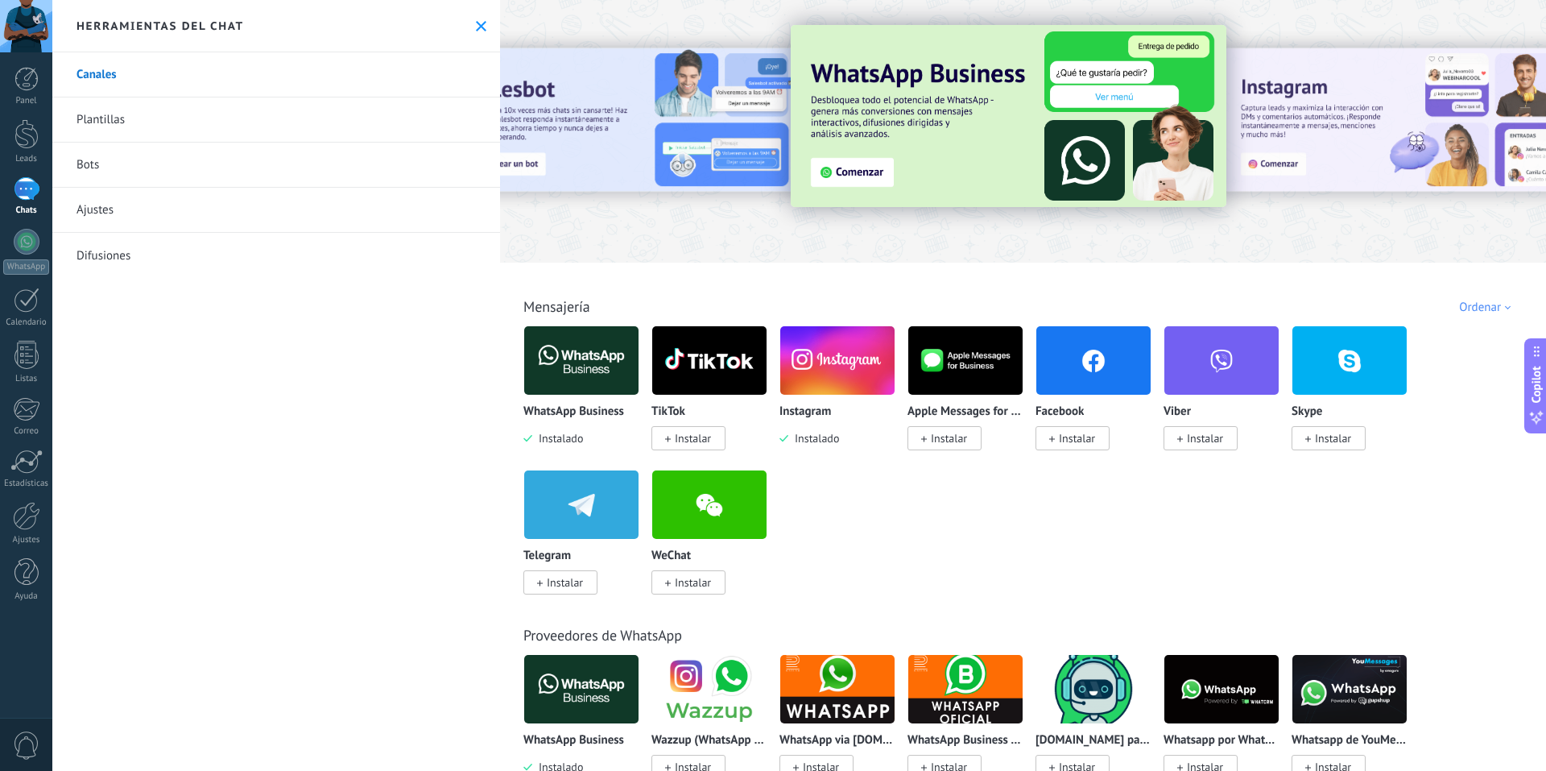
click at [552, 363] on img at bounding box center [581, 360] width 114 height 78
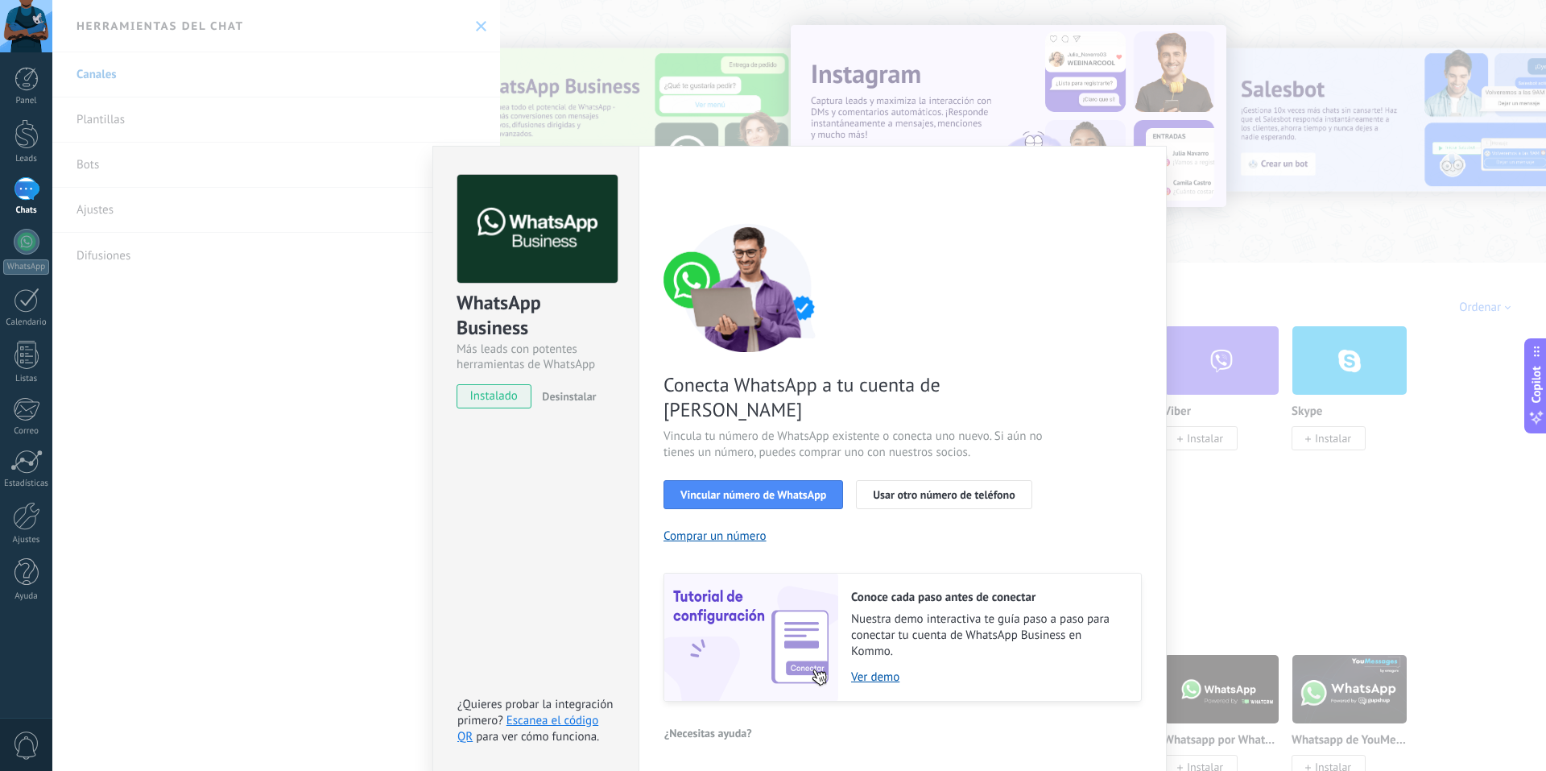
click at [103, 126] on div "WhatsApp Business Más leads con potentes herramientas de WhatsApp instalado Des…" at bounding box center [799, 385] width 1494 height 771
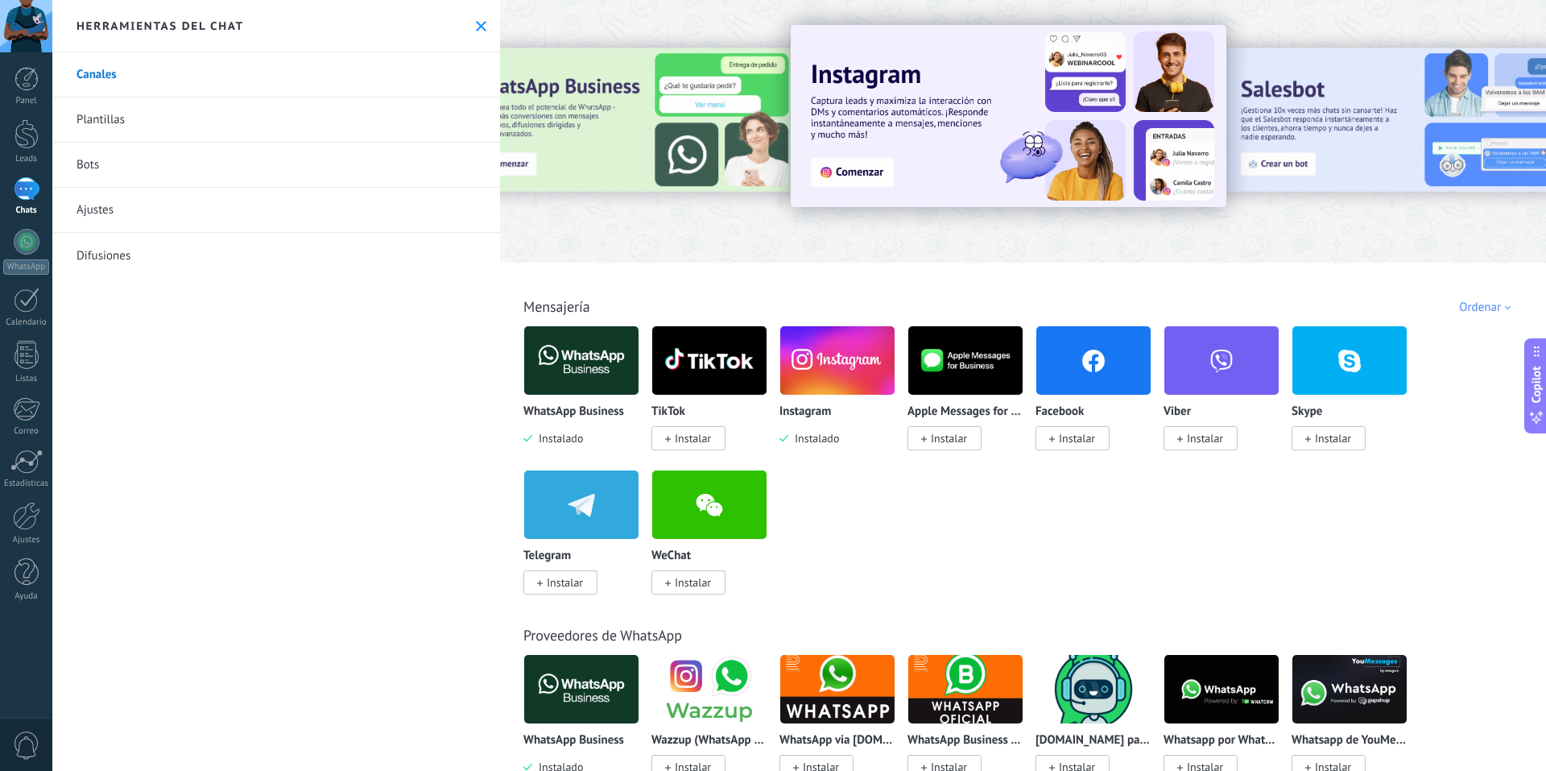
click at [103, 126] on link "Plantillas" at bounding box center [276, 119] width 448 height 45
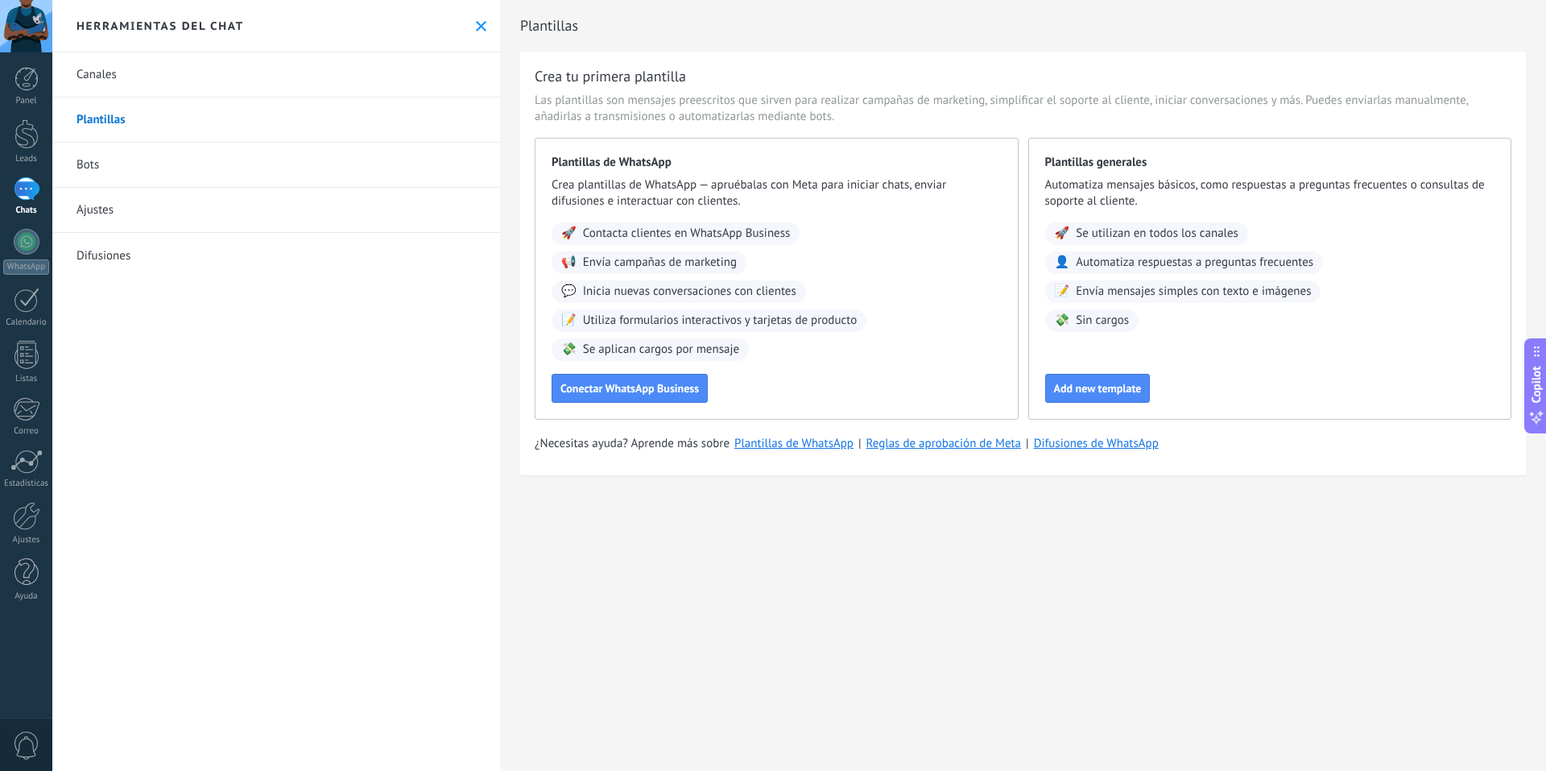
click at [108, 200] on link "Ajustes" at bounding box center [276, 210] width 448 height 45
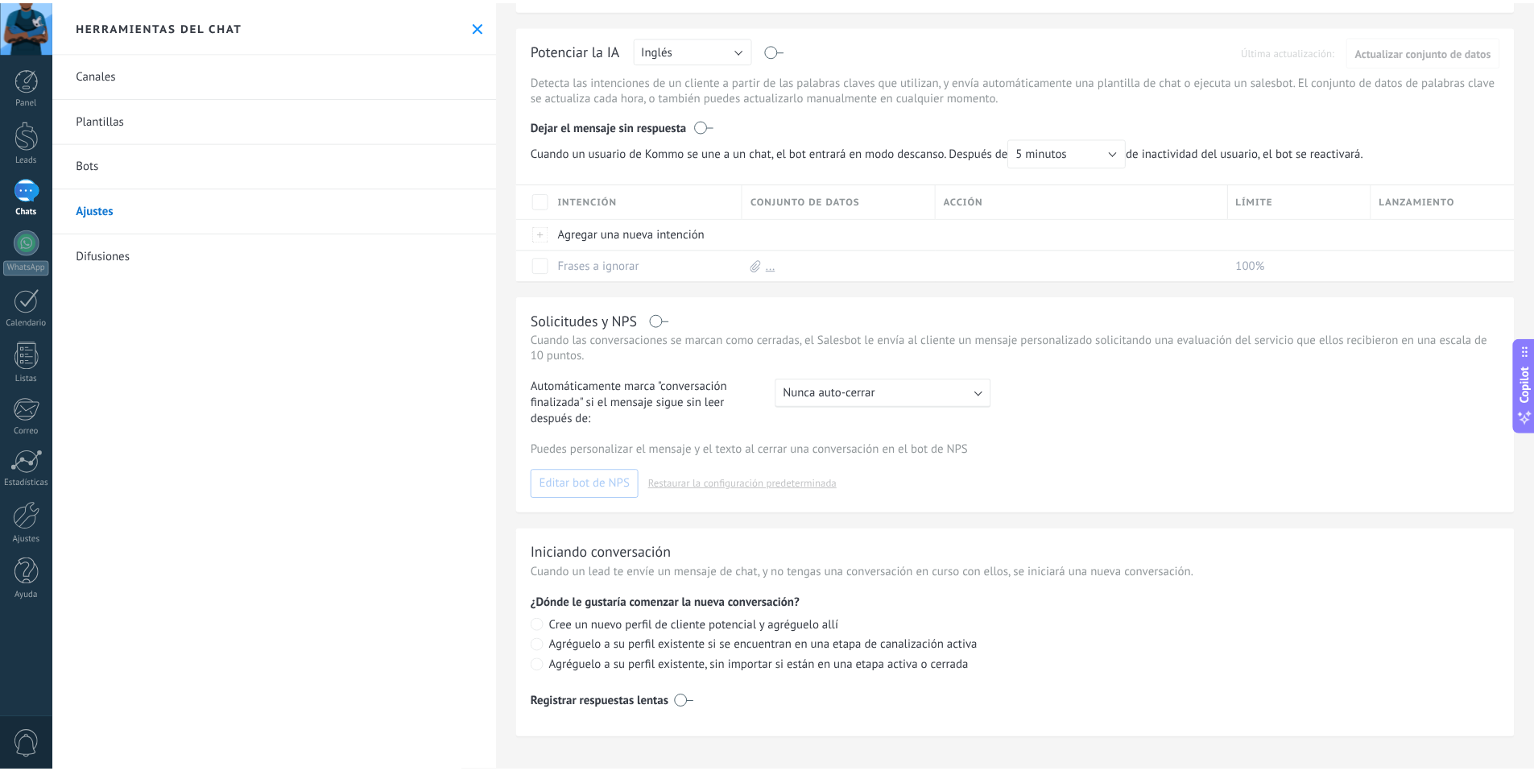
scroll to position [128, 0]
click at [97, 244] on link "Difusiones" at bounding box center [276, 255] width 448 height 45
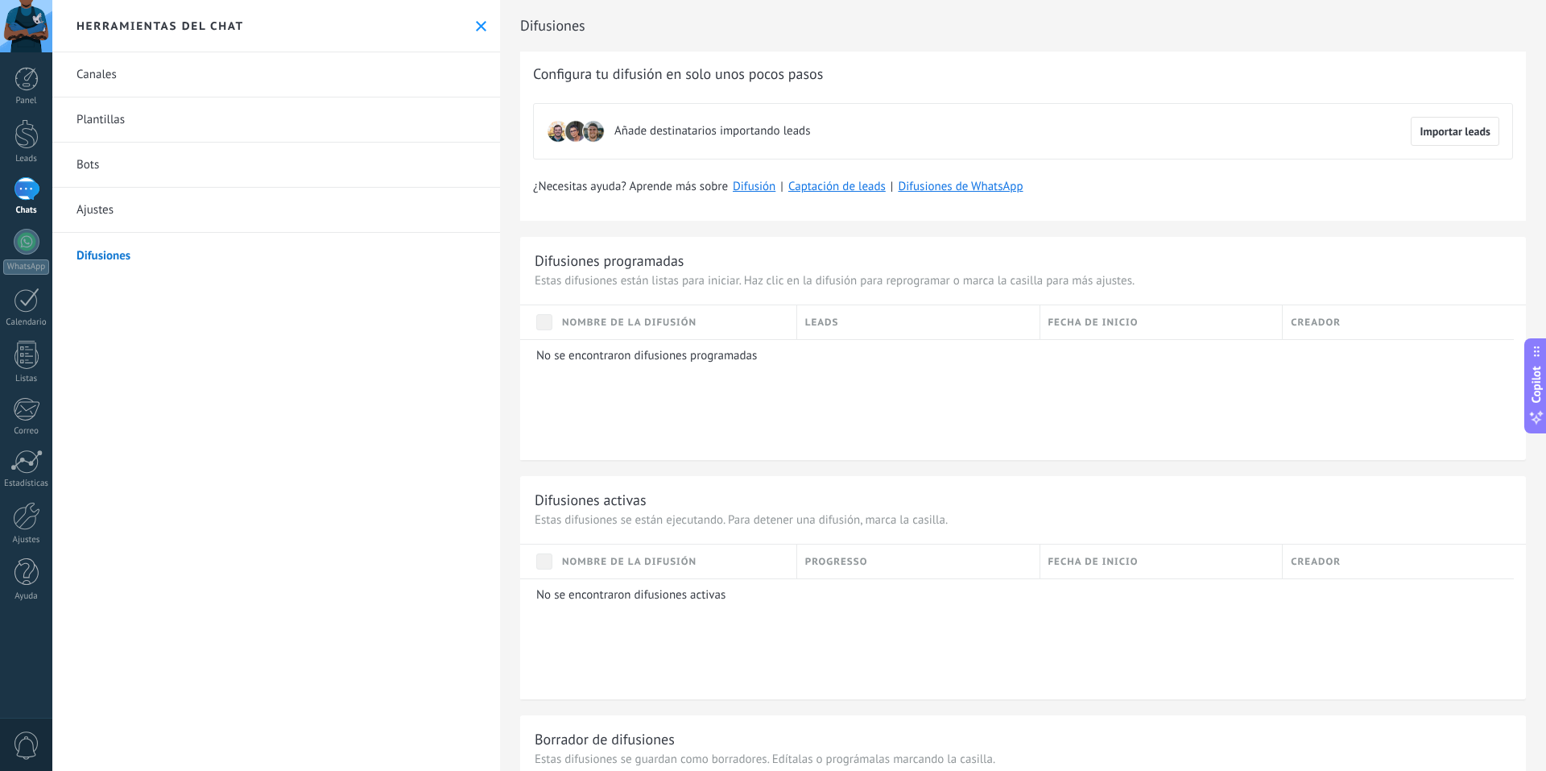
click at [100, 204] on link "Ajustes" at bounding box center [276, 210] width 448 height 45
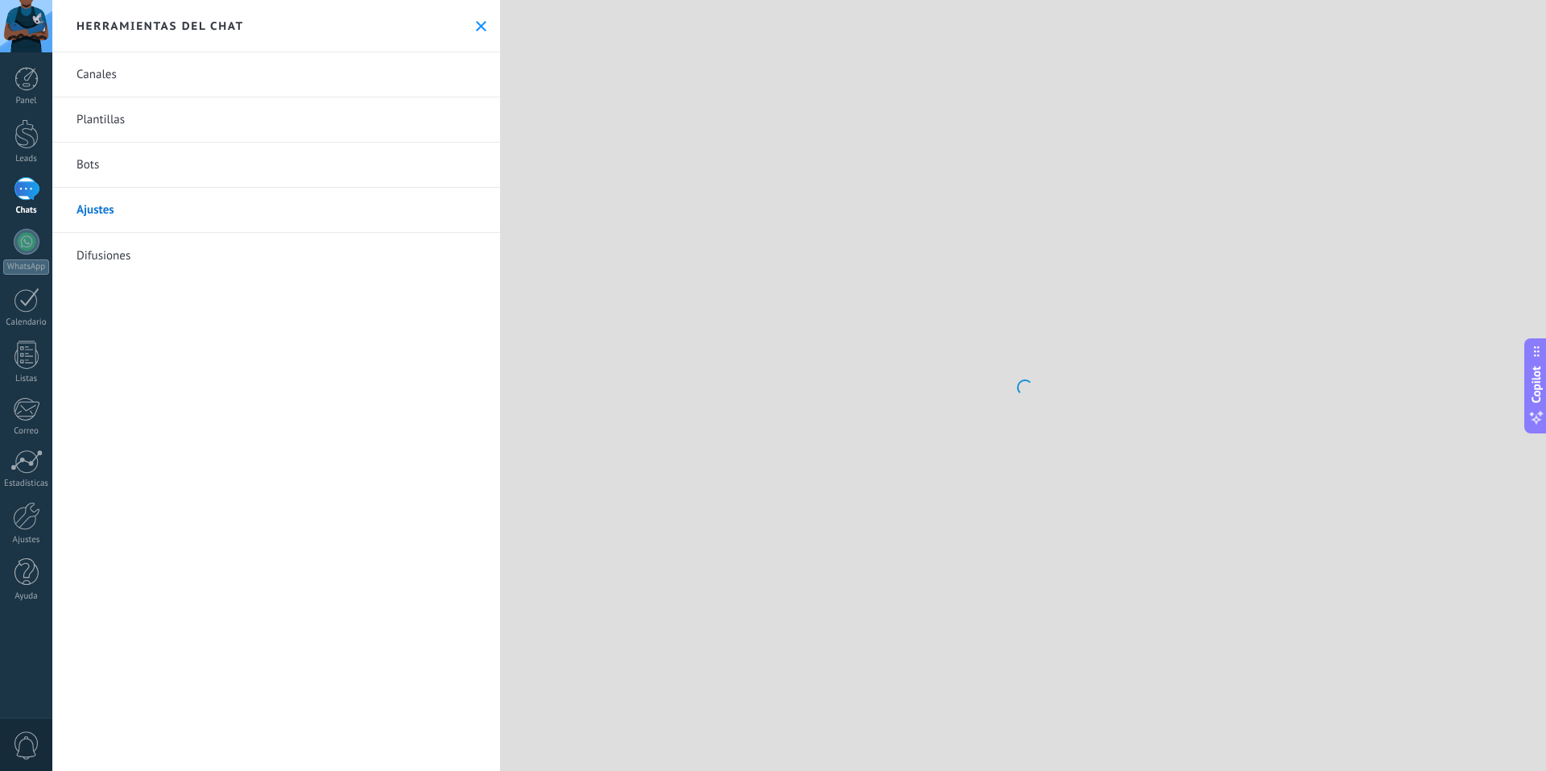
click at [93, 175] on link "Bots" at bounding box center [276, 165] width 448 height 45
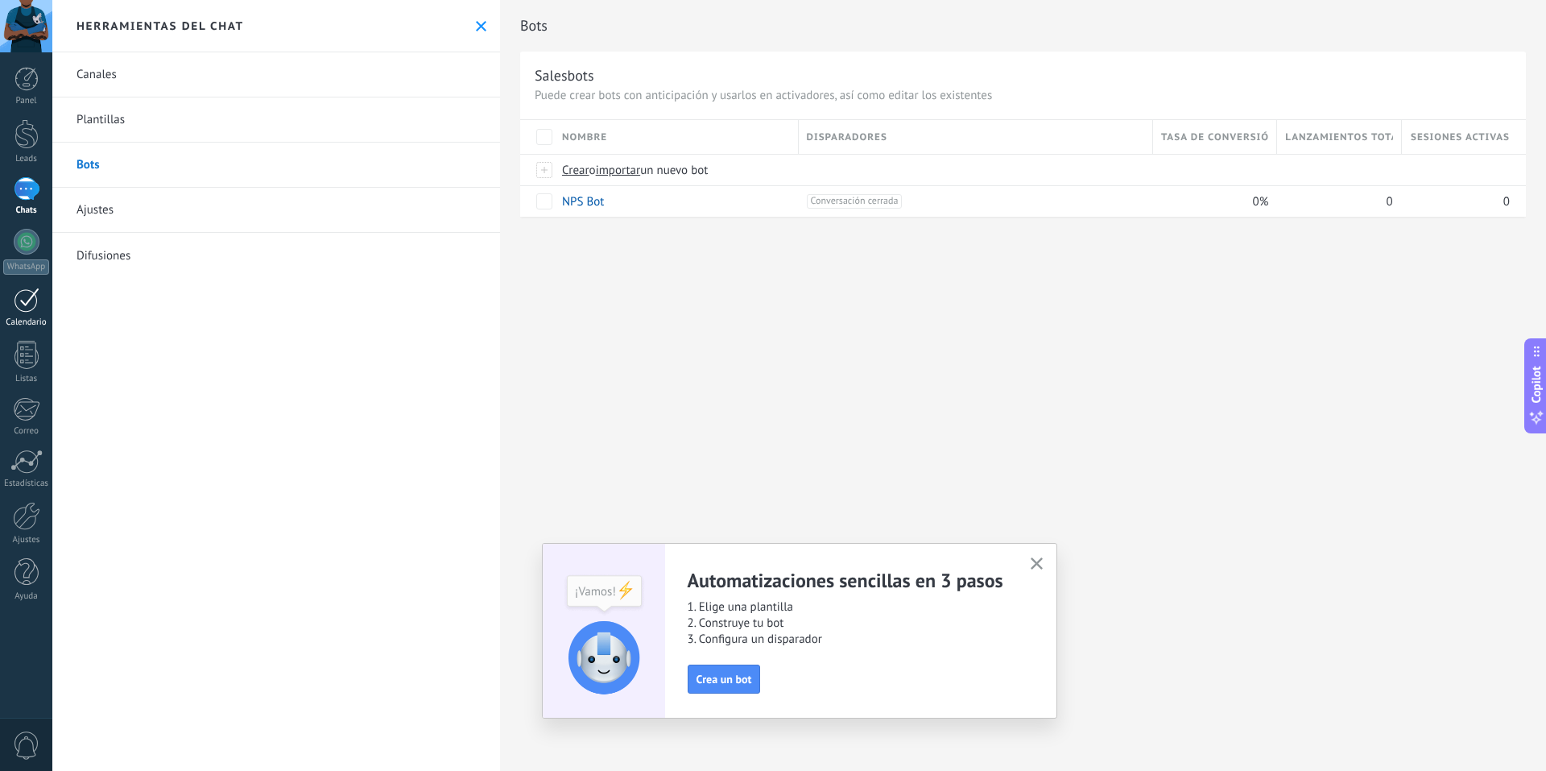
click at [27, 303] on div at bounding box center [27, 299] width 26 height 25
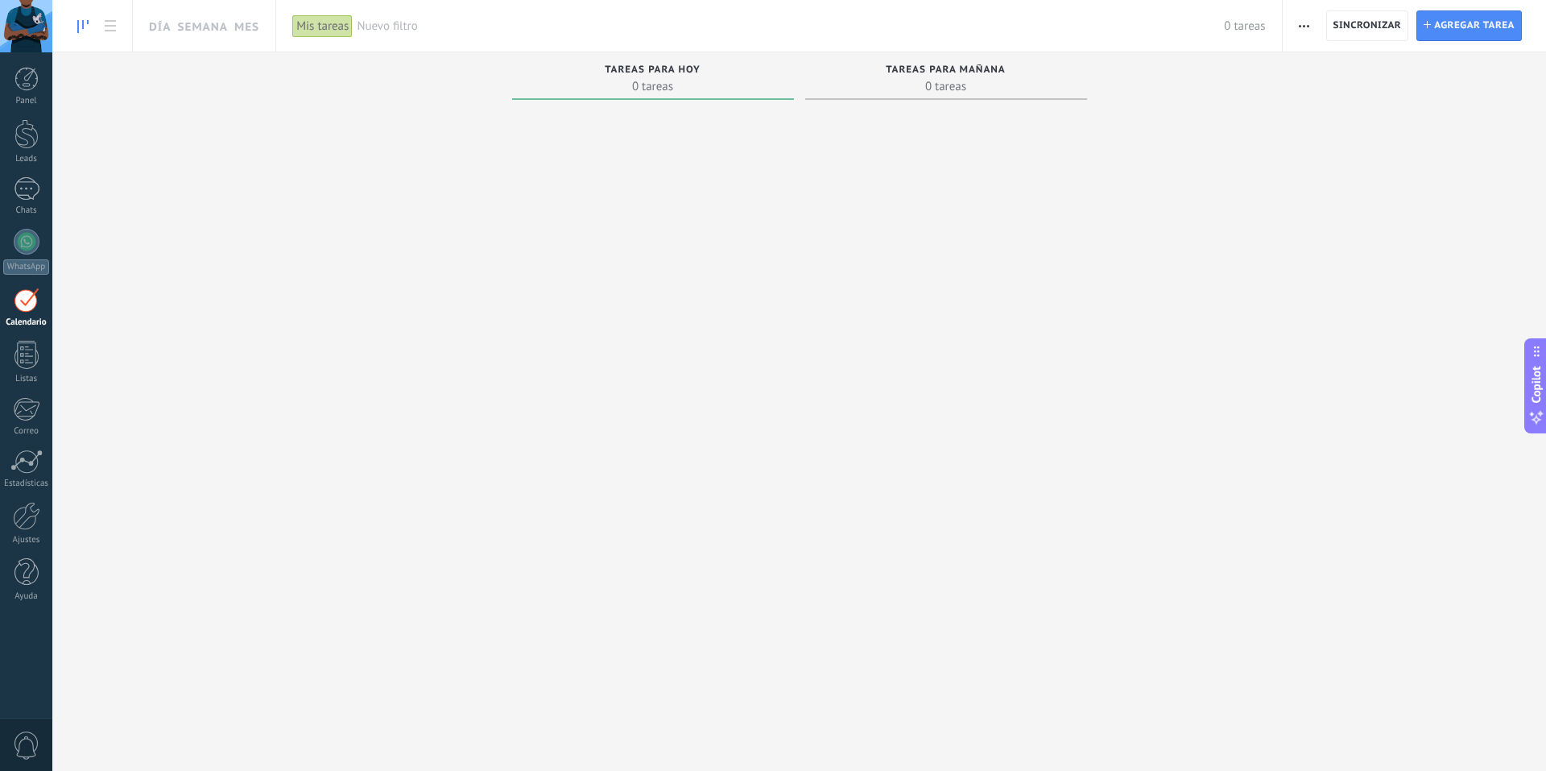
click at [965, 97] on div "Tareas para mañana 0 tareas" at bounding box center [946, 76] width 282 height 48
click at [956, 82] on span "0 tareas" at bounding box center [946, 86] width 266 height 16
click at [670, 68] on span "Tareas para hoy" at bounding box center [653, 69] width 96 height 11
click at [25, 344] on div at bounding box center [26, 355] width 24 height 28
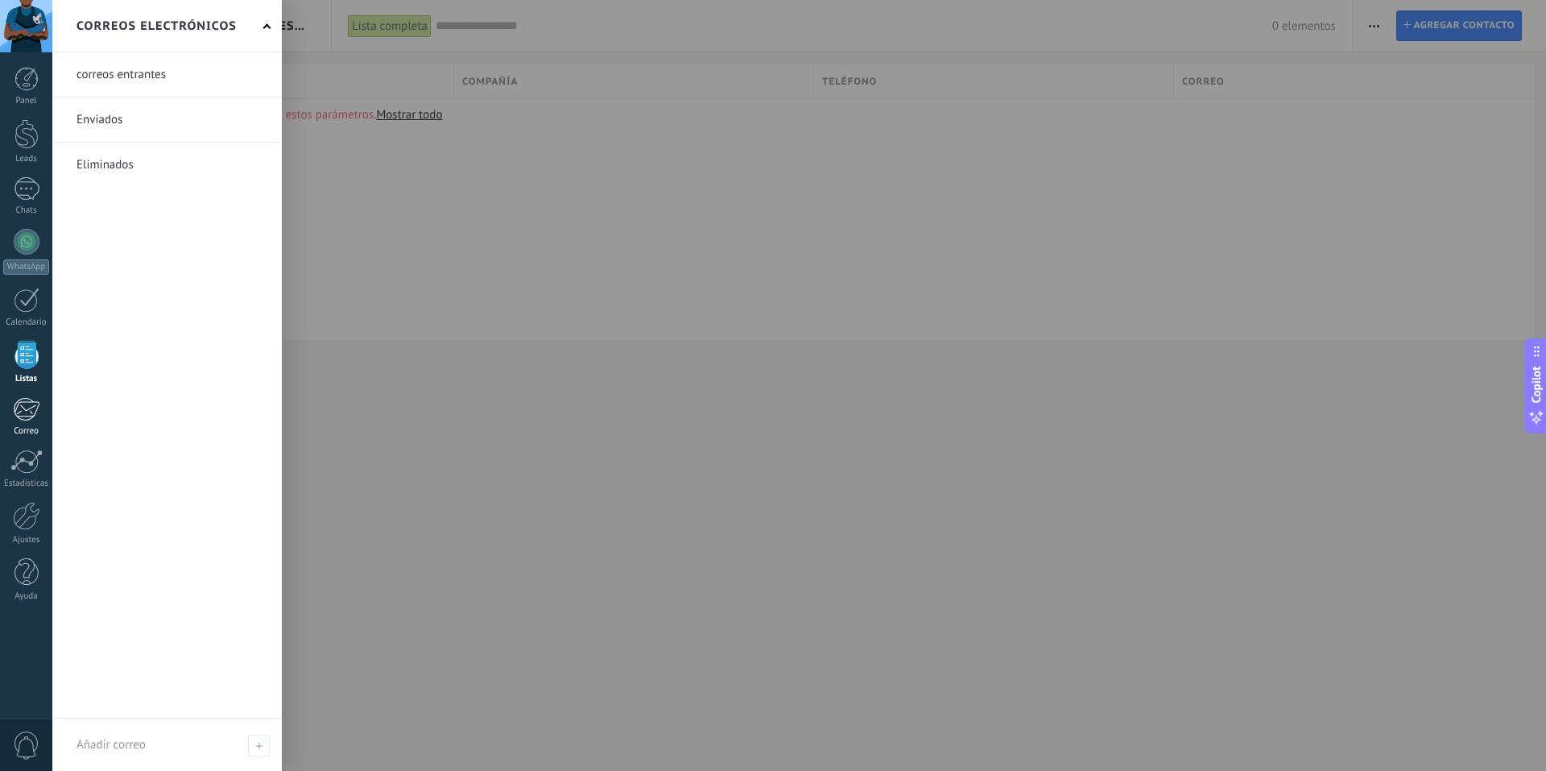
click at [25, 419] on div at bounding box center [26, 409] width 27 height 24
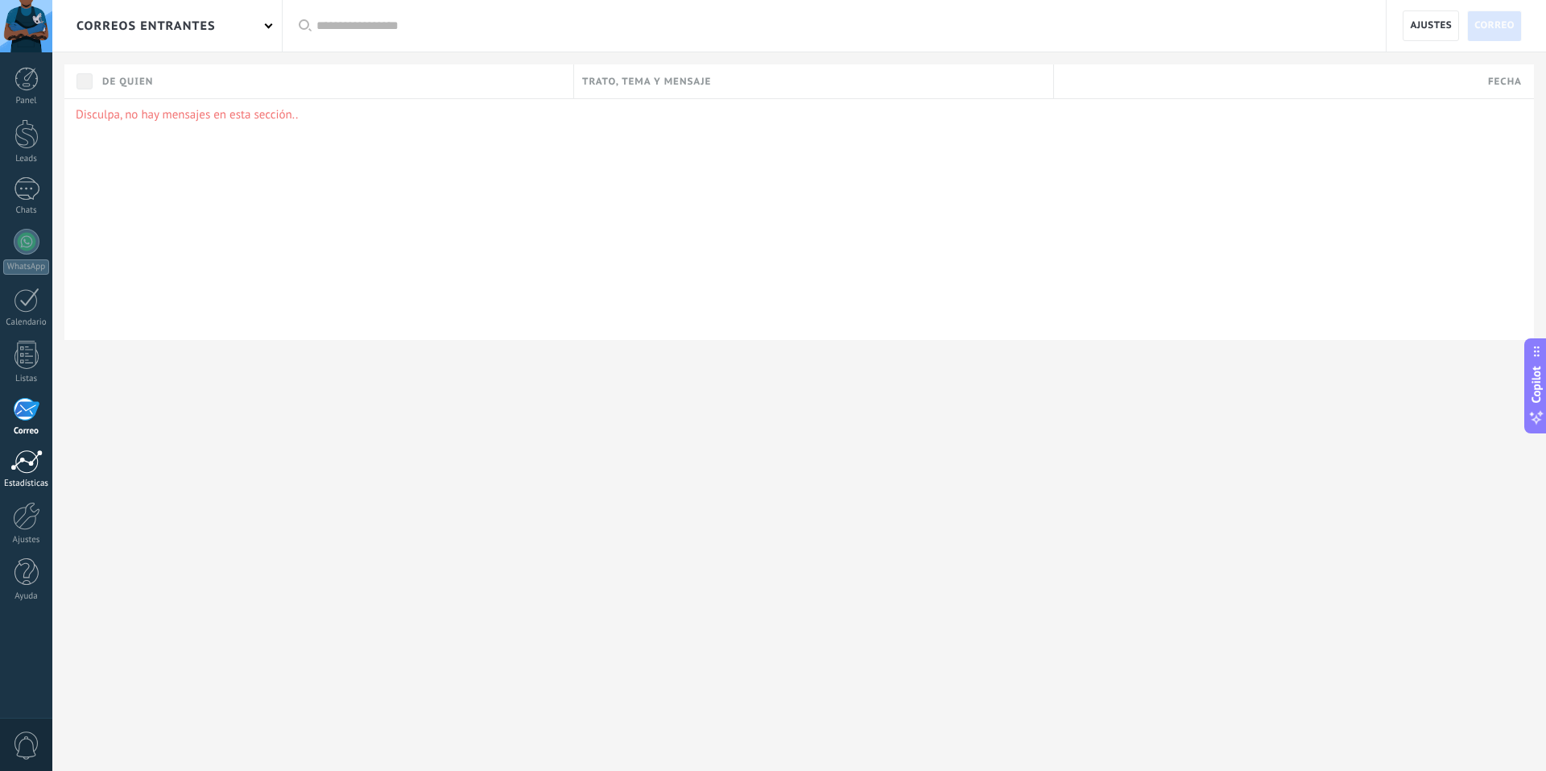
click at [35, 471] on div at bounding box center [26, 461] width 32 height 24
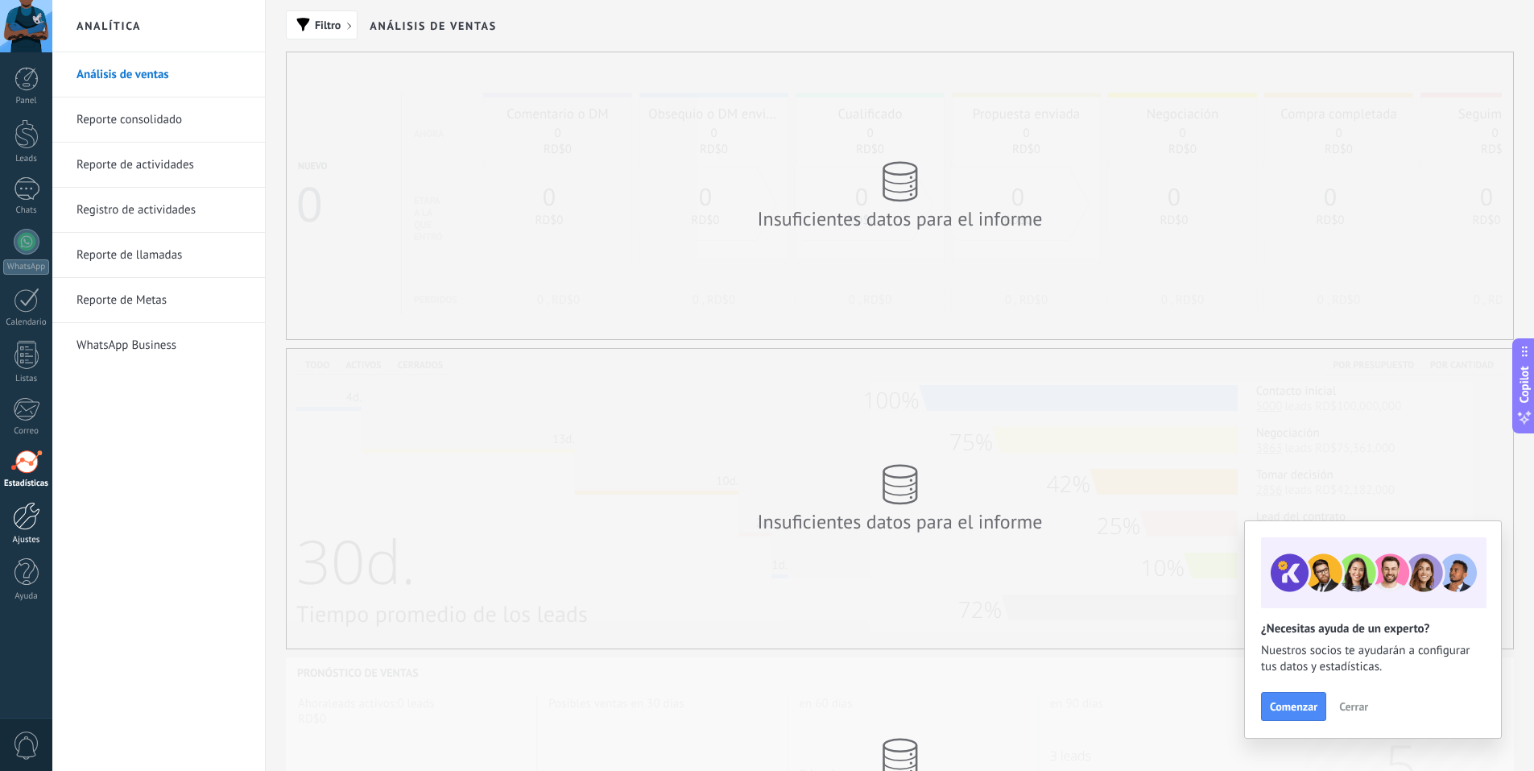
click at [14, 506] on div at bounding box center [26, 516] width 27 height 28
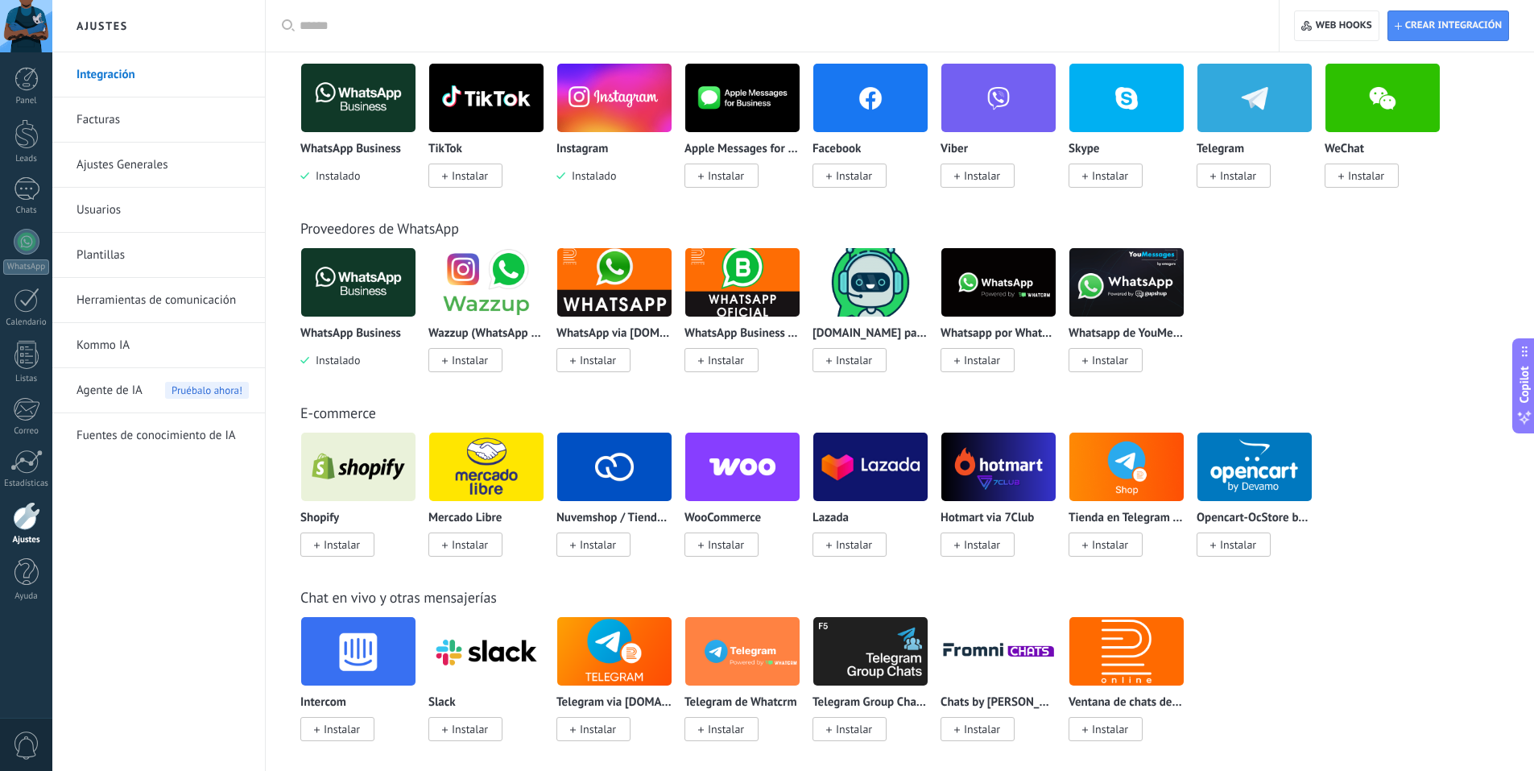
scroll to position [81, 0]
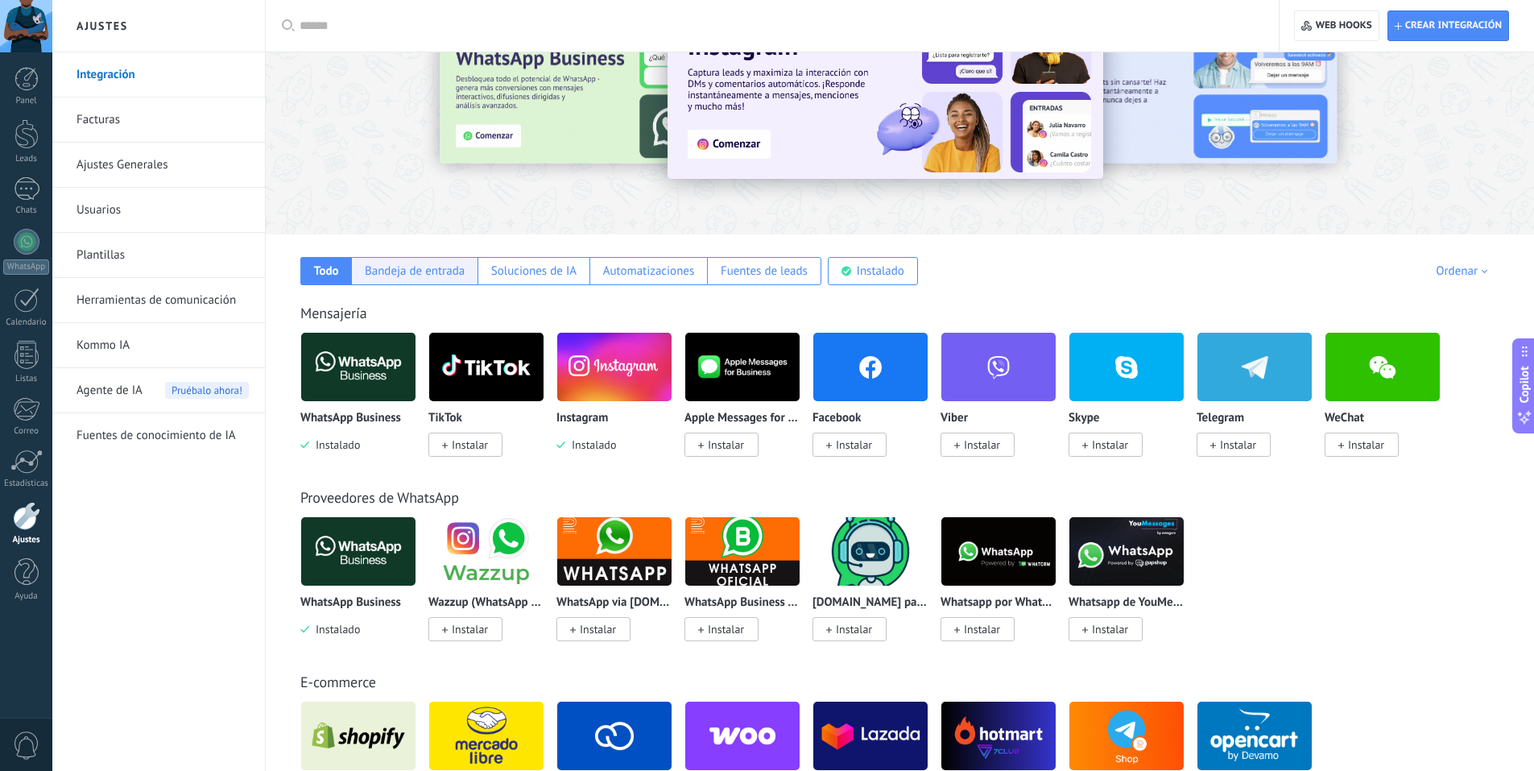
click at [432, 271] on div "Bandeja de entrada" at bounding box center [415, 270] width 100 height 15
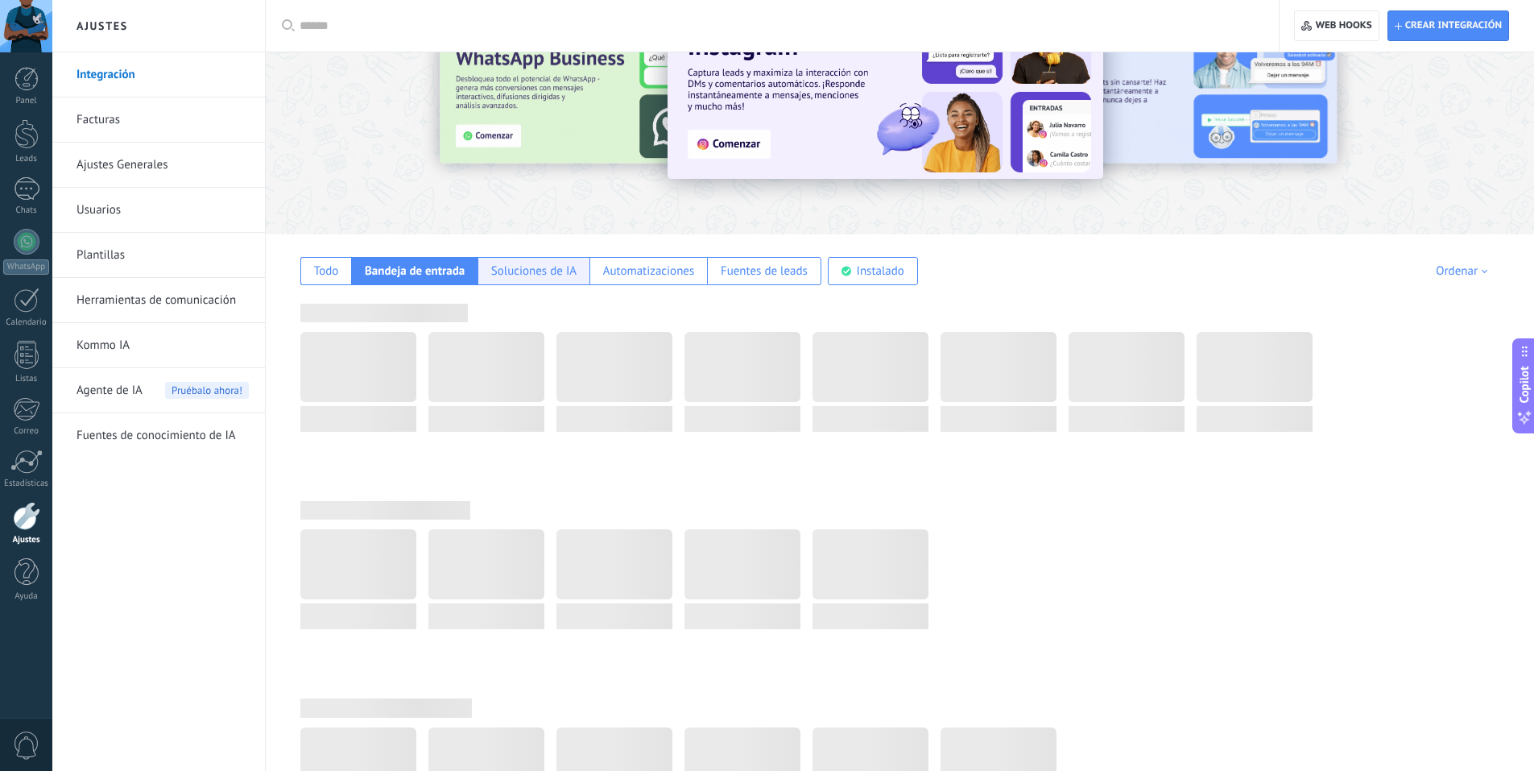
click at [525, 267] on div "Soluciones de IA" at bounding box center [533, 270] width 85 height 15
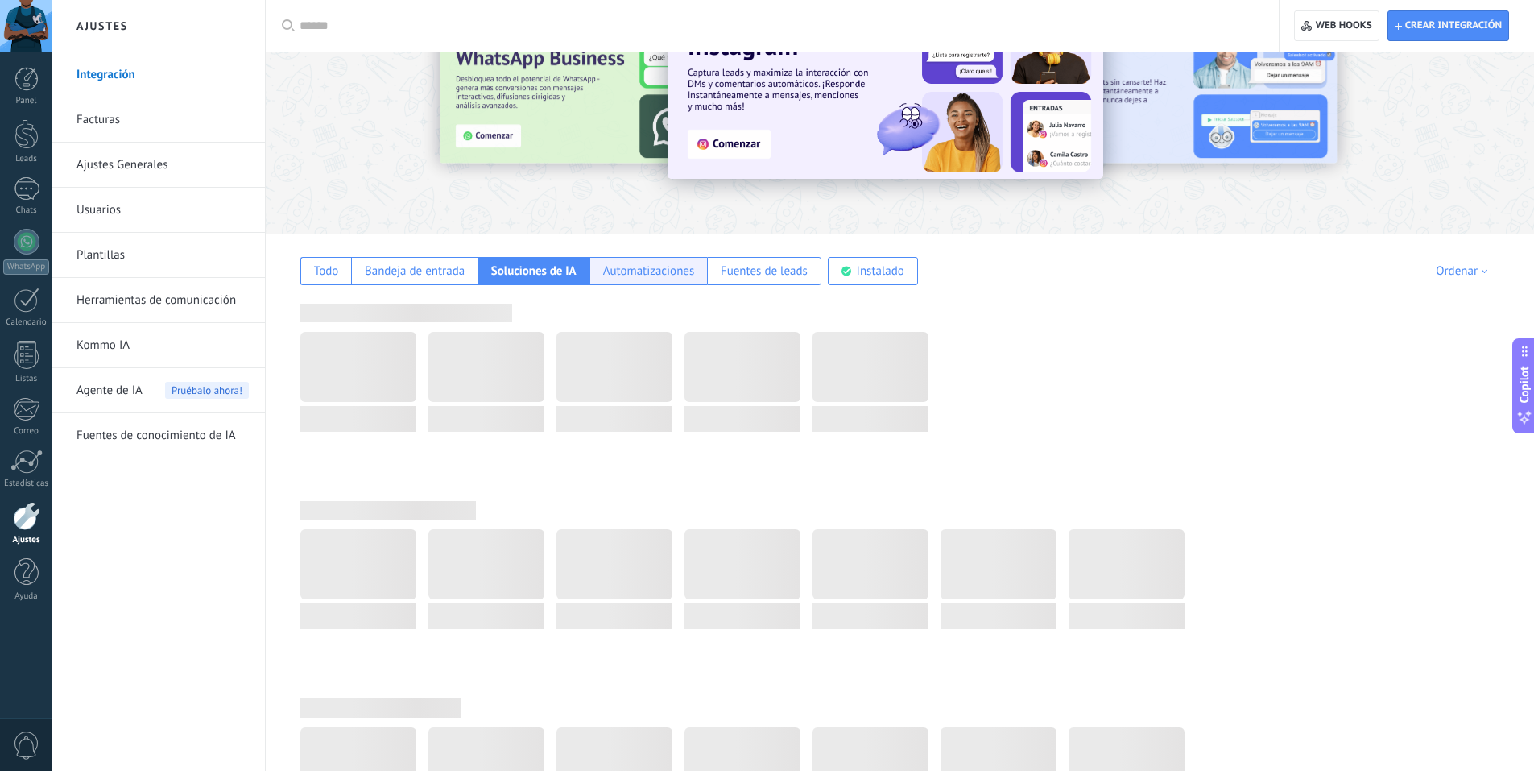
click at [684, 268] on div "Automatizaciones" at bounding box center [649, 270] width 92 height 15
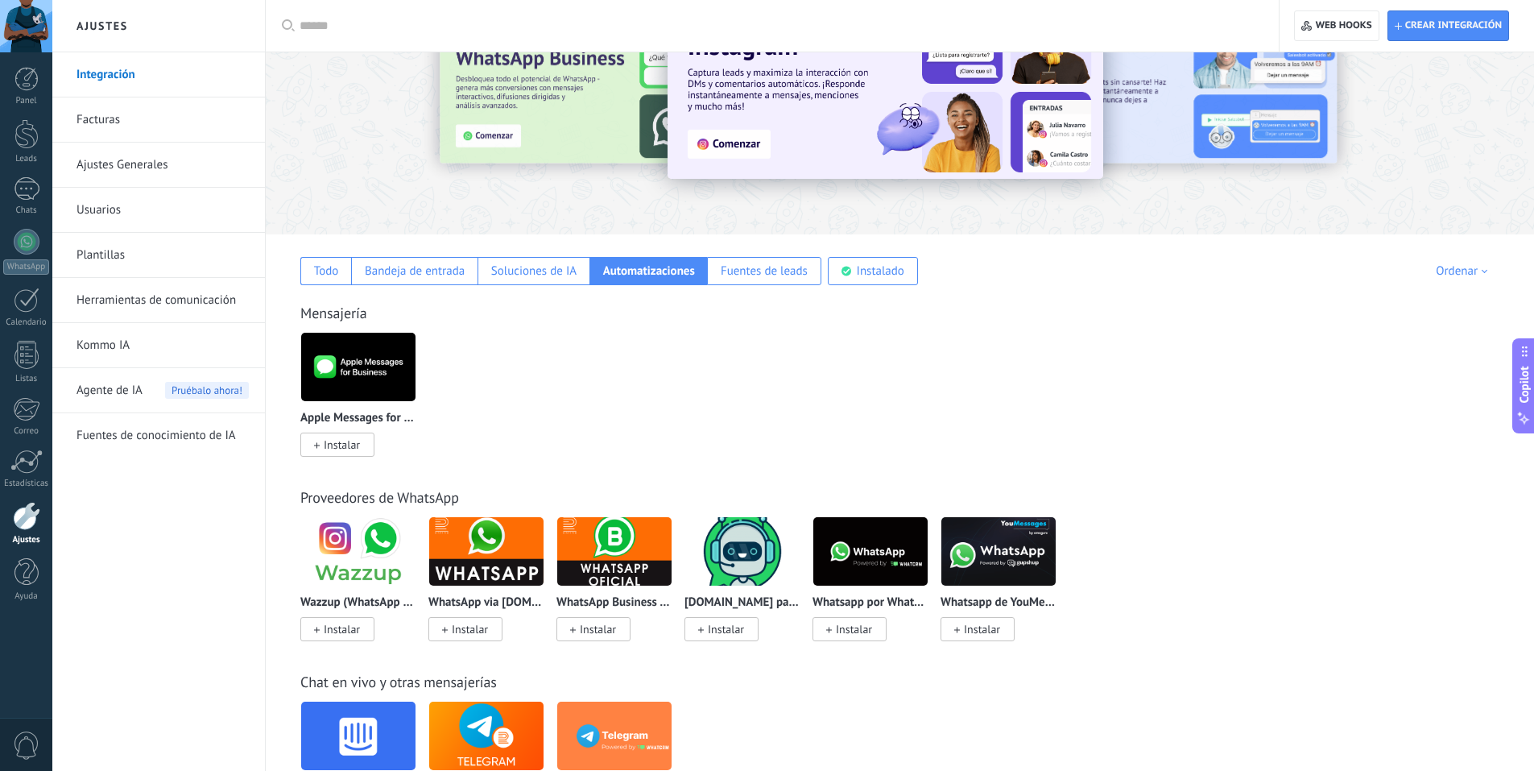
scroll to position [0, 0]
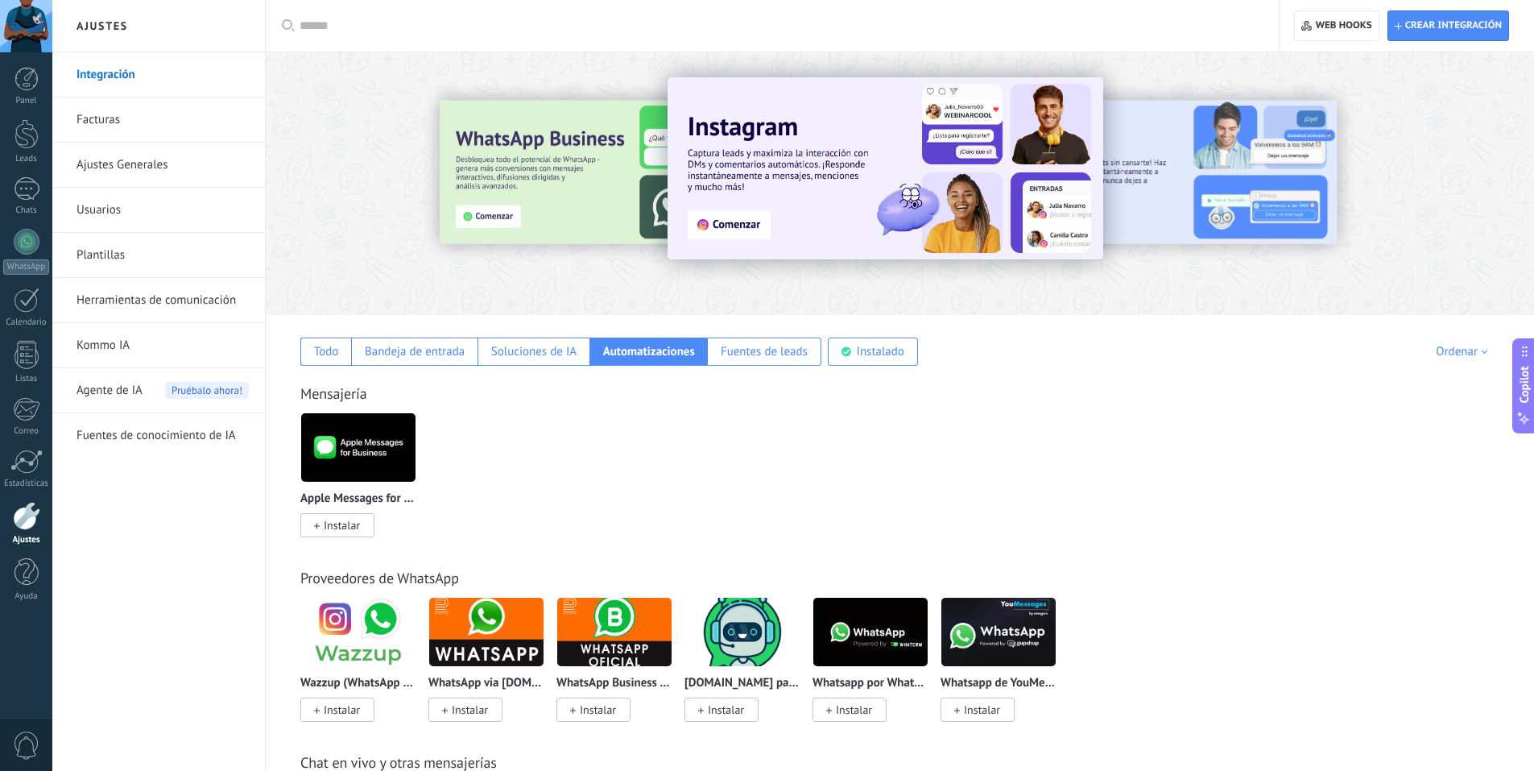
click at [316, 271] on div at bounding box center [900, 179] width 1268 height 231
click at [25, 105] on div "Panel Leads Chats WhatsApp Clientes" at bounding box center [26, 342] width 52 height 551
click at [27, 86] on div at bounding box center [26, 79] width 24 height 24
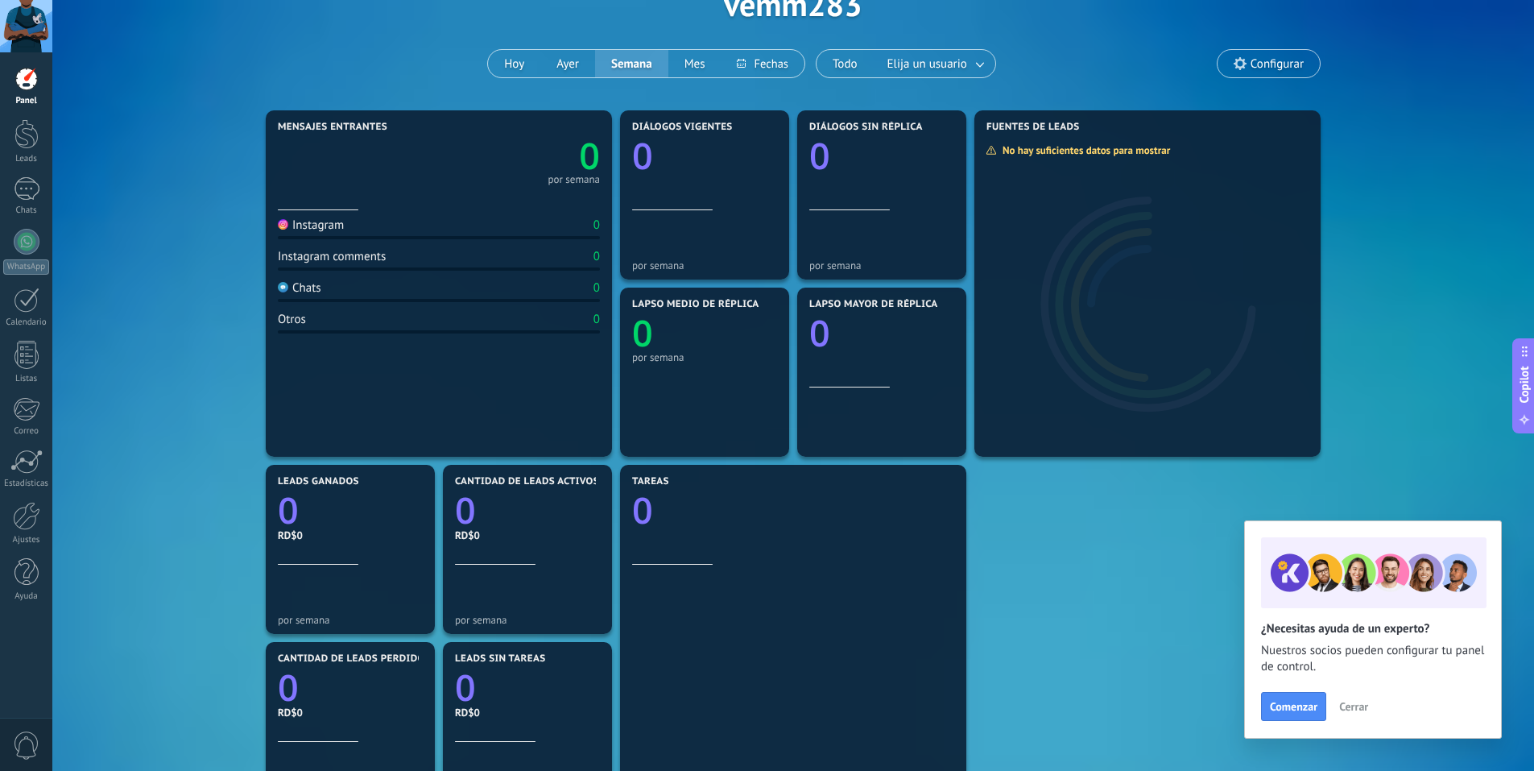
scroll to position [242, 0]
